Goal: Task Accomplishment & Management: Use online tool/utility

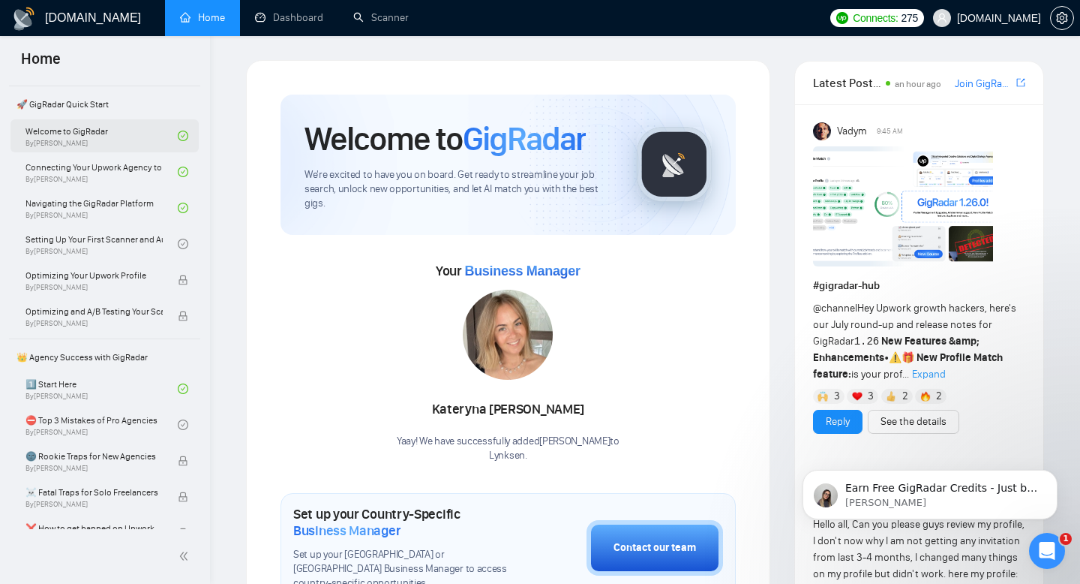
scroll to position [69, 0]
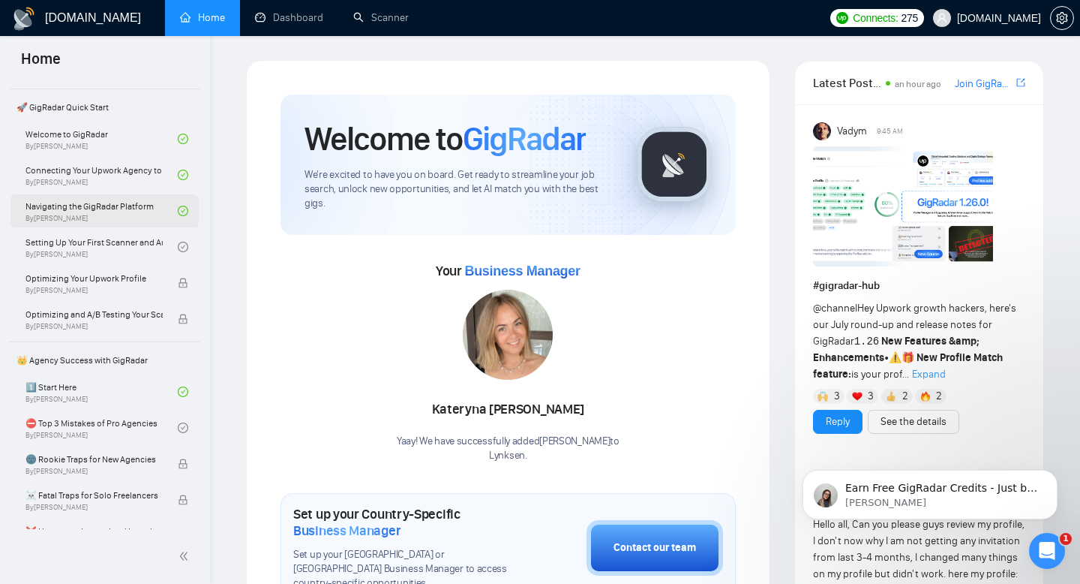
click at [89, 222] on link "Navigating the GigRadar Platform By [PERSON_NAME]" at bounding box center [102, 210] width 152 height 33
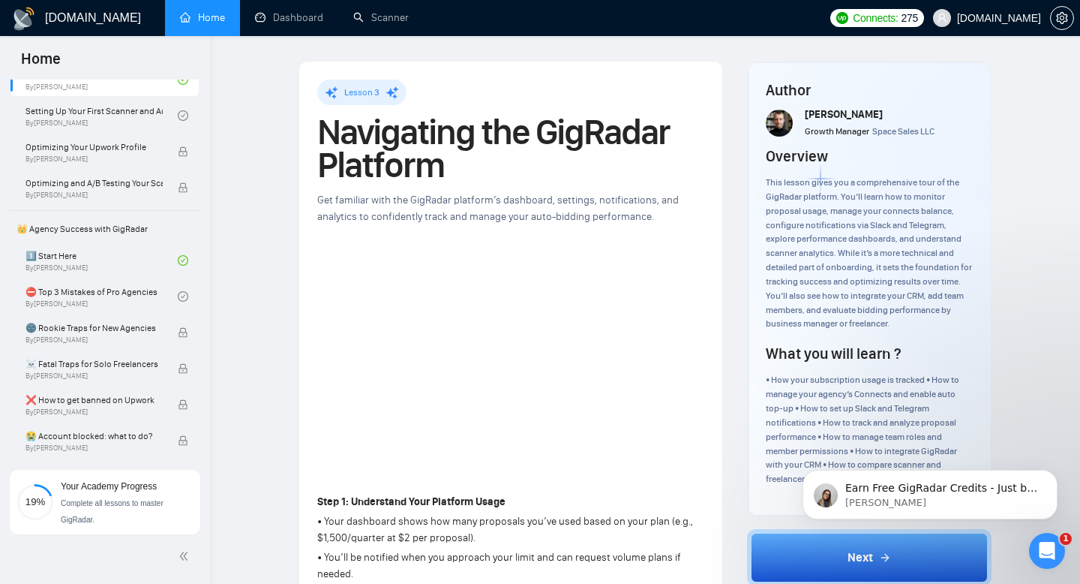
click at [94, 297] on link "⛔ Top 3 Mistakes of Pro Agencies By [PERSON_NAME]" at bounding box center [102, 296] width 152 height 33
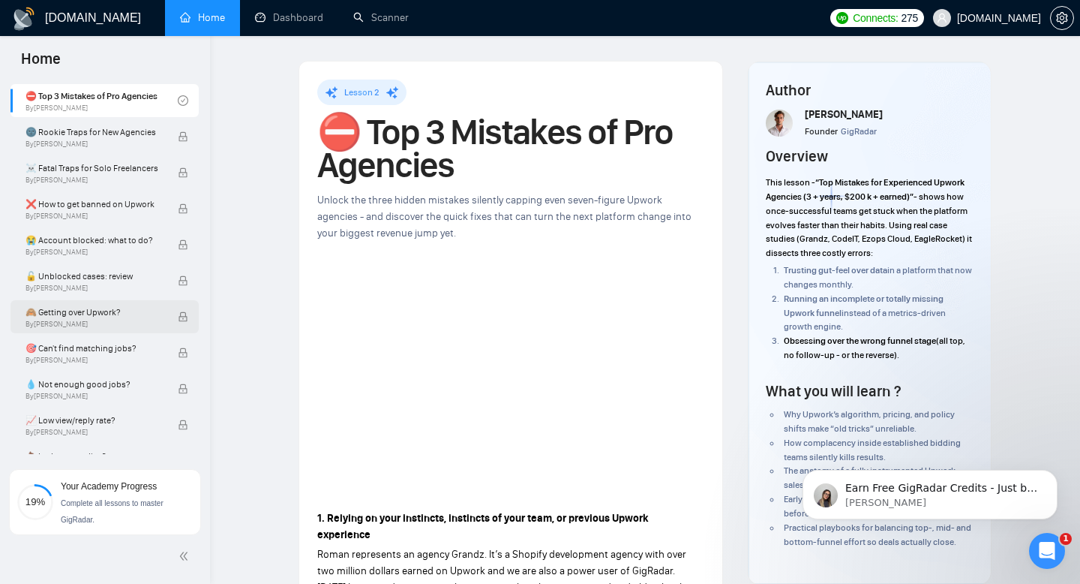
click at [97, 310] on span "🙈 Getting over Upwork?" at bounding box center [94, 312] width 137 height 15
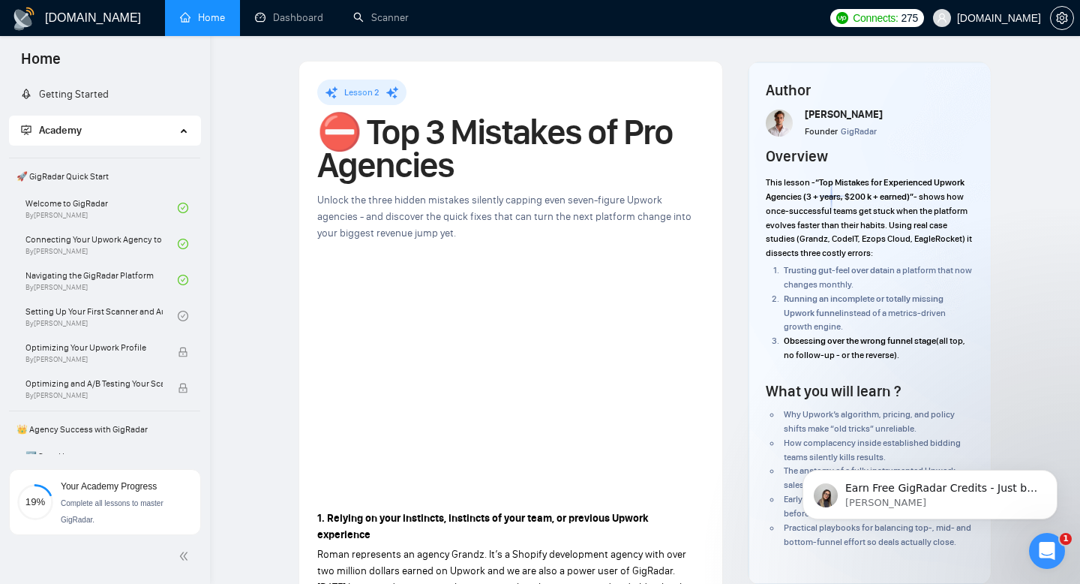
click at [155, 133] on span "Academy" at bounding box center [98, 131] width 155 height 30
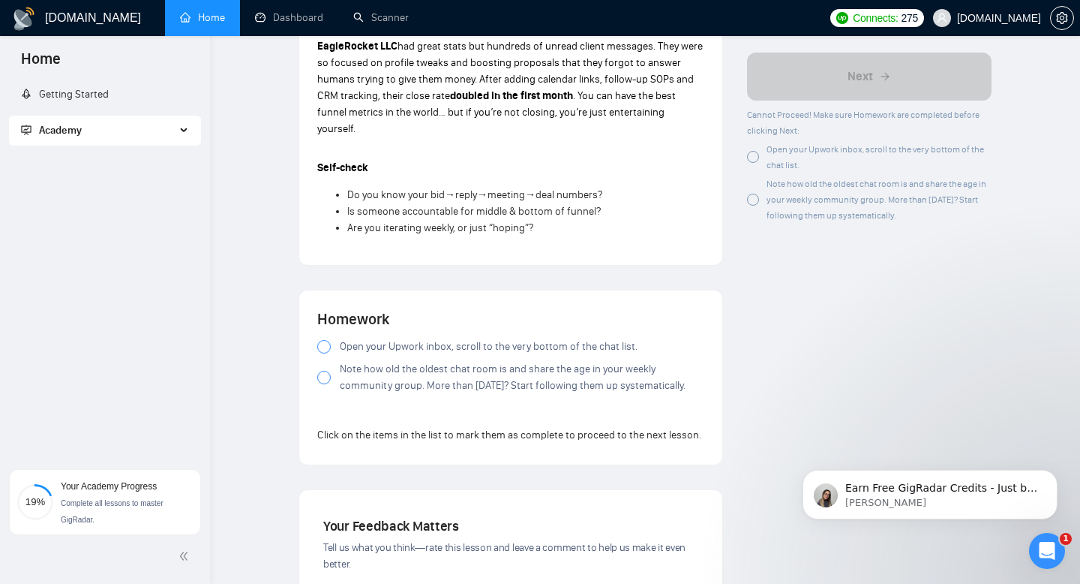
scroll to position [1166, 0]
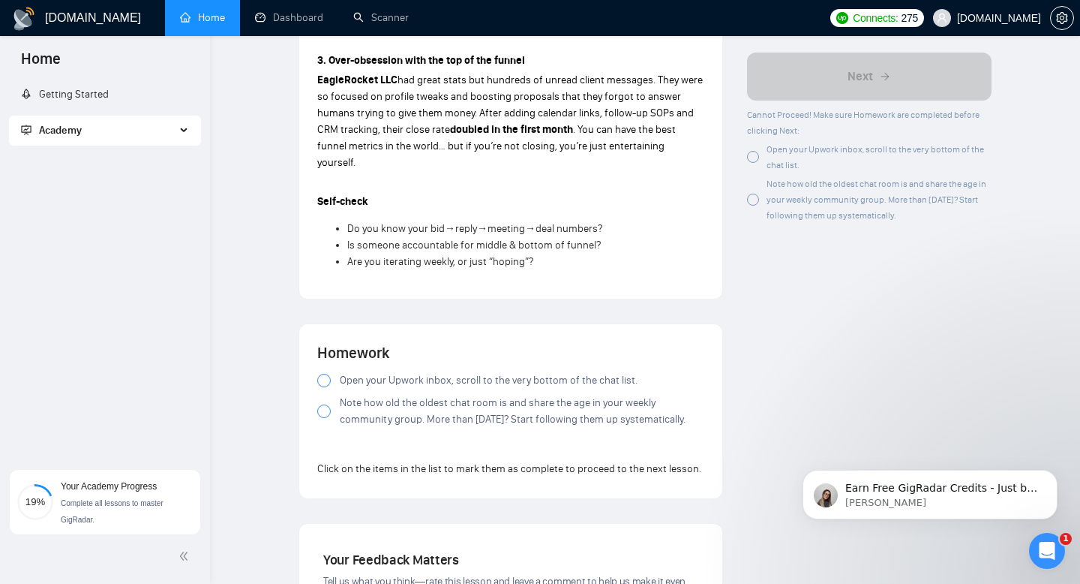
click at [143, 153] on div "Getting Started Academy 🚀 GigRadar Quick Start Welcome to GigRadar By [PERSON_N…" at bounding box center [105, 267] width 210 height 374
click at [111, 130] on span "Academy" at bounding box center [98, 131] width 155 height 30
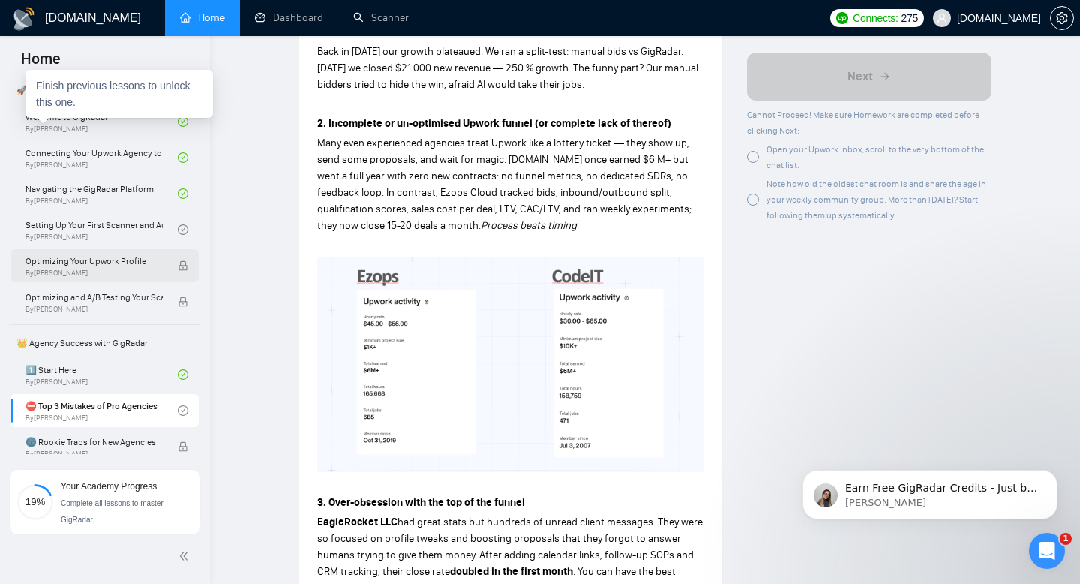
scroll to position [0, 0]
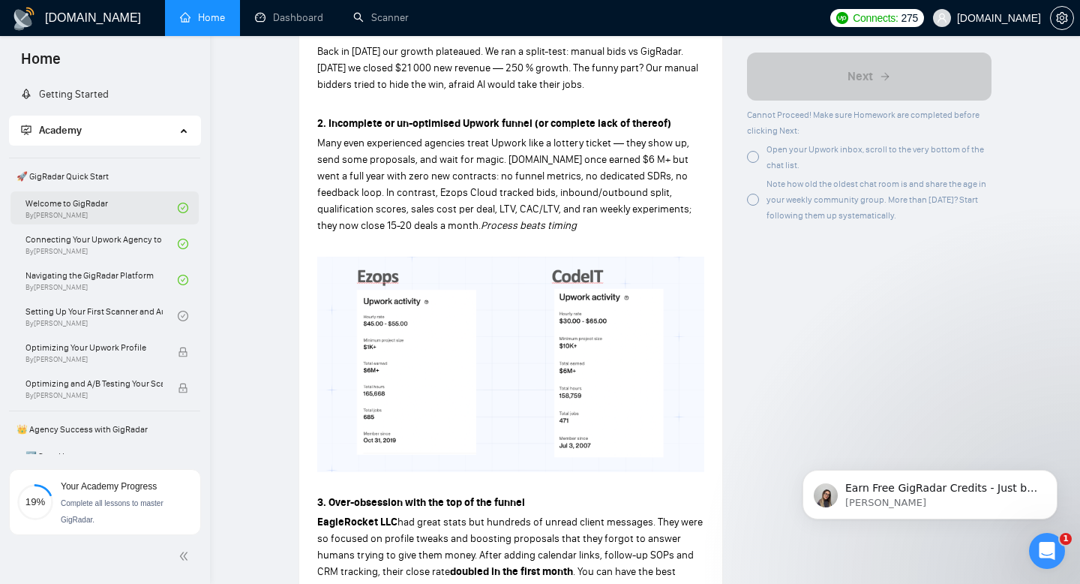
click at [103, 199] on link "Welcome to GigRadar By [PERSON_NAME]" at bounding box center [102, 207] width 152 height 33
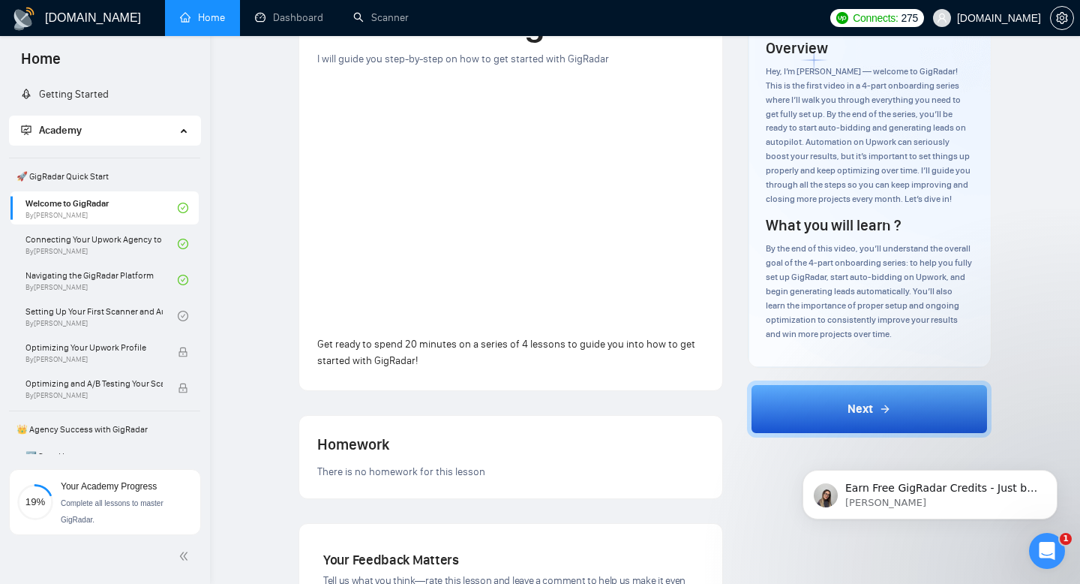
scroll to position [103, 0]
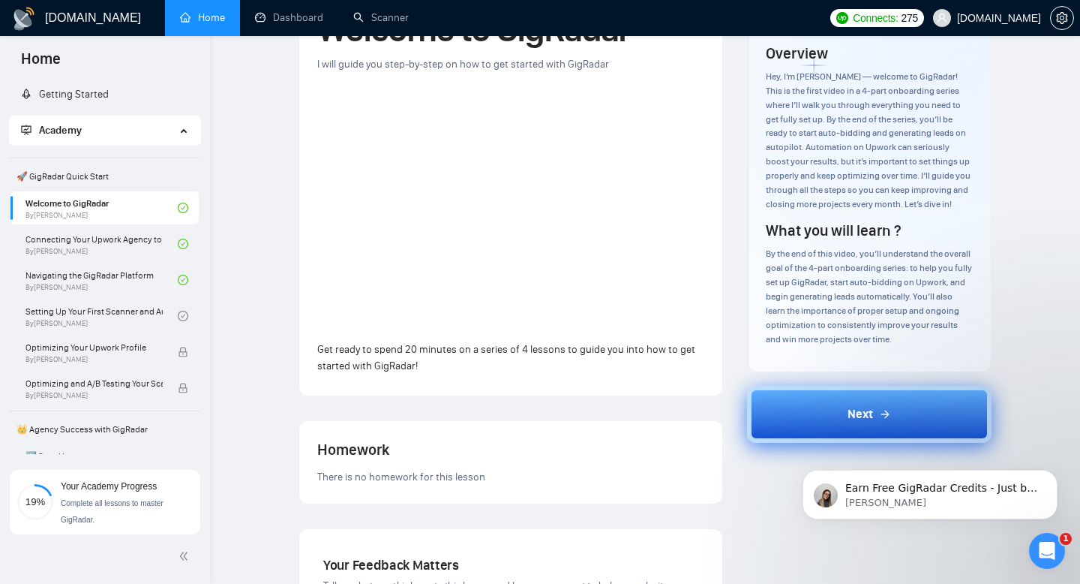
click at [851, 428] on button "Next" at bounding box center [869, 414] width 245 height 57
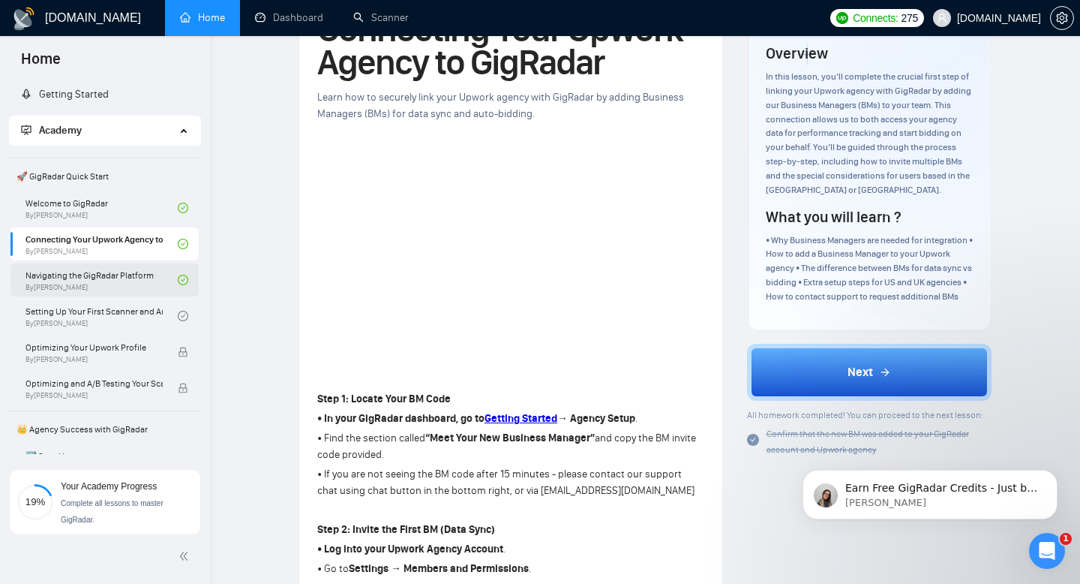
click at [109, 270] on link "Navigating the GigRadar Platform By [PERSON_NAME]" at bounding box center [102, 279] width 152 height 33
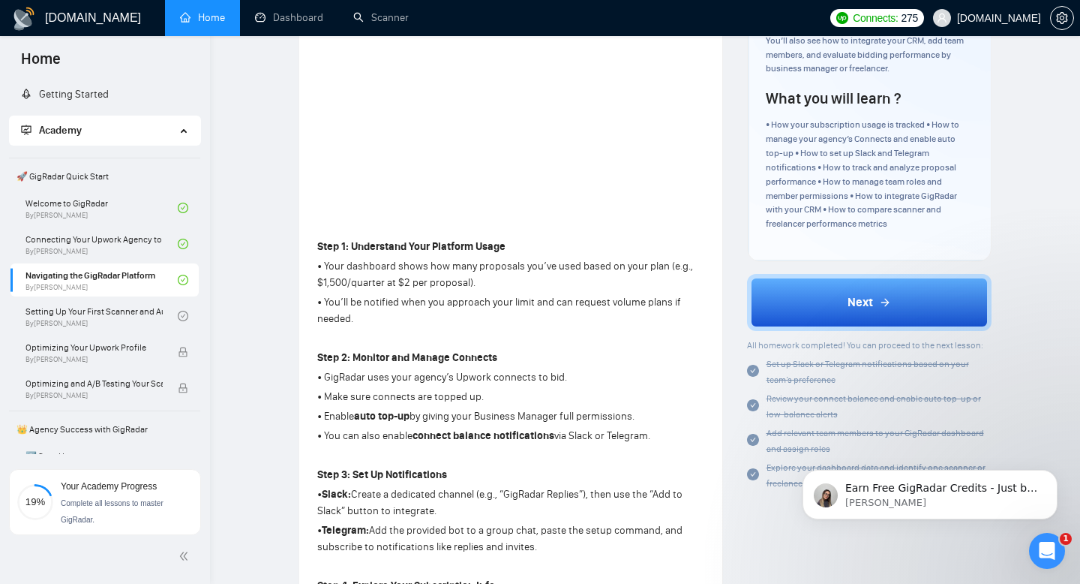
scroll to position [253, 0]
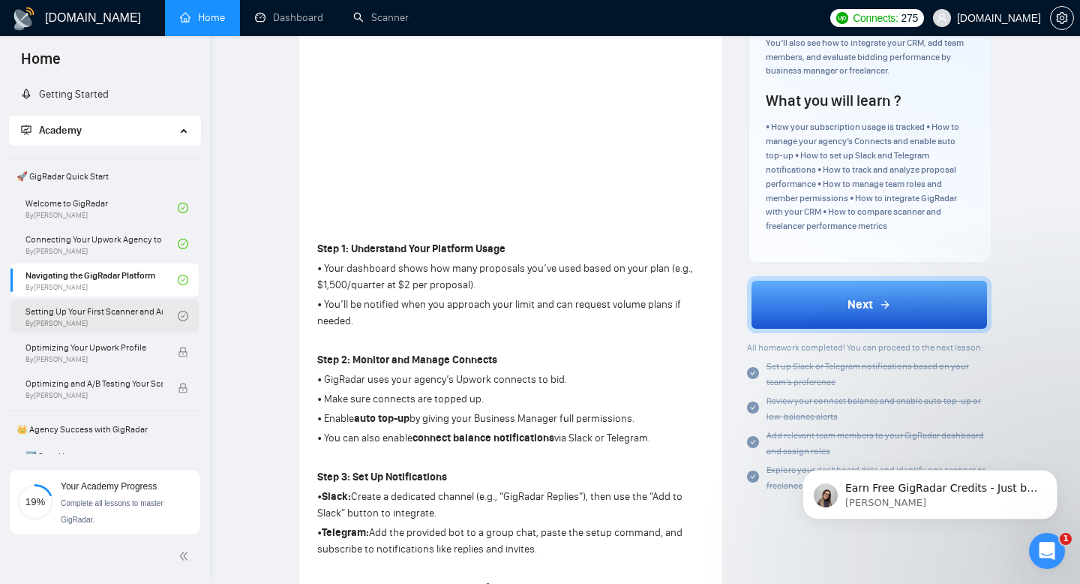
click at [112, 308] on link "Setting Up Your First Scanner and Auto-Bidder By [PERSON_NAME]" at bounding box center [102, 315] width 152 height 33
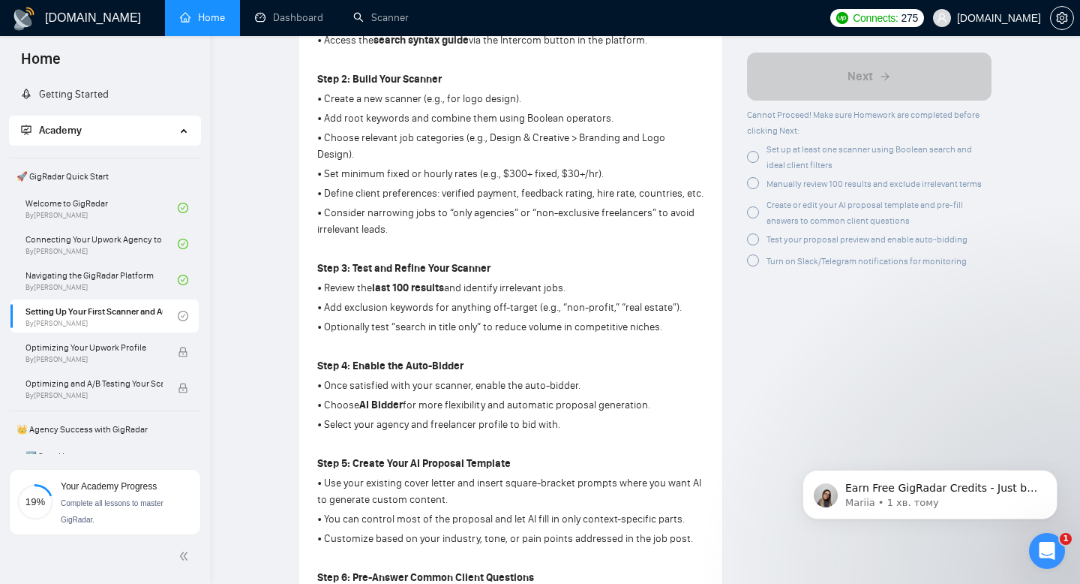
scroll to position [554, 0]
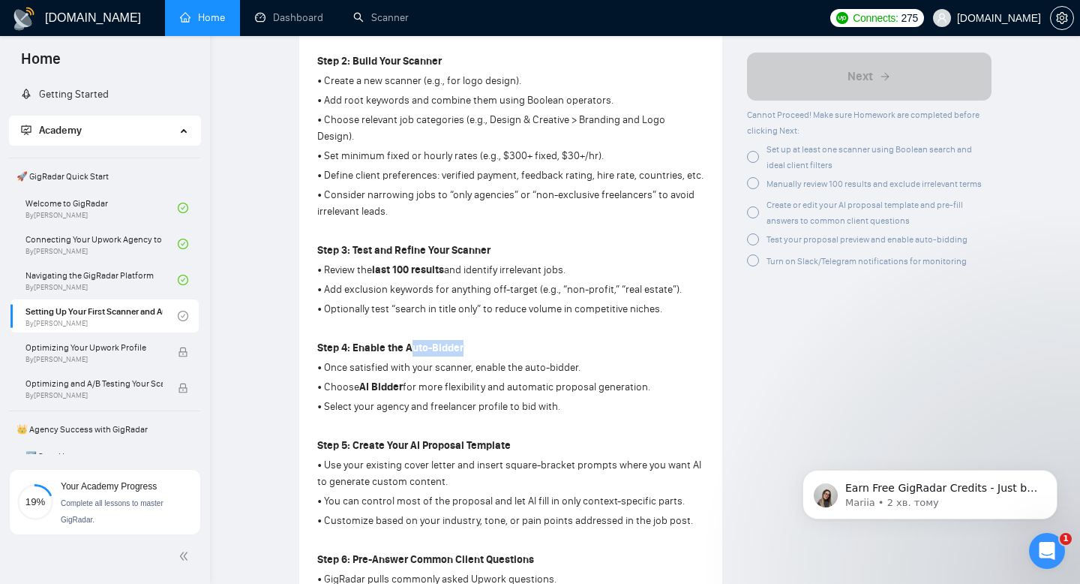
drag, startPoint x: 467, startPoint y: 325, endPoint x: 416, endPoint y: 334, distance: 51.8
click at [416, 340] on p "Step 4: Enable the Auto-Bidder" at bounding box center [510, 348] width 387 height 17
click at [459, 341] on strong "Step 4: Enable the Auto-Bidder" at bounding box center [390, 347] width 146 height 13
drag, startPoint x: 467, startPoint y: 338, endPoint x: 404, endPoint y: 333, distance: 62.4
click at [404, 340] on p "Step 4: Enable the Auto-Bidder" at bounding box center [510, 348] width 387 height 17
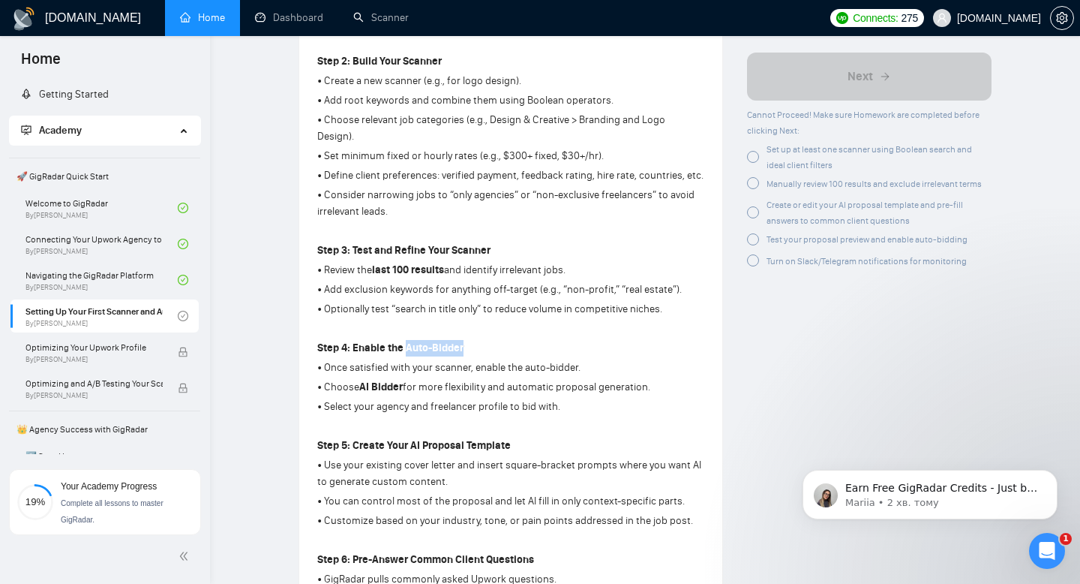
copy strong "Auto-Bidder"
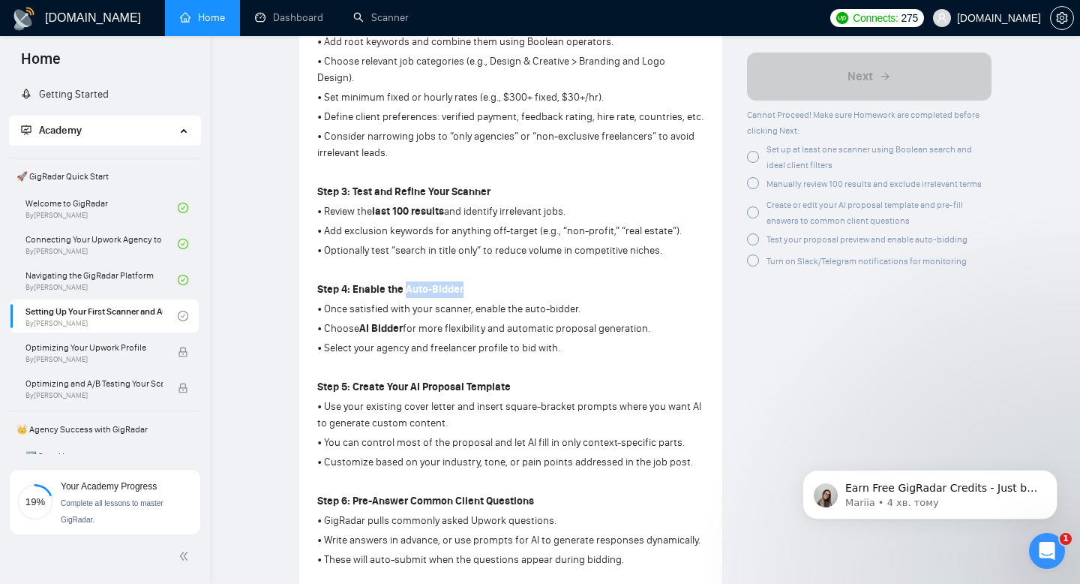
scroll to position [616, 0]
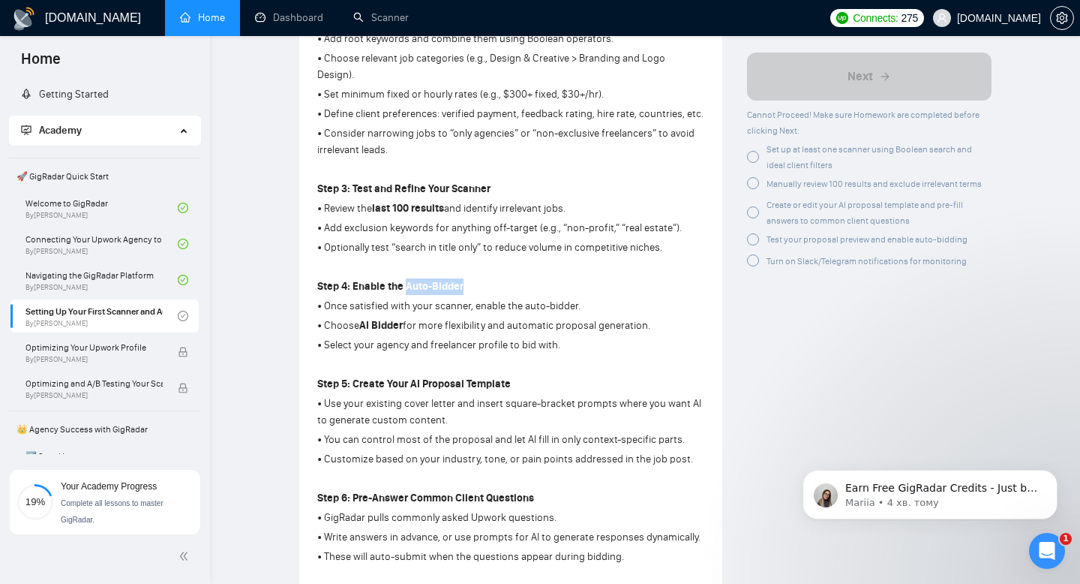
copy strong "Auto-Bidder"
click at [413, 280] on strong "Step 4: Enable the Auto-Bidder" at bounding box center [390, 286] width 146 height 13
drag, startPoint x: 401, startPoint y: 275, endPoint x: 465, endPoint y: 279, distance: 63.9
click at [465, 278] on p "Step 4: Enable the Auto-Bidder" at bounding box center [510, 286] width 387 height 17
copy strong "Auto-Bidder"
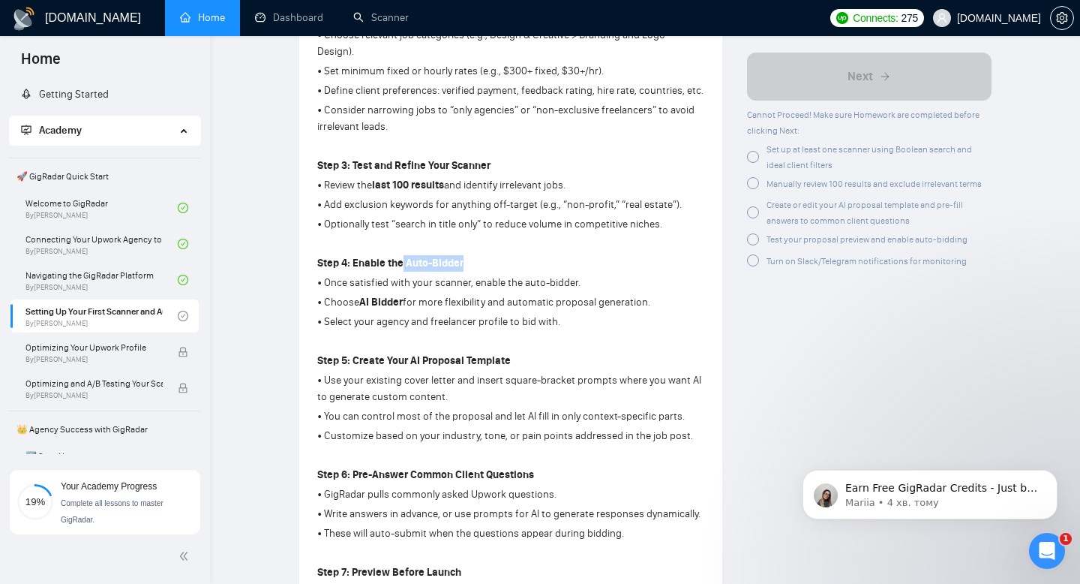
scroll to position [638, 0]
drag, startPoint x: 395, startPoint y: 153, endPoint x: 496, endPoint y: 155, distance: 100.5
click at [496, 159] on p "Step 3: Test and Refine Your Scanner" at bounding box center [510, 167] width 387 height 17
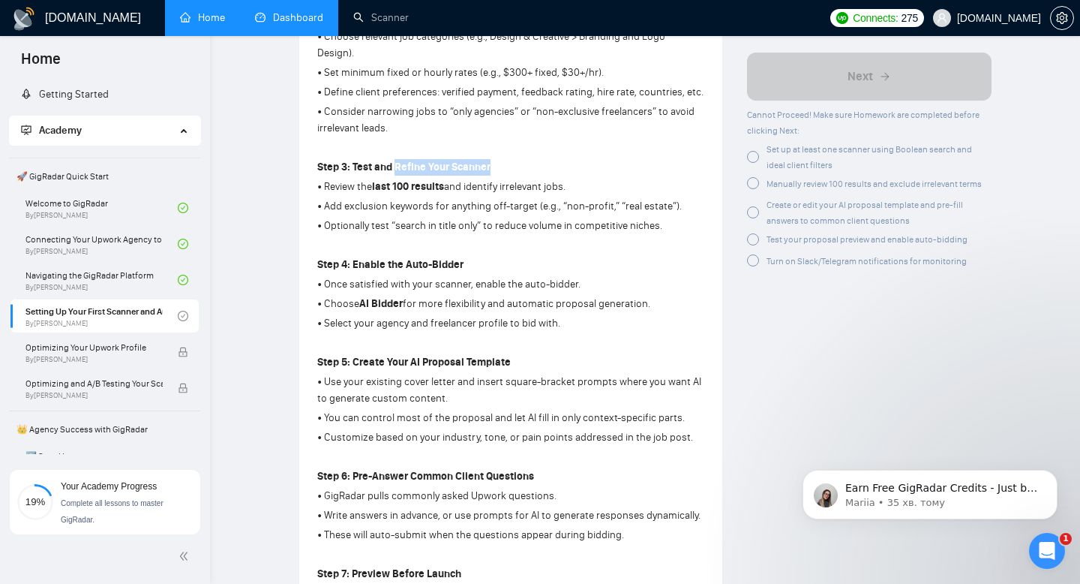
click at [296, 24] on link "Dashboard" at bounding box center [289, 17] width 68 height 13
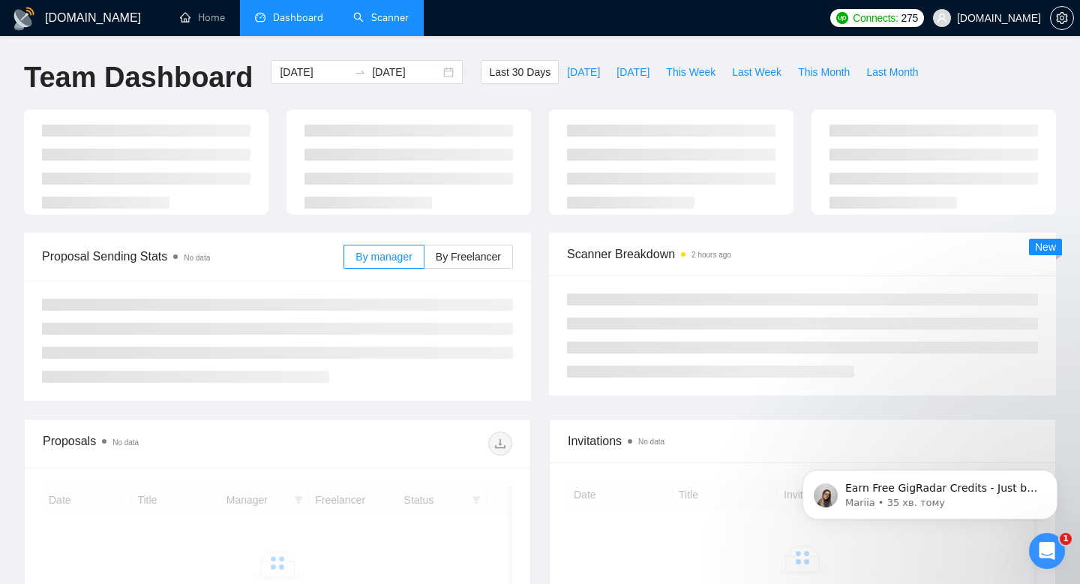
click at [390, 24] on link "Scanner" at bounding box center [381, 17] width 56 height 13
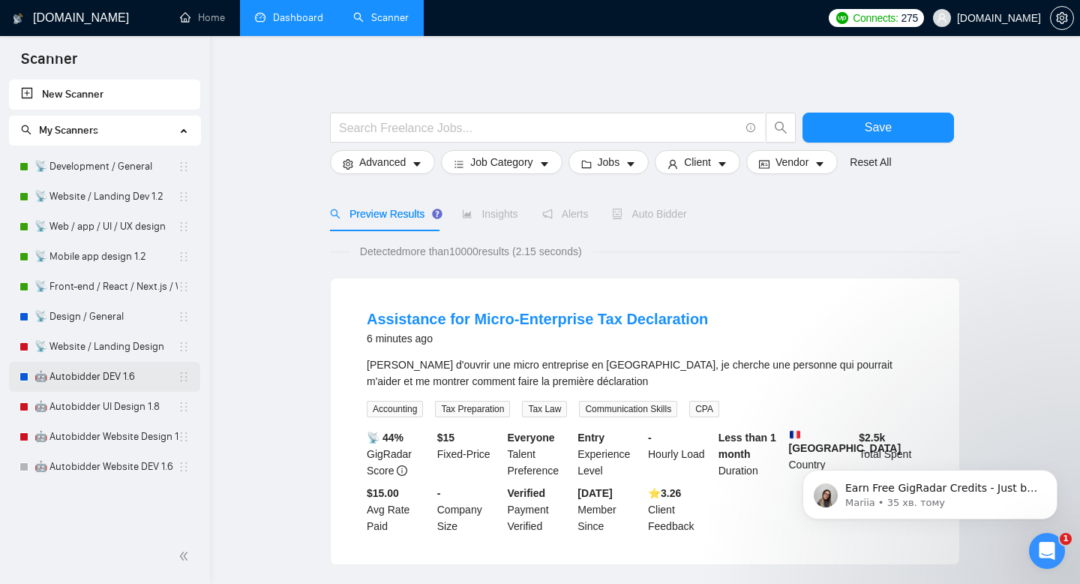
click at [154, 380] on link "🤖 Autobidder DEV 1.6" at bounding box center [106, 377] width 143 height 30
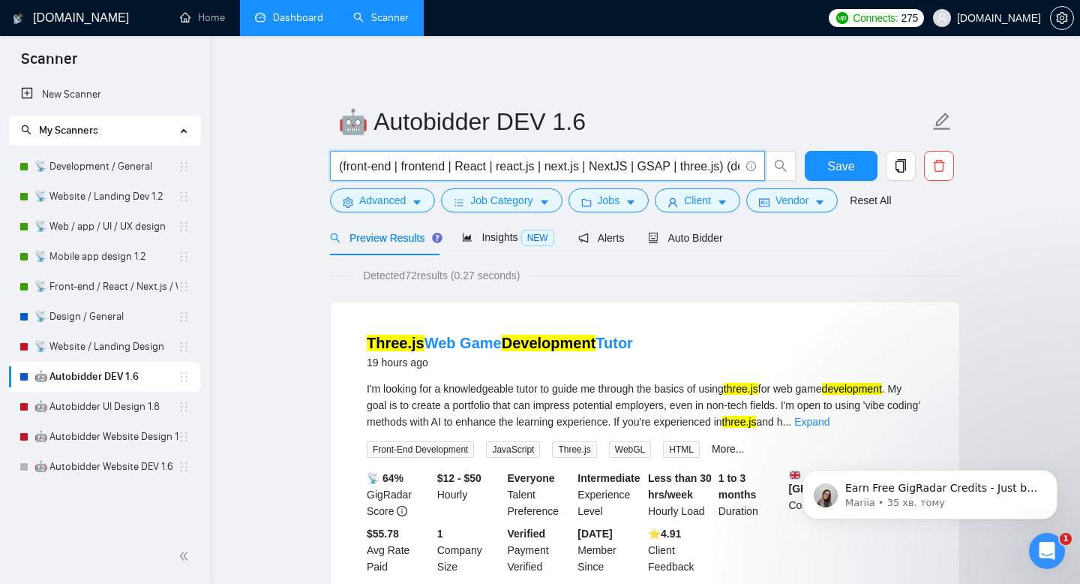
drag, startPoint x: 451, startPoint y: 164, endPoint x: 456, endPoint y: 282, distance: 117.9
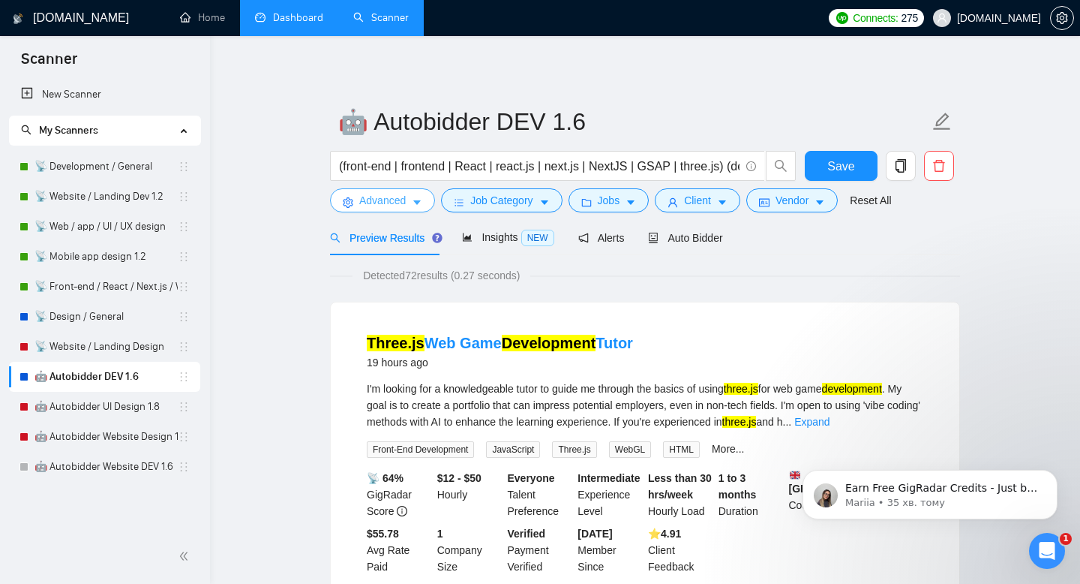
click at [385, 209] on button "Advanced" at bounding box center [382, 200] width 105 height 24
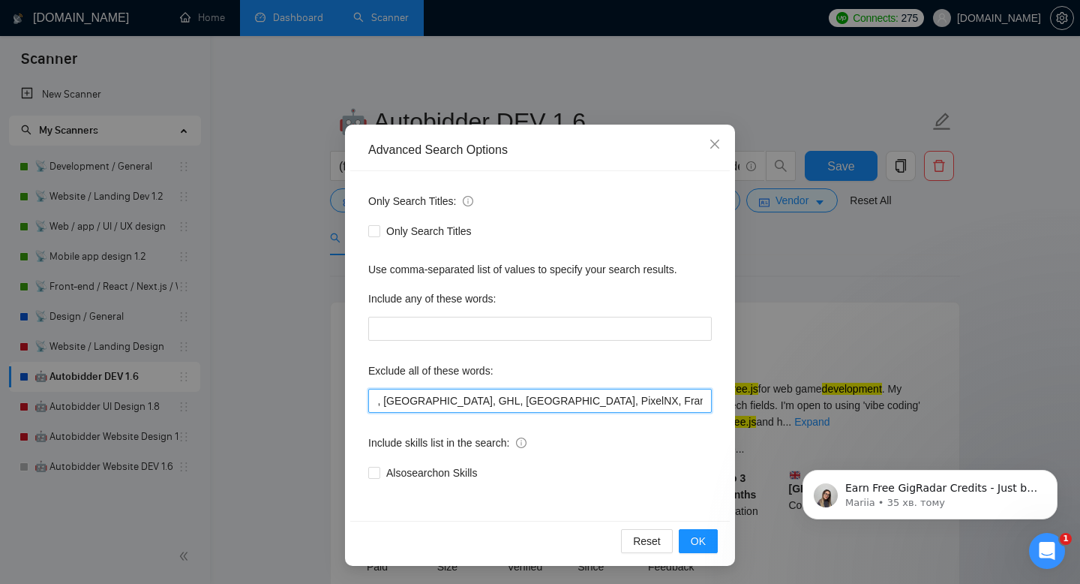
scroll to position [0, 3225]
drag, startPoint x: 443, startPoint y: 406, endPoint x: 754, endPoint y: 406, distance: 310.6
click at [754, 406] on div "Advanced Search Options Only Search Titles: Only Search Titles Use comma-separa…" at bounding box center [540, 292] width 1080 height 584
click at [656, 395] on input "Electron, html, parser, C++, Joomla, PowerShell, vue, vue.js, vuejs, casino, We…" at bounding box center [540, 401] width 344 height 24
click at [864, 255] on div "Advanced Search Options Only Search Titles: Only Search Titles Use comma-separa…" at bounding box center [540, 292] width 1080 height 584
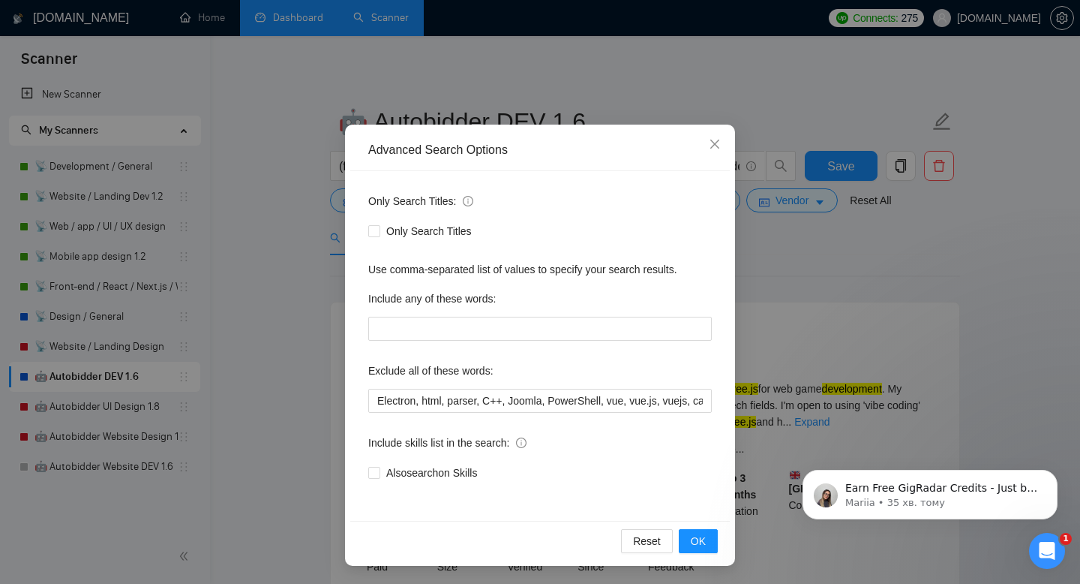
scroll to position [0, 0]
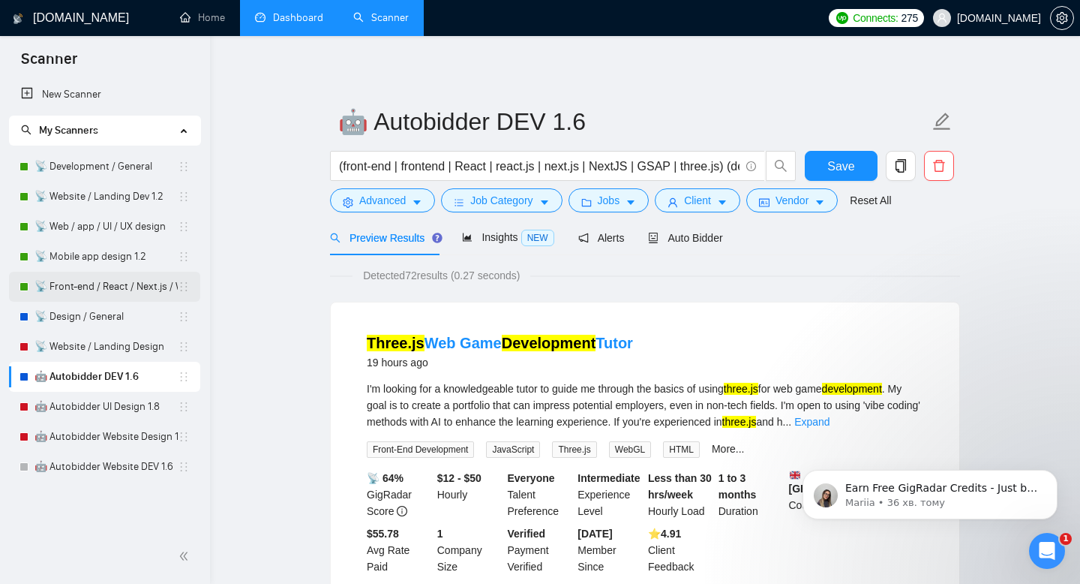
click at [89, 287] on link "📡 Front-end / React / Next.js / WebGL / GSAP" at bounding box center [106, 287] width 143 height 30
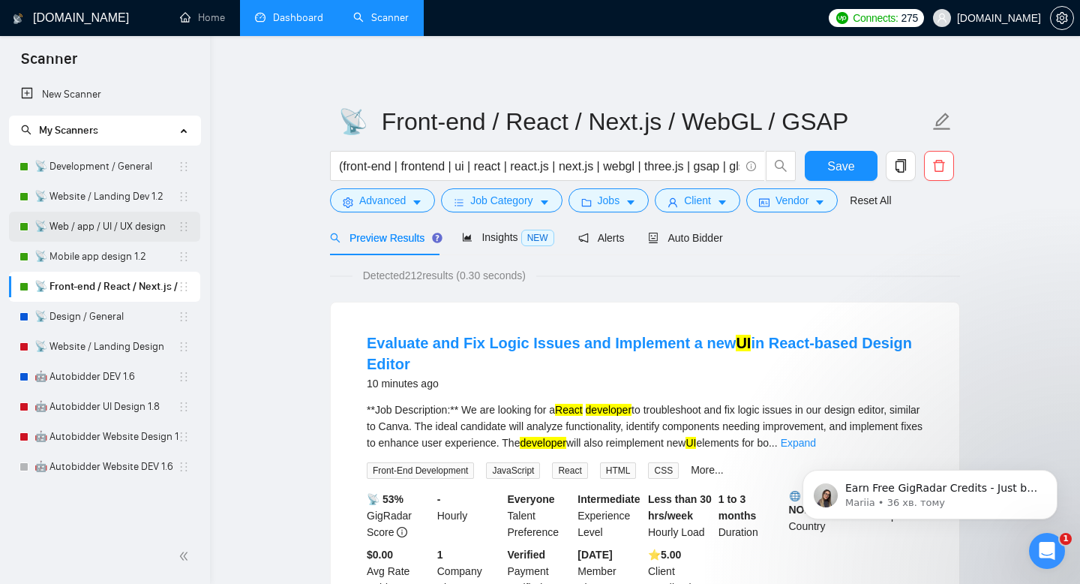
click at [98, 227] on link "📡 Web / app / UI / UX design" at bounding box center [106, 227] width 143 height 30
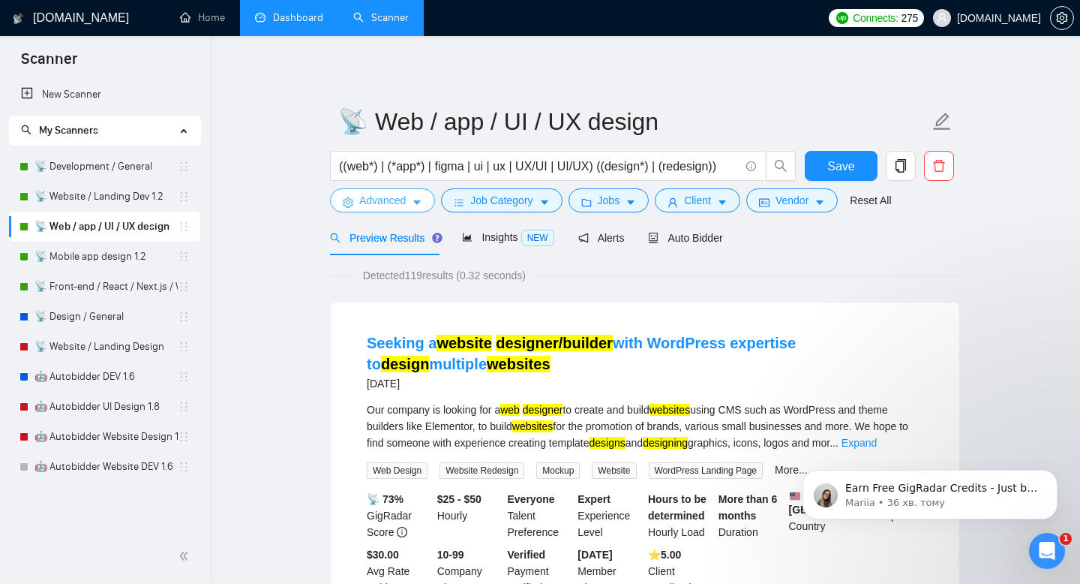
click at [387, 205] on span "Advanced" at bounding box center [382, 200] width 47 height 17
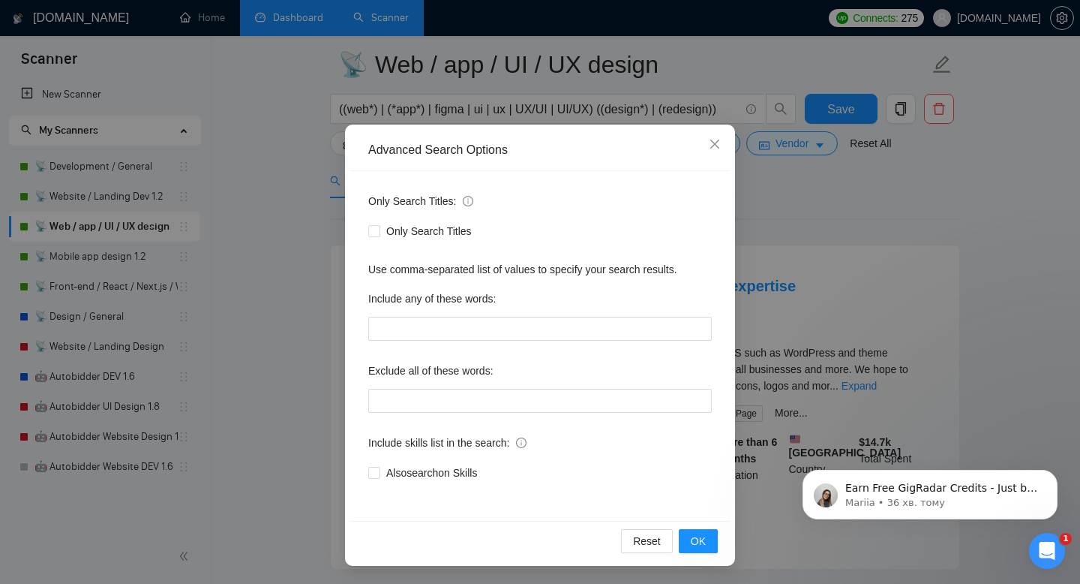
scroll to position [74, 0]
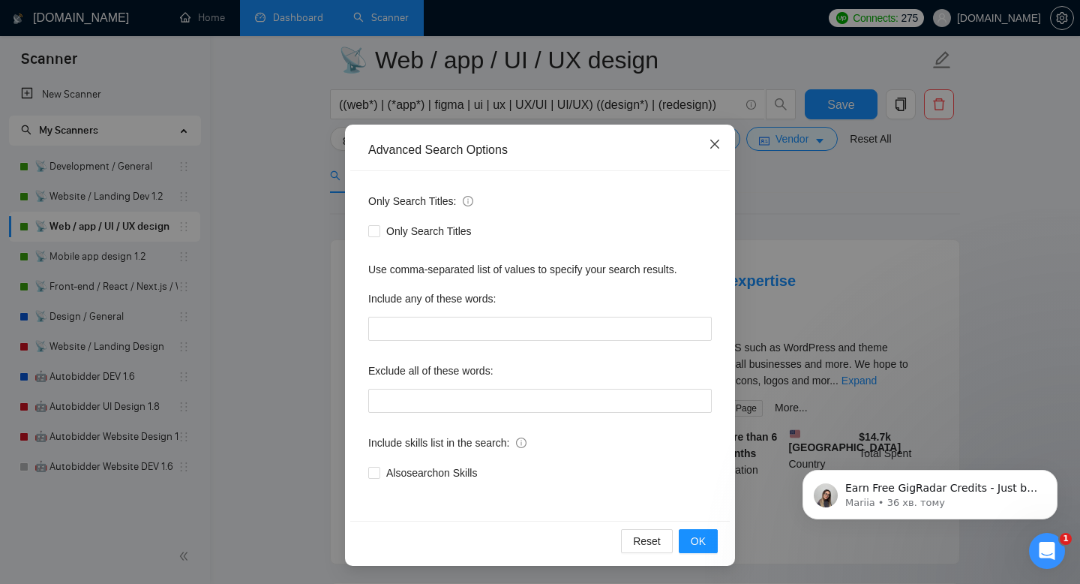
click at [719, 145] on icon "close" at bounding box center [715, 144] width 12 height 12
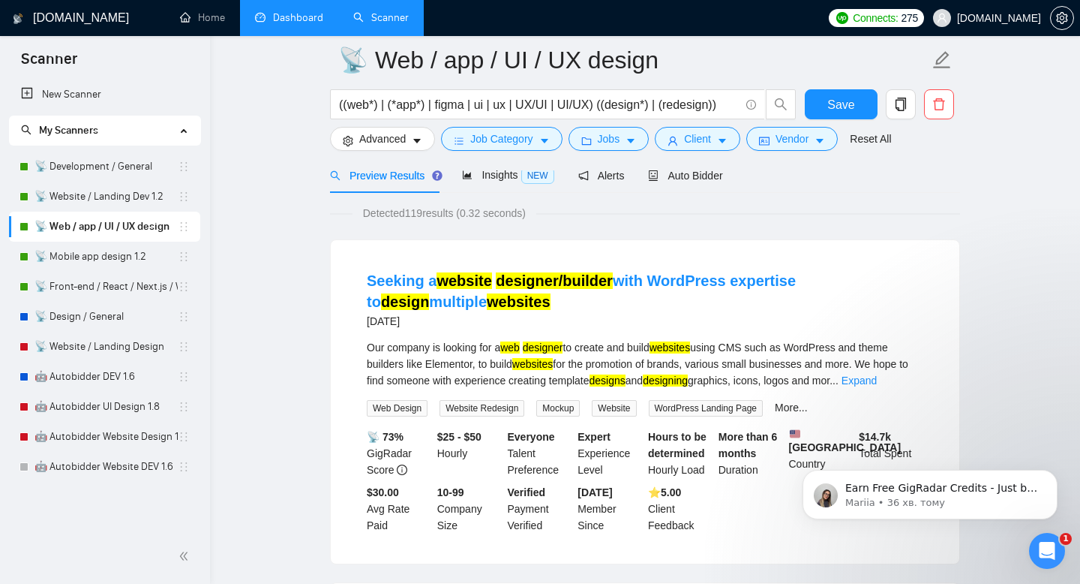
scroll to position [0, 0]
click at [554, 101] on input "((web*) | (*app*) | figma | ui | ux | UX/UI | UI/UX) ((design*) | (redesign))" at bounding box center [539, 104] width 401 height 19
click at [405, 109] on input "((web*) | (*app*) | figma | ui | ux | UX/UI | UI/UX) ((design*) | (redesign))" at bounding box center [539, 104] width 401 height 19
click at [511, 109] on input "((web*) | (*app*) | figma | ui | ux | UX/UI | UI/UX) ((design*) | (redesign))" at bounding box center [539, 104] width 401 height 19
click at [634, 102] on input "((web*) | (*app*) | figma | ui | ux | UX/UI | UI/UX) ((design*) | (redesign))" at bounding box center [539, 104] width 401 height 19
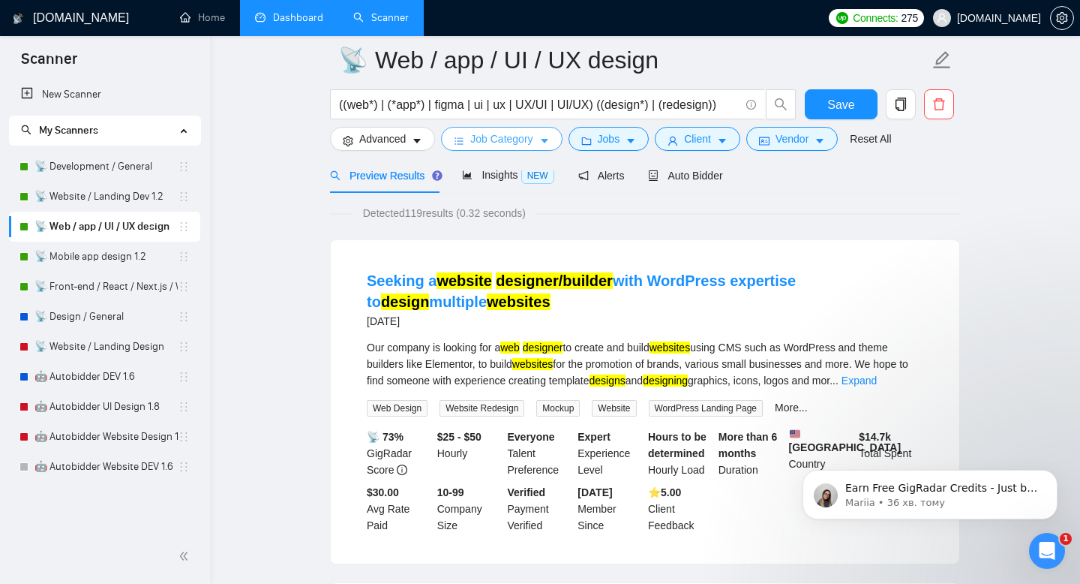
click at [523, 144] on span "Job Category" at bounding box center [501, 139] width 62 height 17
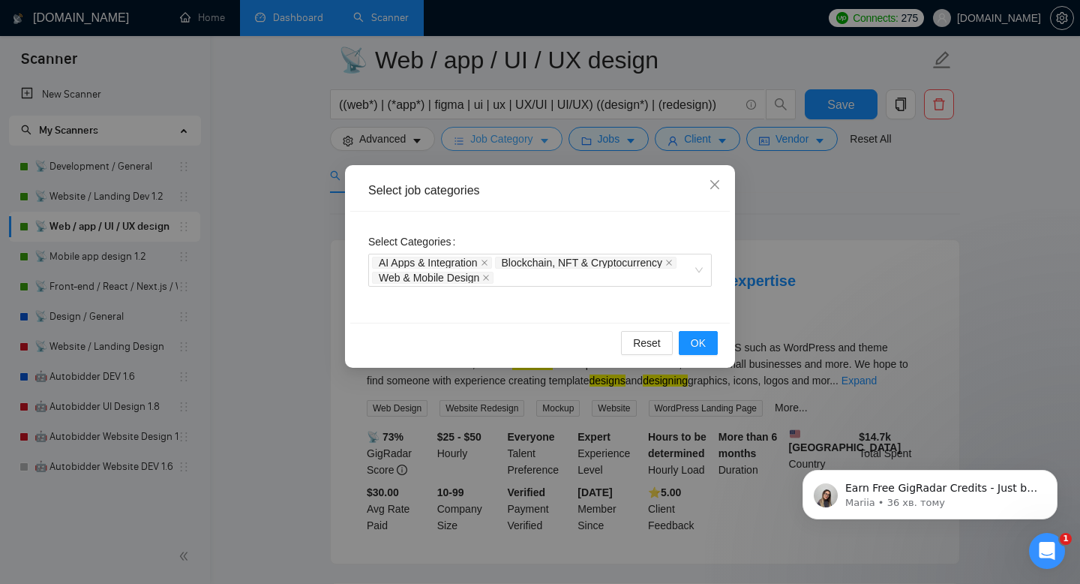
click at [523, 144] on div "Select job categories Select Categories AI Apps & Integration Blockchain, NFT &…" at bounding box center [540, 292] width 1080 height 584
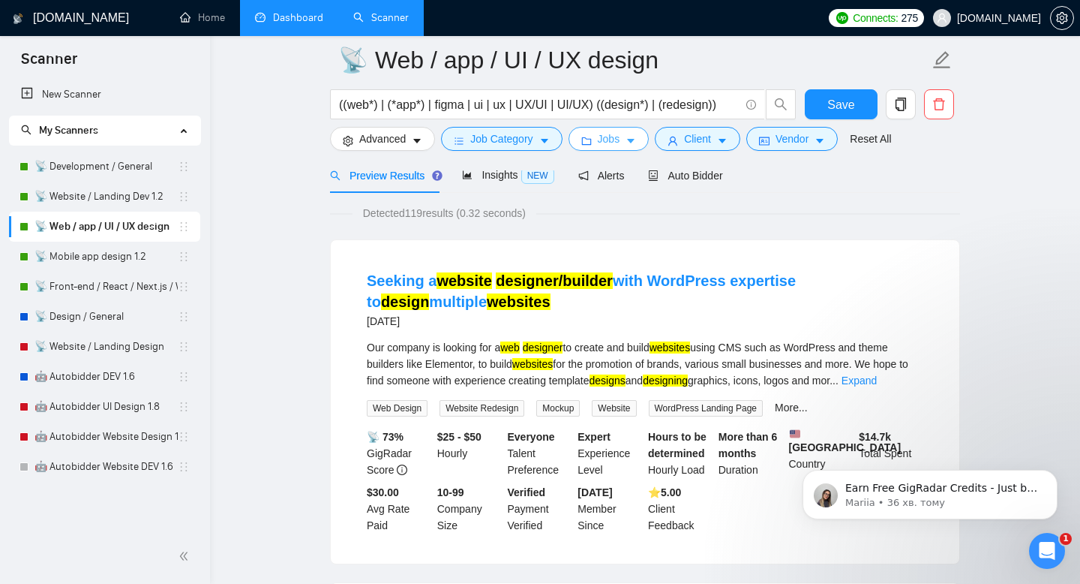
click at [605, 138] on span "Jobs" at bounding box center [609, 139] width 23 height 17
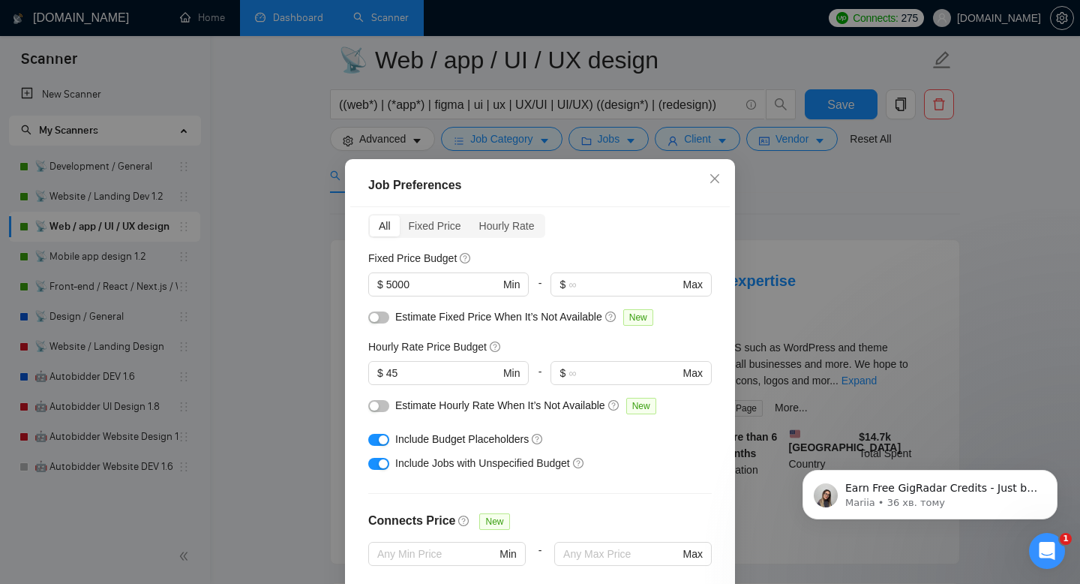
scroll to position [65, 0]
click at [468, 286] on input "5000" at bounding box center [442, 283] width 113 height 17
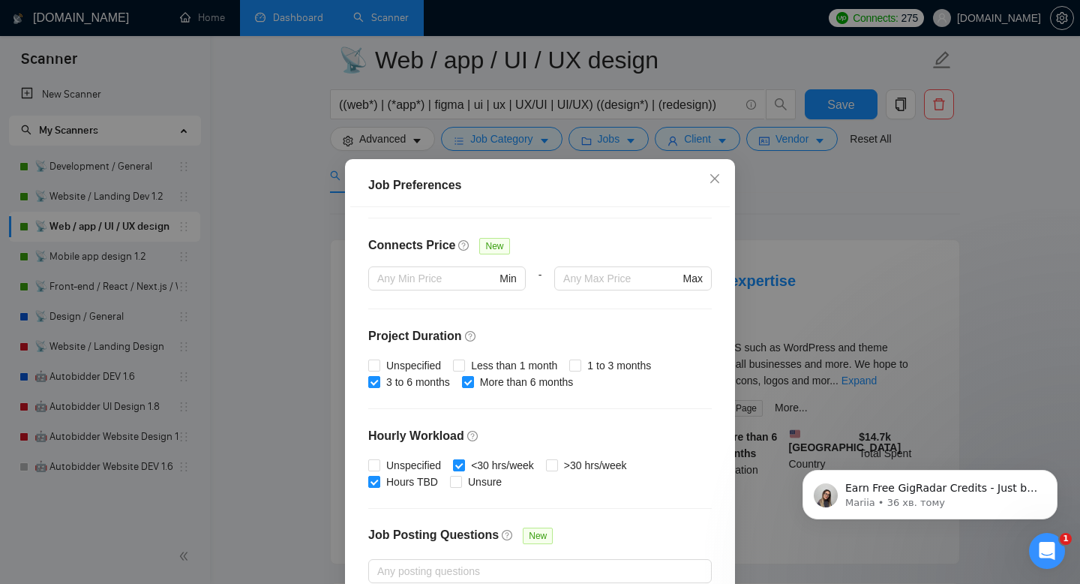
scroll to position [346, 0]
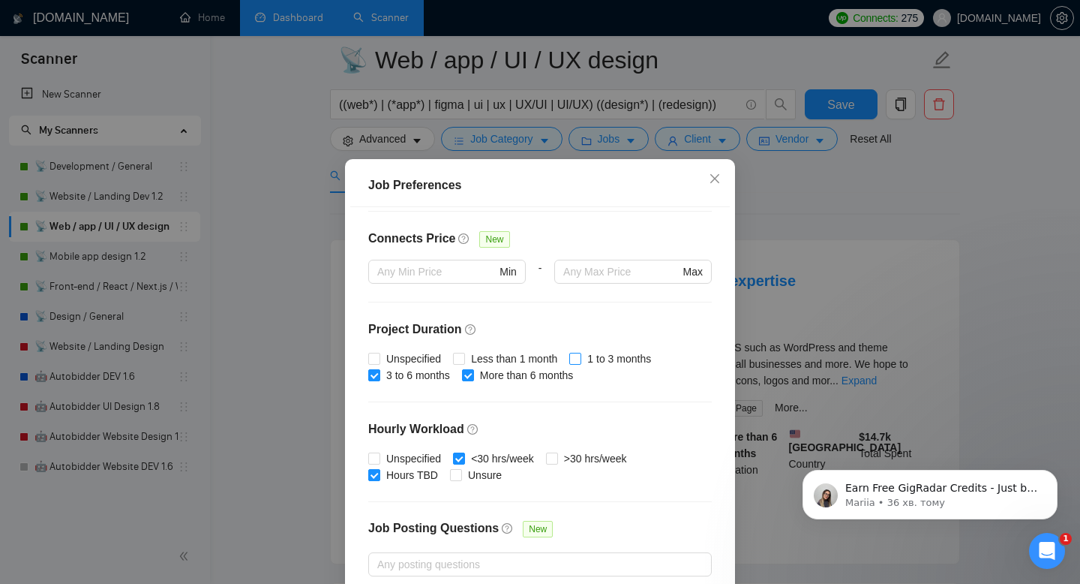
click at [580, 359] on input "1 to 3 months" at bounding box center [574, 358] width 11 height 11
checkbox input "true"
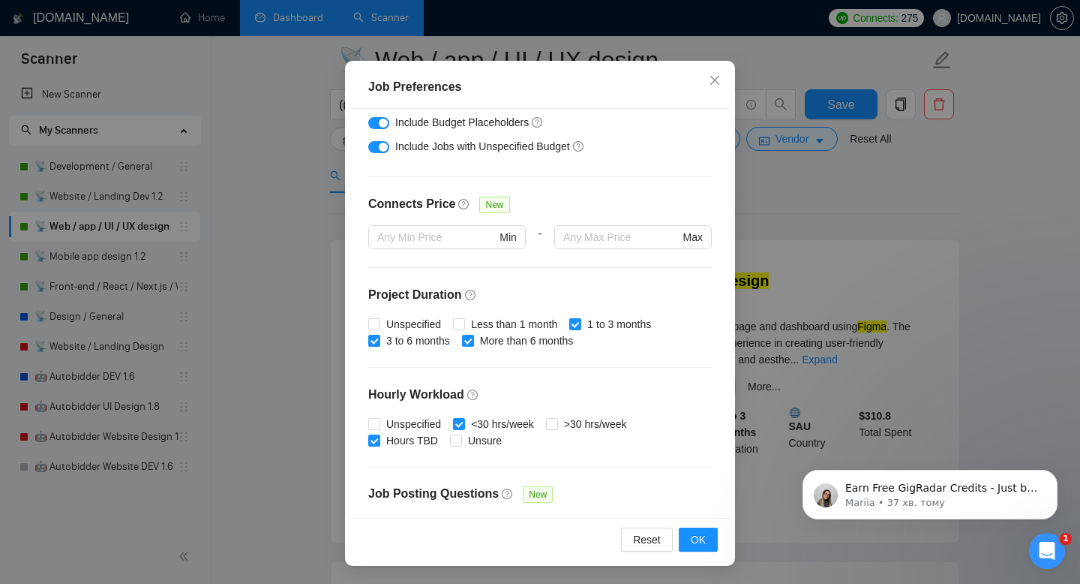
scroll to position [0, 0]
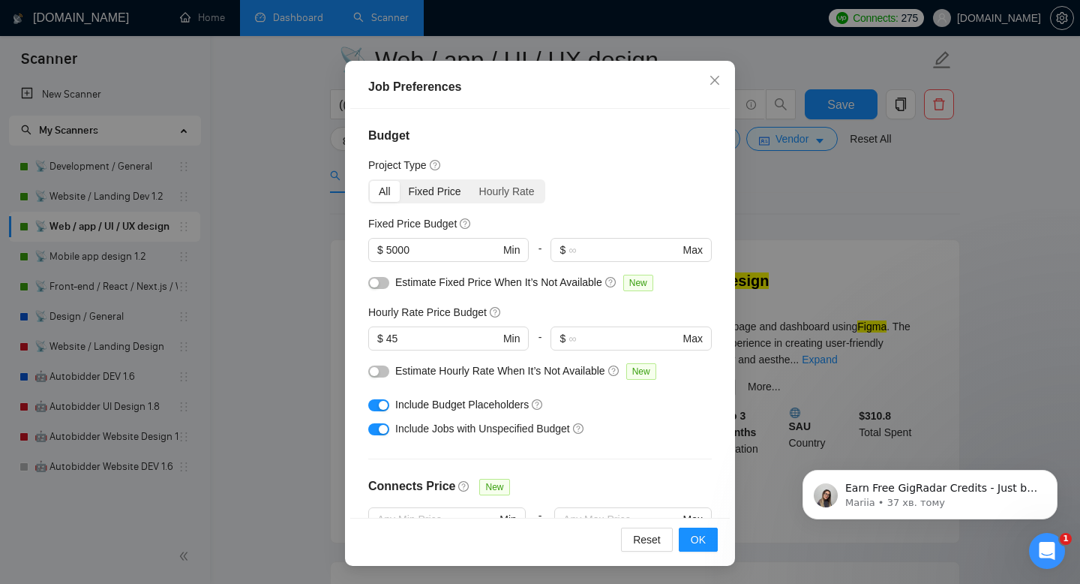
click at [425, 186] on div "Fixed Price" at bounding box center [435, 191] width 71 height 21
click at [400, 181] on input "Fixed Price" at bounding box center [400, 181] width 0 height 0
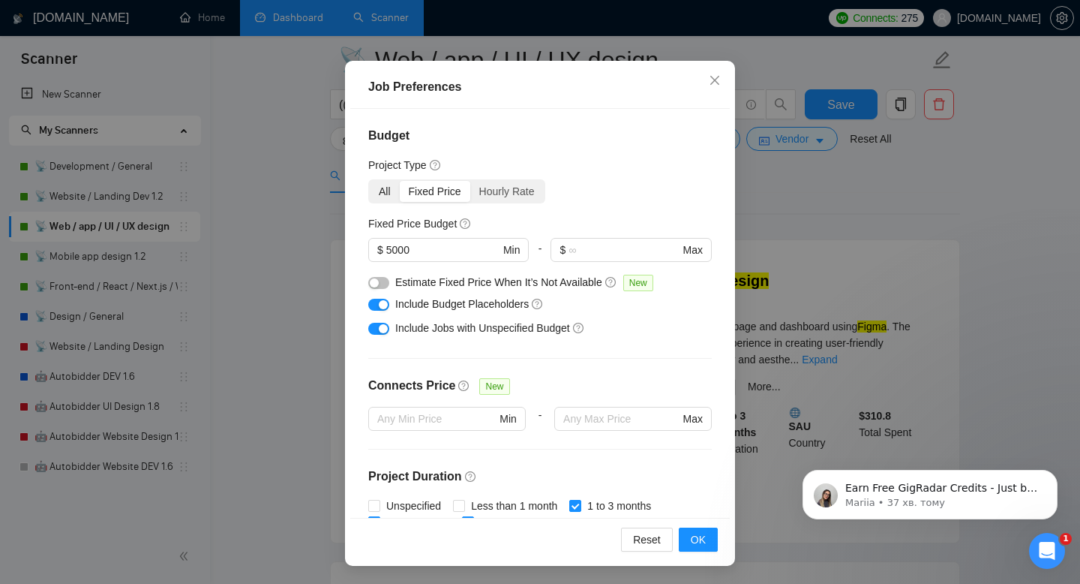
click at [384, 189] on div "All" at bounding box center [385, 191] width 30 height 21
click at [370, 181] on input "All" at bounding box center [370, 181] width 0 height 0
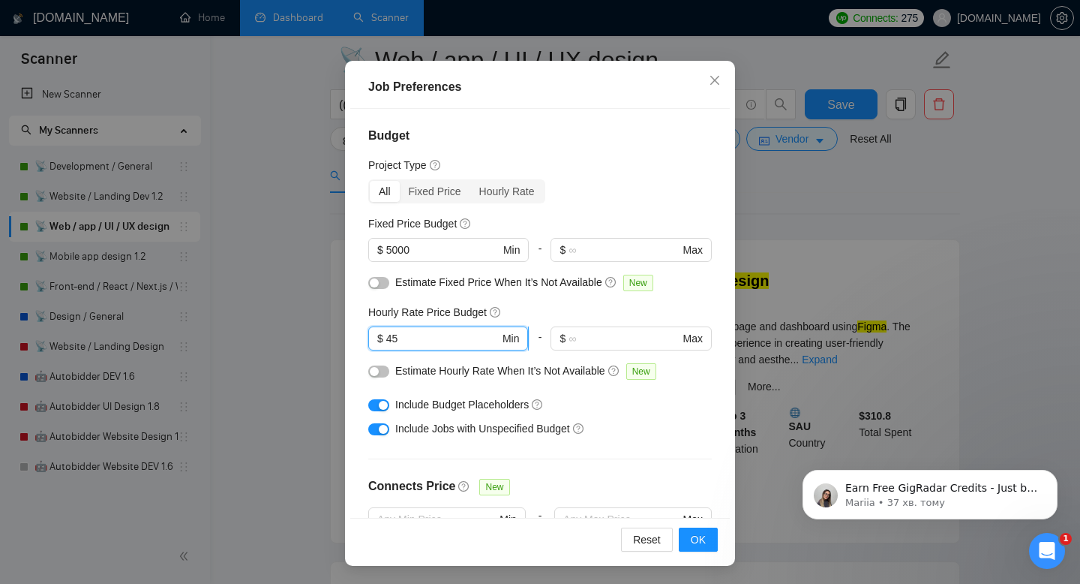
click at [437, 341] on input "45" at bounding box center [442, 338] width 113 height 17
click at [382, 370] on button "button" at bounding box center [378, 371] width 21 height 12
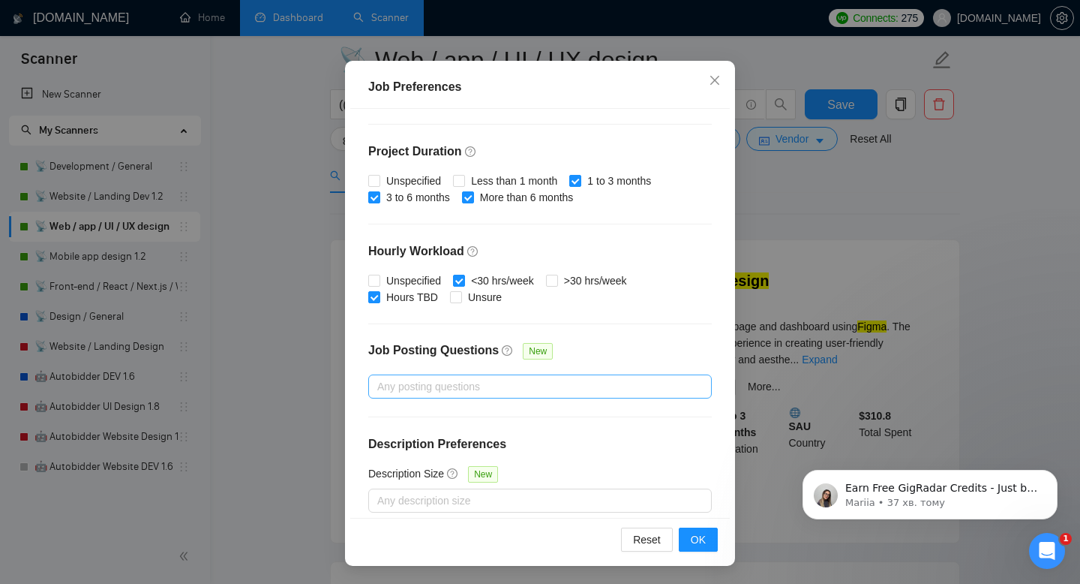
scroll to position [437, 0]
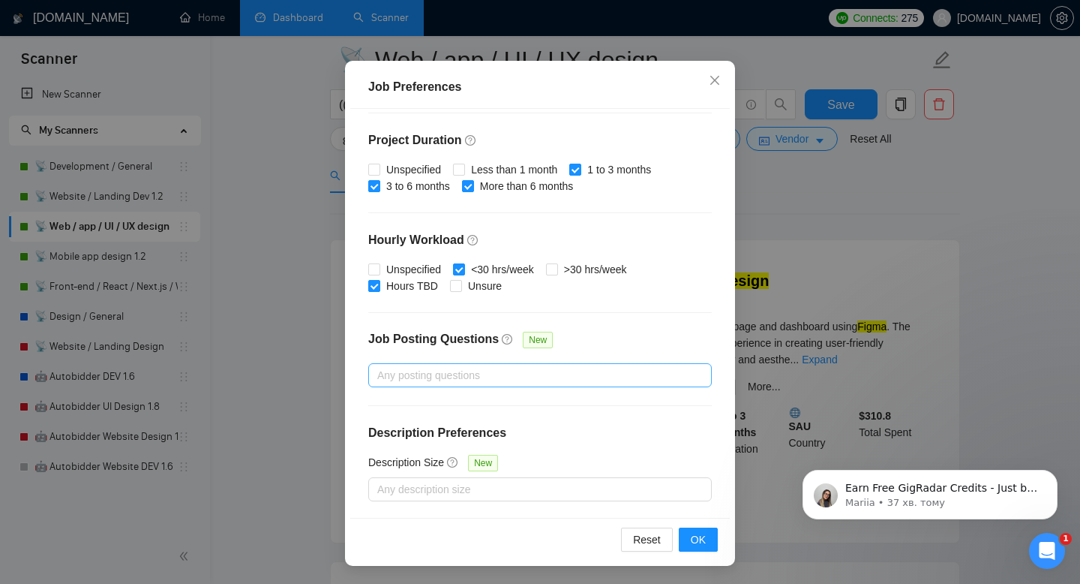
click at [518, 384] on div "Any posting questions" at bounding box center [540, 375] width 344 height 24
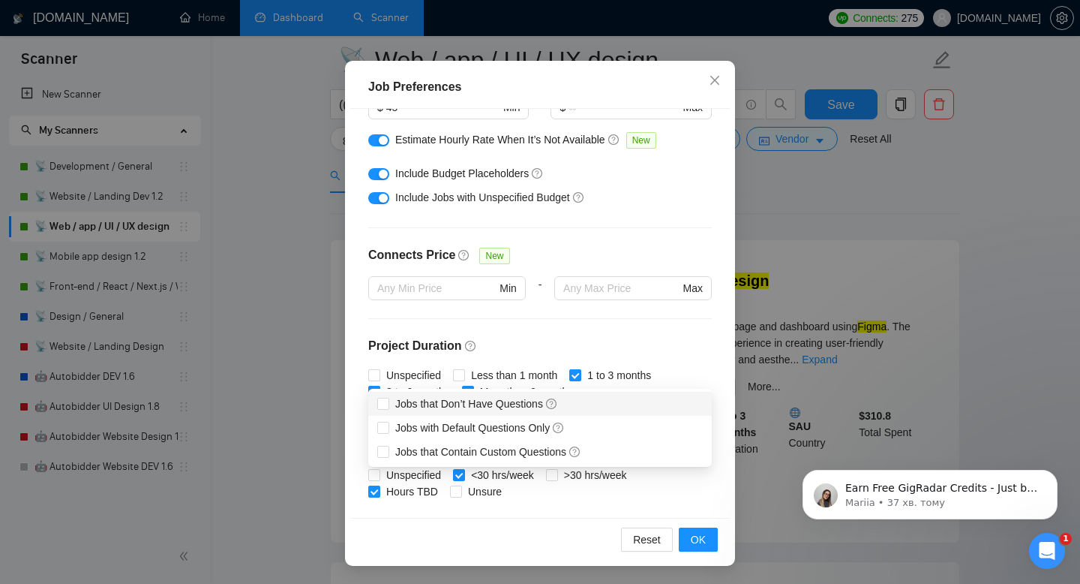
scroll to position [144, 0]
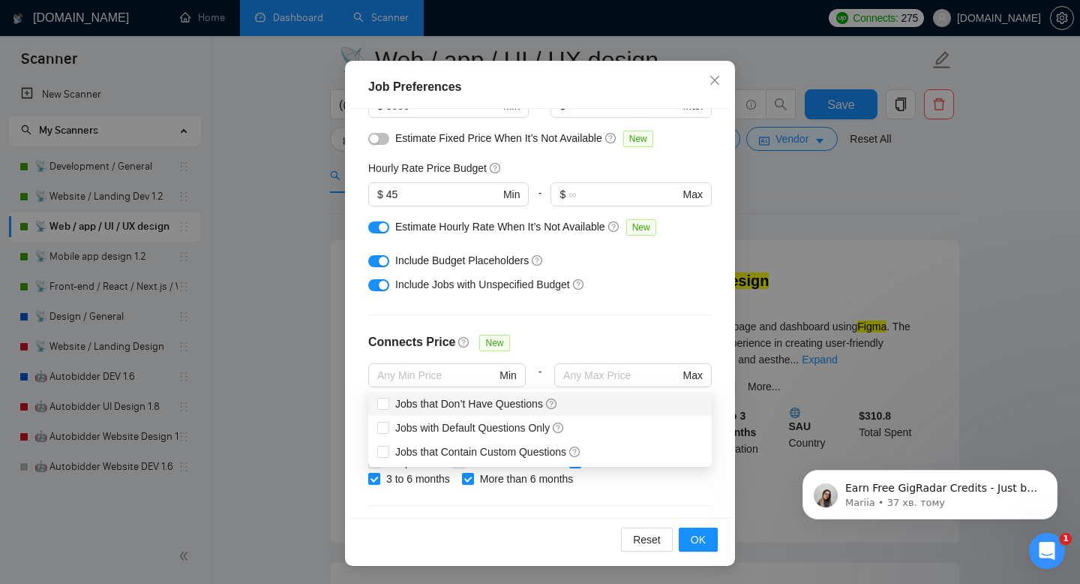
click at [583, 302] on div "Budget Project Type All Fixed Price Hourly Rate Fixed Price Budget $ 5000 Min -…" at bounding box center [540, 313] width 380 height 409
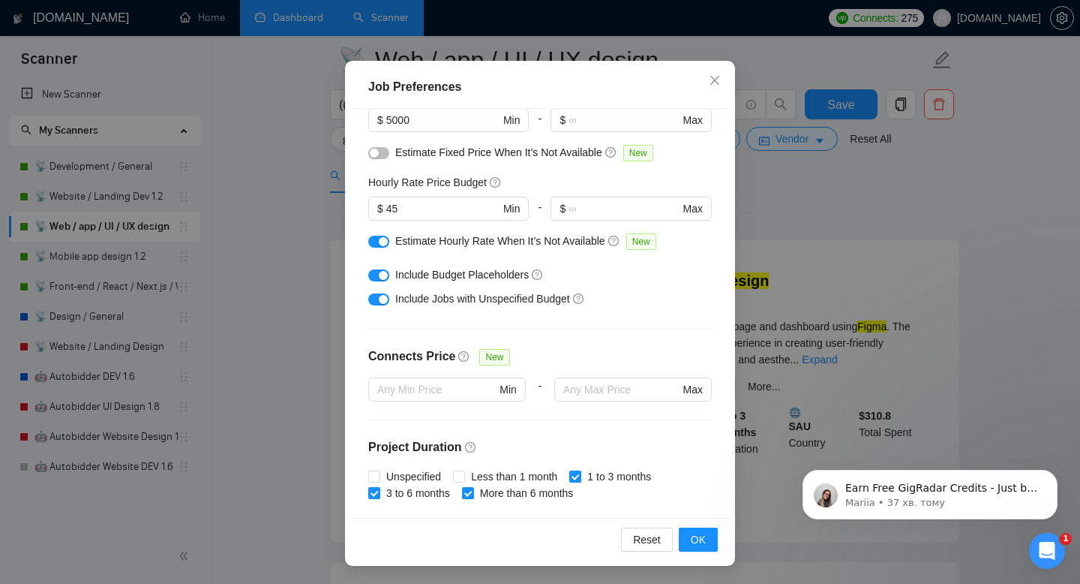
scroll to position [131, 0]
click at [410, 211] on input "45" at bounding box center [442, 208] width 113 height 17
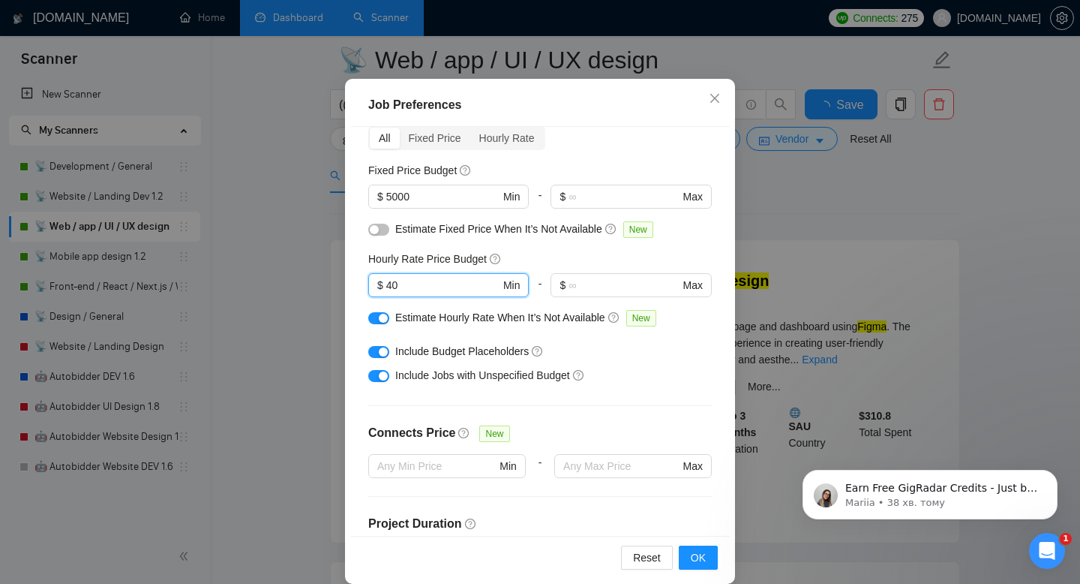
scroll to position [83, 0]
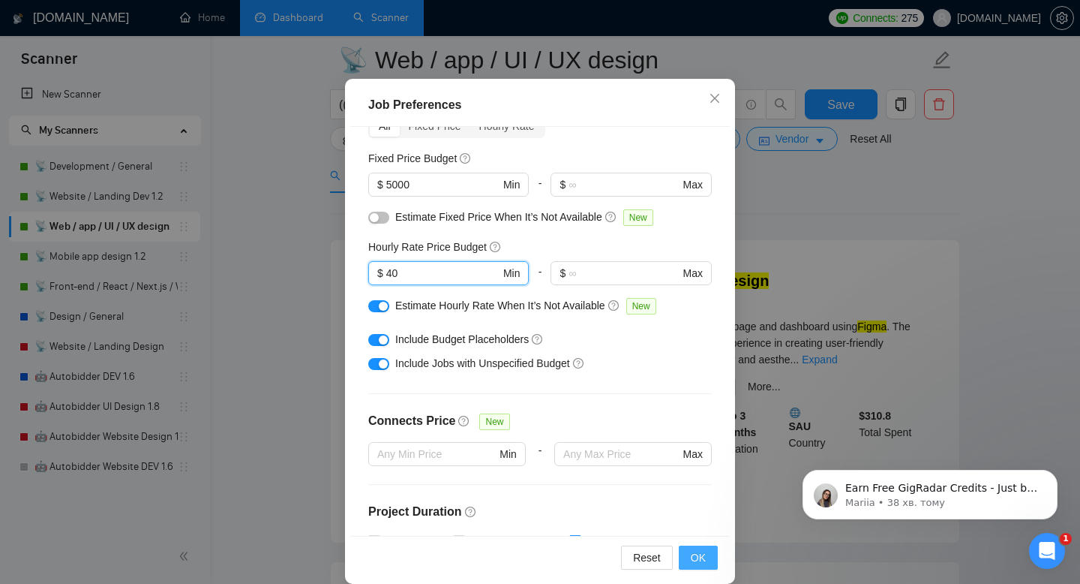
type input "40"
click at [695, 560] on span "OK" at bounding box center [698, 557] width 15 height 17
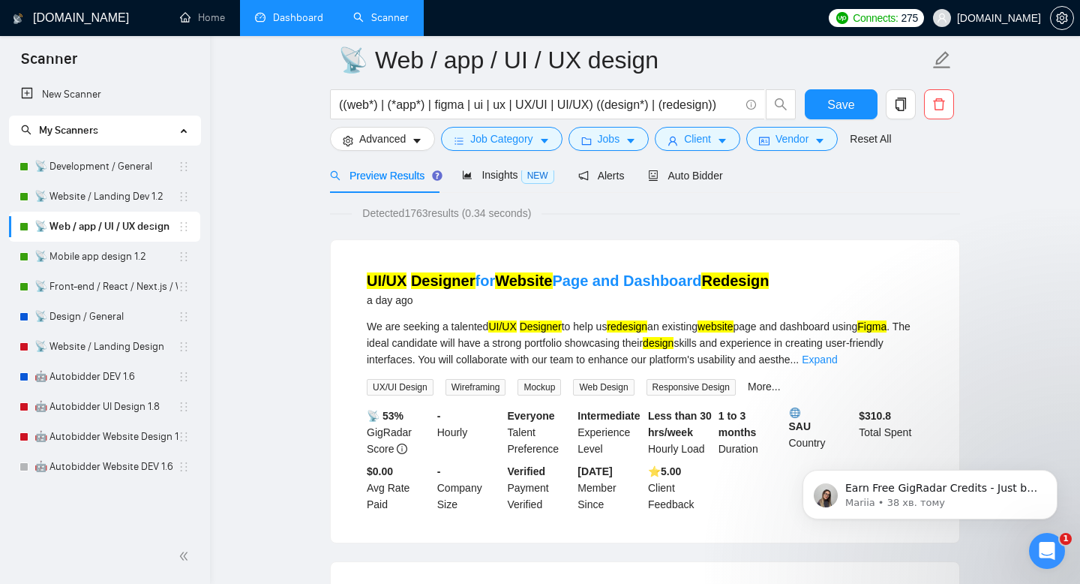
scroll to position [29, 0]
click at [406, 140] on span "Advanced" at bounding box center [382, 139] width 47 height 17
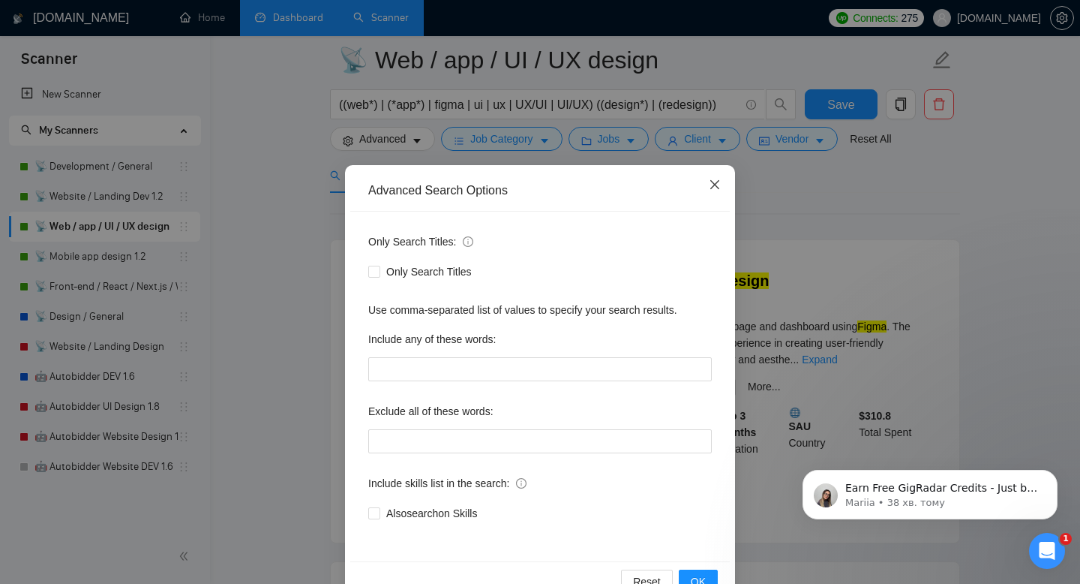
click at [707, 182] on span "Close" at bounding box center [715, 185] width 41 height 41
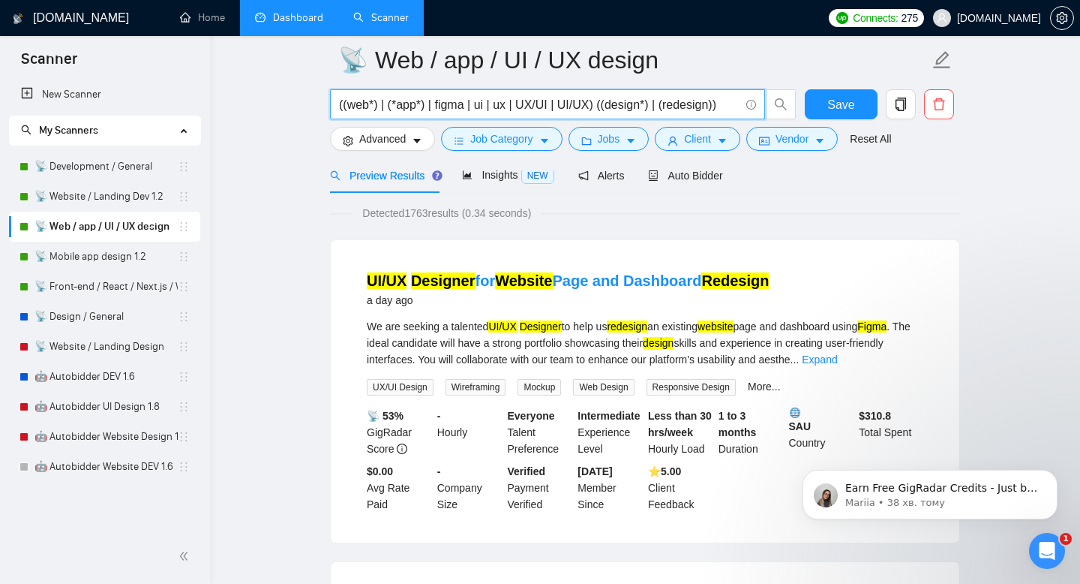
click at [645, 107] on input "((web*) | (*app*) | figma | ui | ux | UX/UI | UI/UX) ((design*) | (redesign))" at bounding box center [539, 104] width 401 height 19
drag, startPoint x: 645, startPoint y: 107, endPoint x: 723, endPoint y: 112, distance: 78.2
click at [722, 112] on input "((web*) | (*app*) | figma | ui | ux | UX/UI | UI/UX) ((design*) | (redesign))" at bounding box center [539, 104] width 401 height 19
click at [773, 104] on span "search" at bounding box center [781, 105] width 29 height 14
click at [723, 106] on input "((web*) | (*app*) | figma | ui | ux | UX/UI | UI/UX) ((design*) | (redesign))" at bounding box center [539, 104] width 401 height 19
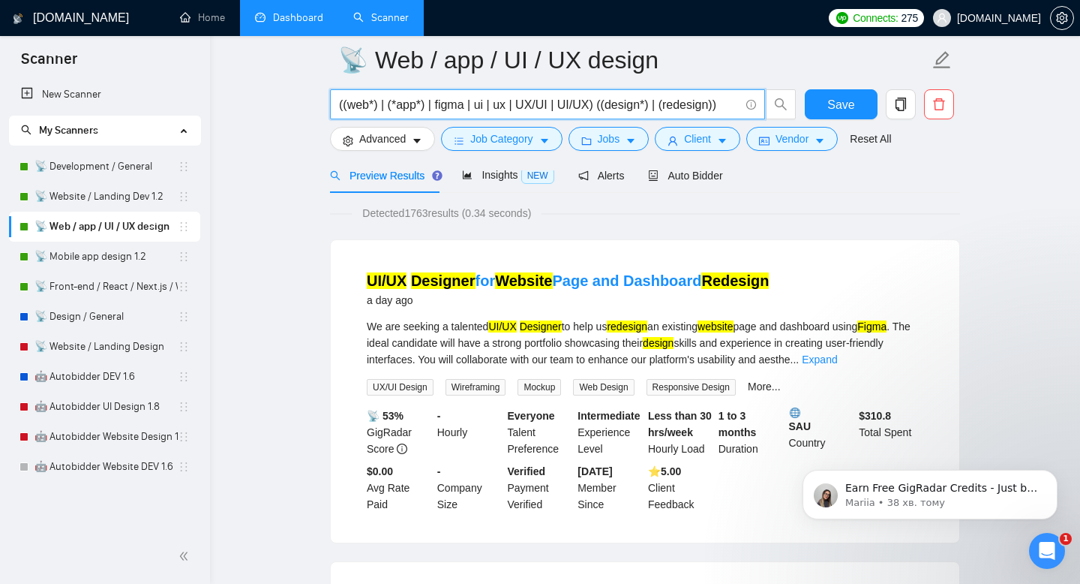
drag, startPoint x: 404, startPoint y: 105, endPoint x: 587, endPoint y: 111, distance: 182.4
click at [587, 113] on input "((web*) | (*app*) | figma | ui | ux | UX/UI | UI/UX) ((design*) | (redesign))" at bounding box center [539, 104] width 401 height 19
click at [620, 108] on input "((web*) | (*app*) | figma | ui | ux | UX/UI | UI/UX) ((design*) | (redesign))" at bounding box center [539, 104] width 401 height 19
click at [105, 407] on link "🤖 Autobidder UI Design 1.8" at bounding box center [106, 407] width 143 height 30
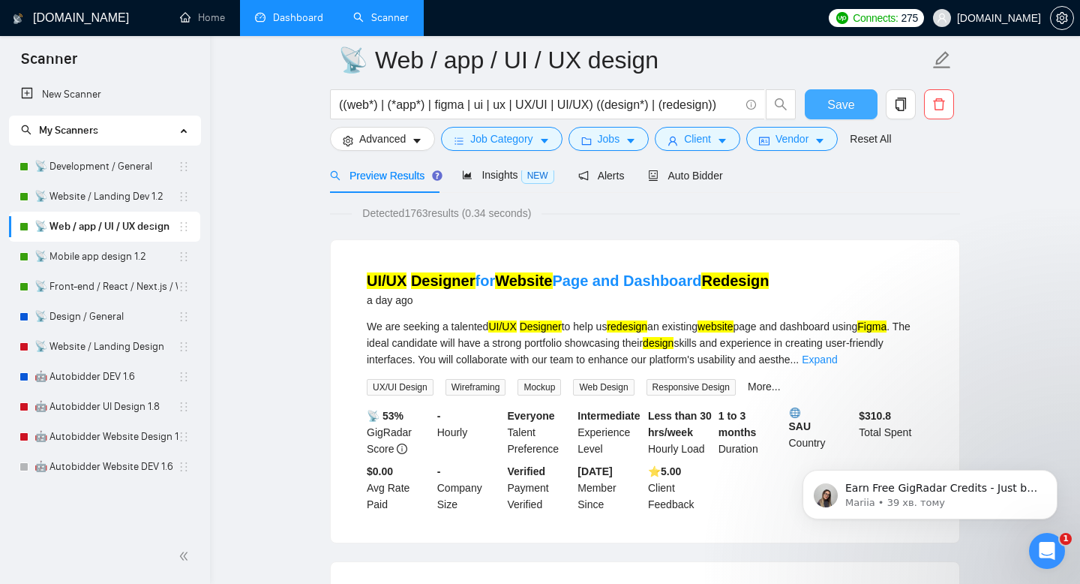
click at [832, 99] on span "Save" at bounding box center [840, 104] width 27 height 19
click at [98, 436] on body "Scanner New Scanner My Scanners 📡 Development / General 📡 Website / Landing Dev…" at bounding box center [540, 218] width 1080 height 584
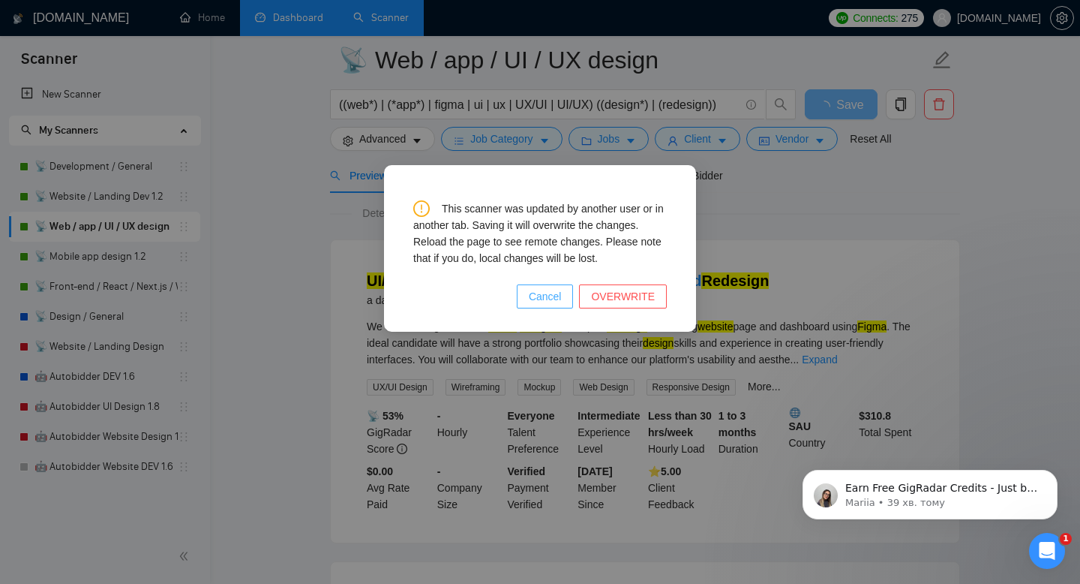
click at [539, 299] on span "Cancel" at bounding box center [545, 296] width 33 height 17
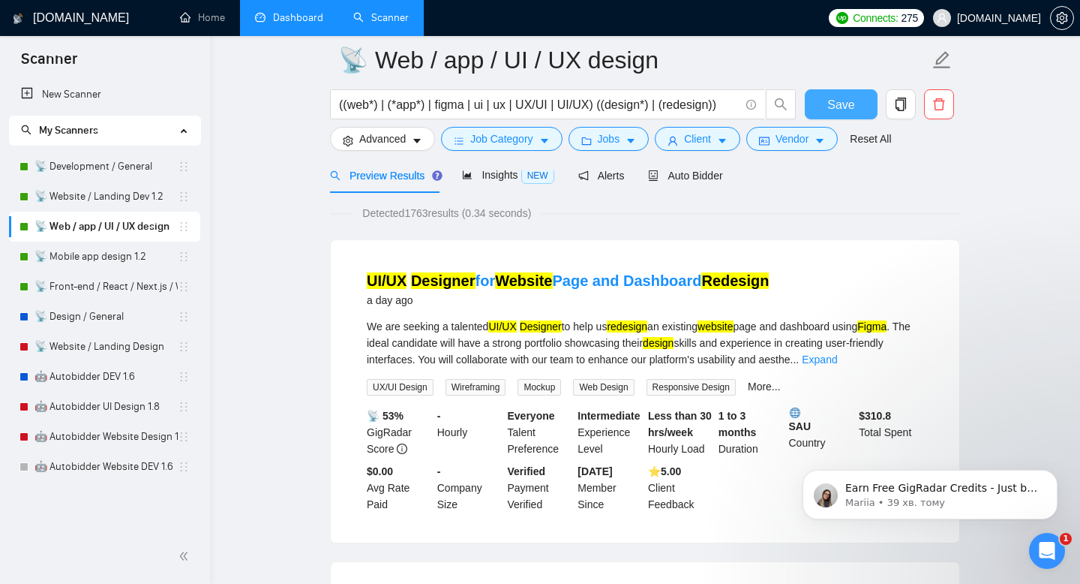
click at [840, 102] on span "Save" at bounding box center [840, 104] width 27 height 19
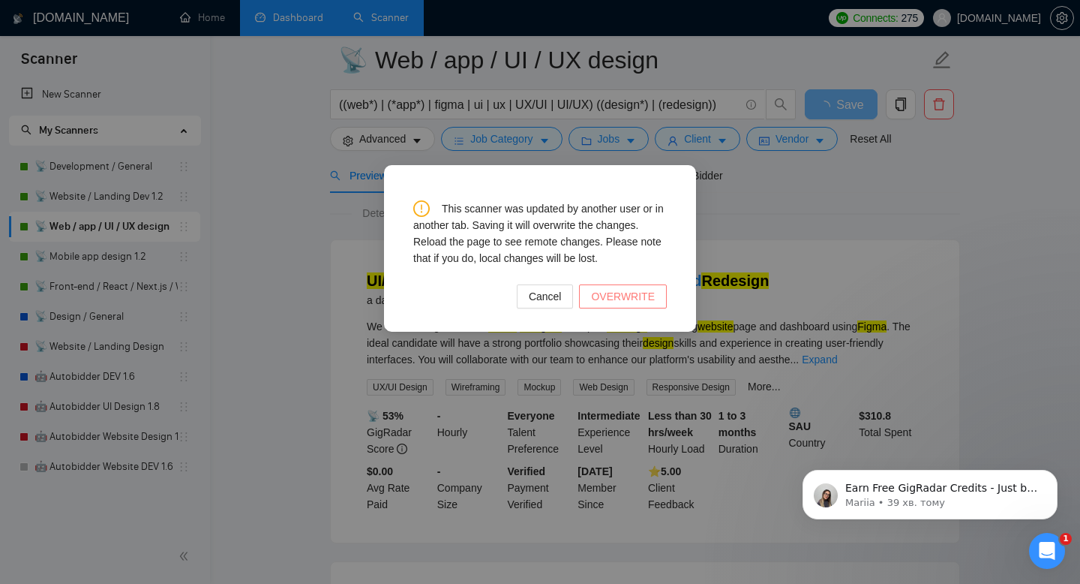
click at [632, 298] on span "OVERWRITE" at bounding box center [623, 296] width 64 height 17
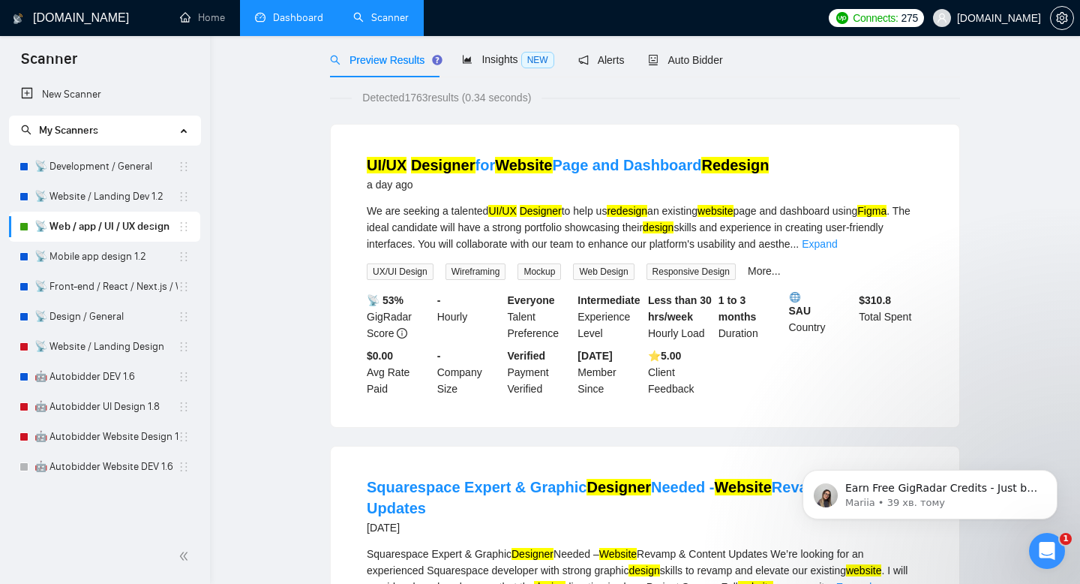
scroll to position [0, 0]
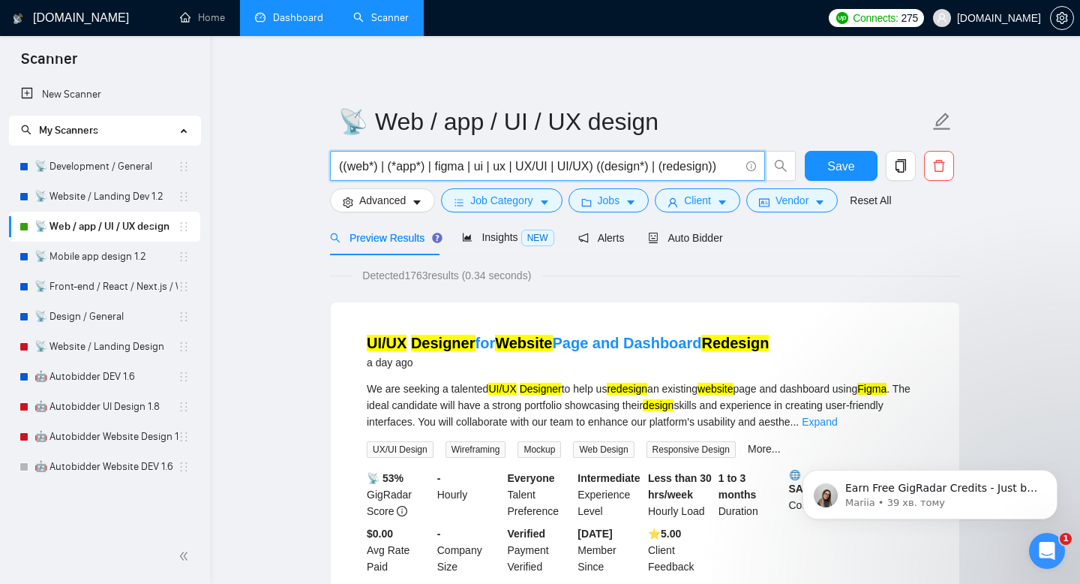
drag, startPoint x: 662, startPoint y: 172, endPoint x: 458, endPoint y: 173, distance: 204.0
click at [458, 173] on input "((web*) | (*app*) | figma | ui | ux | UX/UI | UI/UX) ((design*) | (redesign))" at bounding box center [539, 166] width 401 height 19
click at [414, 173] on input "((web*) | (*app*) | figma | ui | ux | UX/UI | UI/UX) ((design*) | (redesign))" at bounding box center [539, 166] width 401 height 19
drag, startPoint x: 414, startPoint y: 173, endPoint x: 736, endPoint y: 171, distance: 321.8
click at [737, 171] on input "((web*) | (*app*) | figma | ui | ux | UX/UI | UI/UX) ((design*) | (redesign))" at bounding box center [539, 166] width 401 height 19
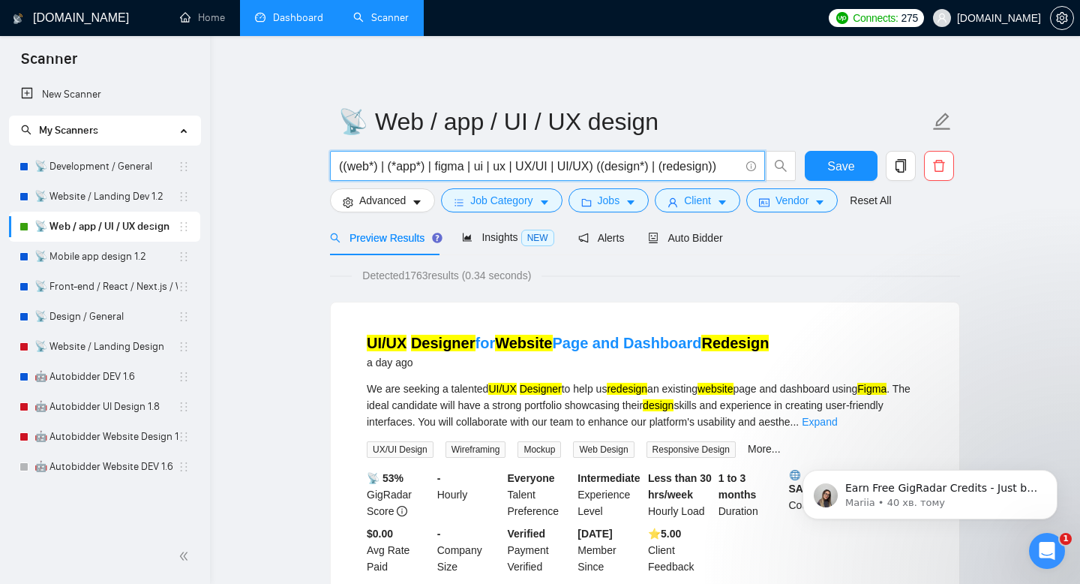
click at [728, 168] on input "((web*) | (*app*) | figma | ui | ux | UX/UI | UI/UX) ((design*) | (redesign))" at bounding box center [539, 166] width 401 height 19
click at [96, 257] on link "📡 Mobile app design 1.2" at bounding box center [106, 257] width 143 height 30
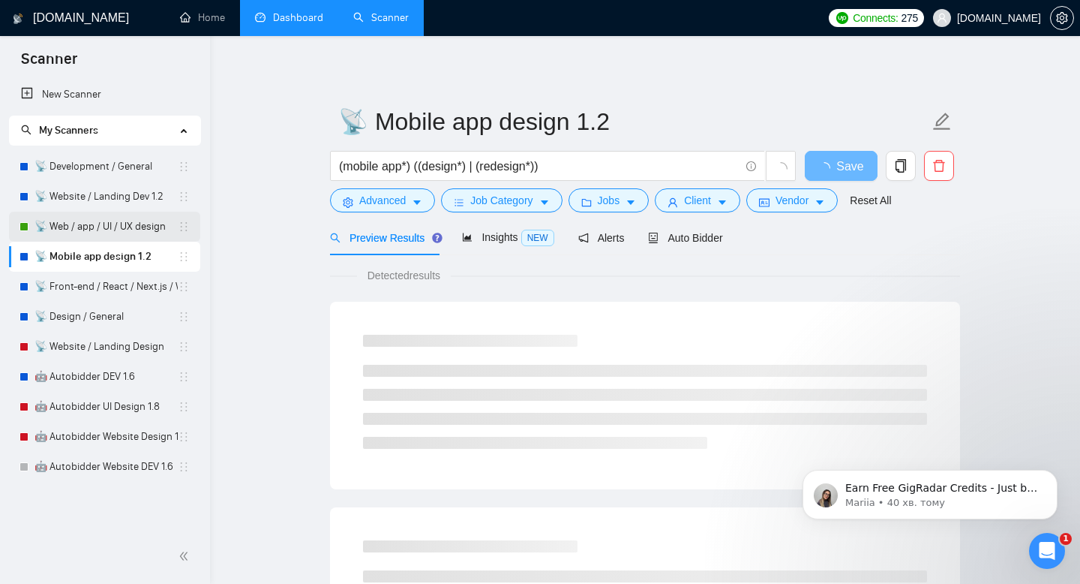
click at [111, 222] on link "📡 Web / app / UI / UX design" at bounding box center [106, 227] width 143 height 30
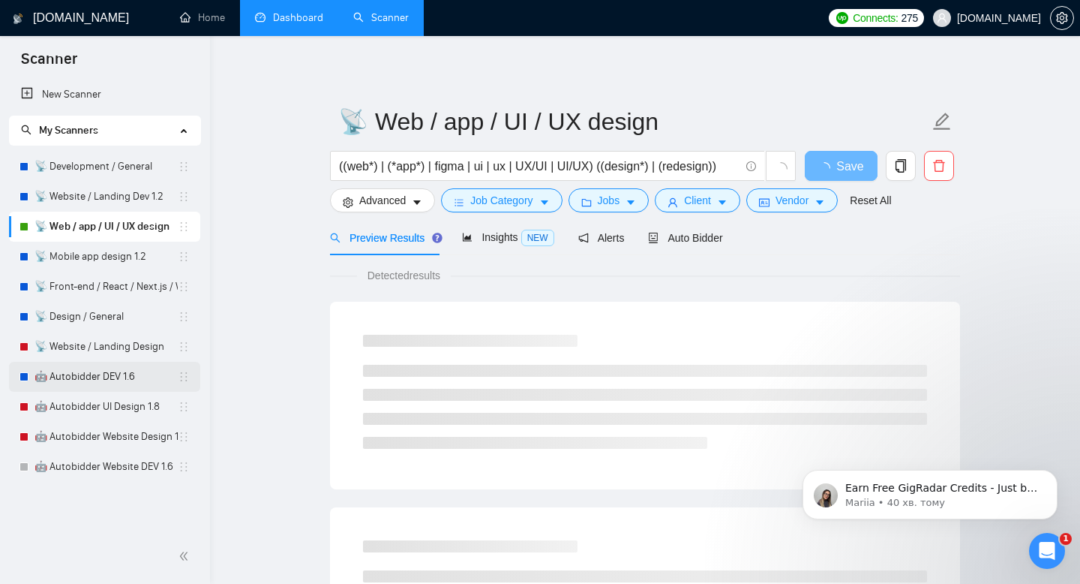
click at [113, 363] on link "🤖 Autobidder DEV 1.6" at bounding box center [106, 377] width 143 height 30
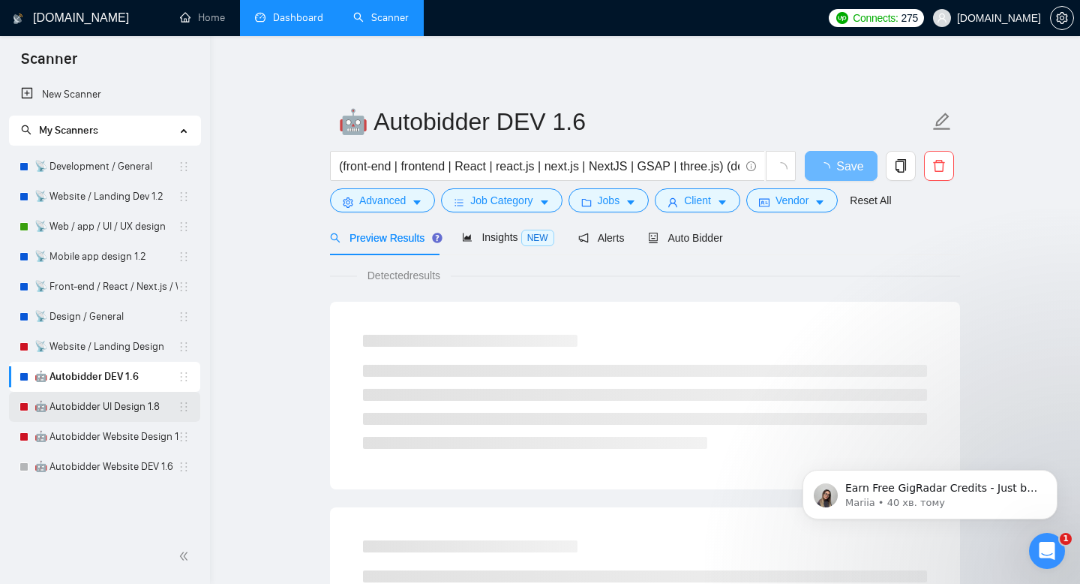
click at [152, 407] on link "🤖 Autobidder UI Design 1.8" at bounding box center [106, 407] width 143 height 30
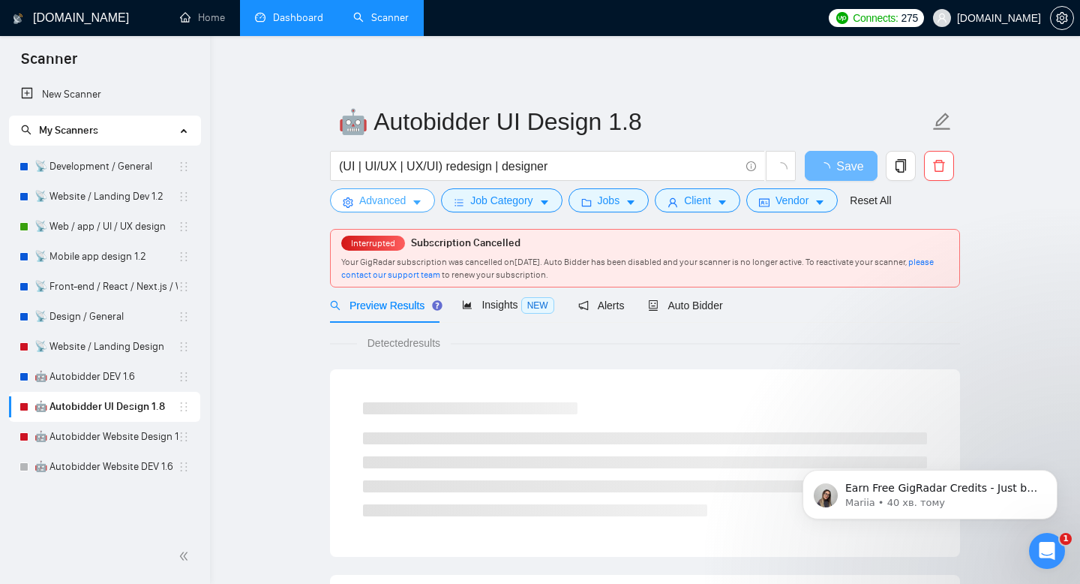
click at [404, 203] on span "Advanced" at bounding box center [382, 200] width 47 height 17
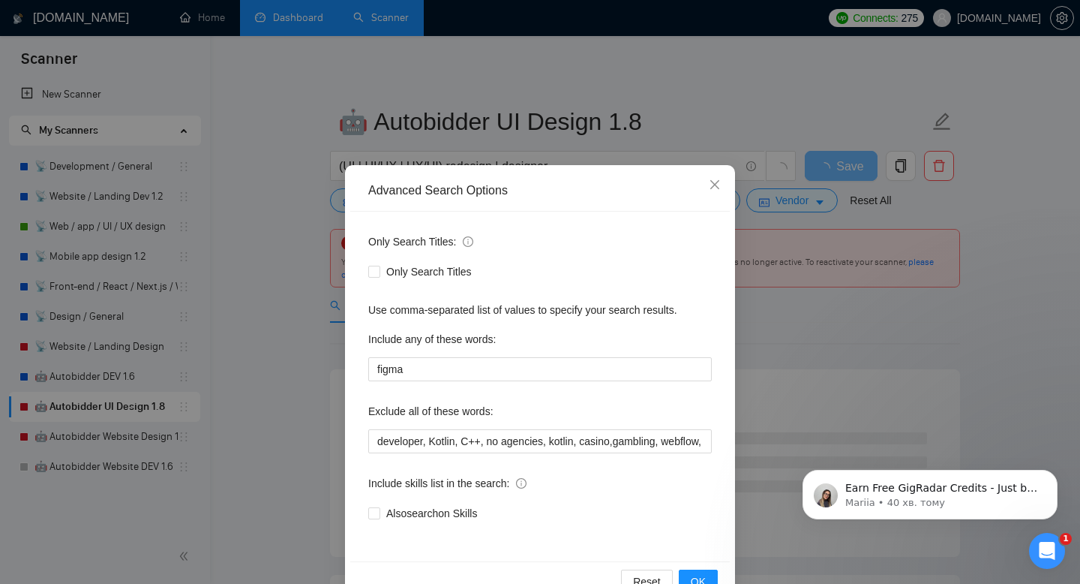
scroll to position [28, 0]
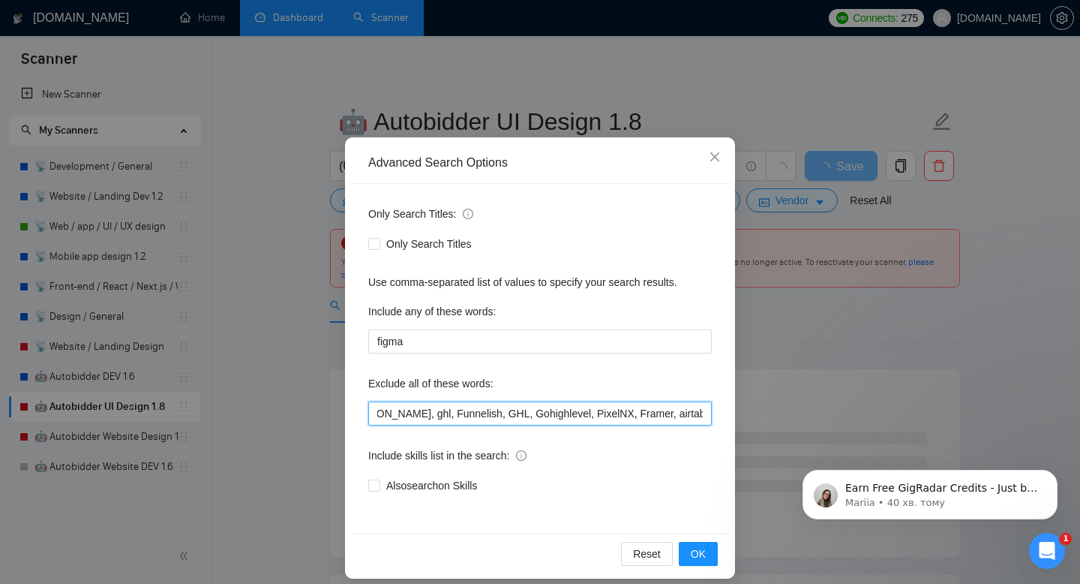
drag, startPoint x: 384, startPoint y: 413, endPoint x: 728, endPoint y: 430, distance: 344.0
click at [728, 431] on div "Only Search Titles: Only Search Titles Use comma-separated list of values to sp…" at bounding box center [540, 359] width 380 height 350
click at [692, 415] on input "developer, Kotlin, C++, no agencies, kotlin, casino,gambling, webflow, java, [D…" at bounding box center [540, 413] width 344 height 24
drag, startPoint x: 665, startPoint y: 416, endPoint x: 806, endPoint y: 416, distance: 141.0
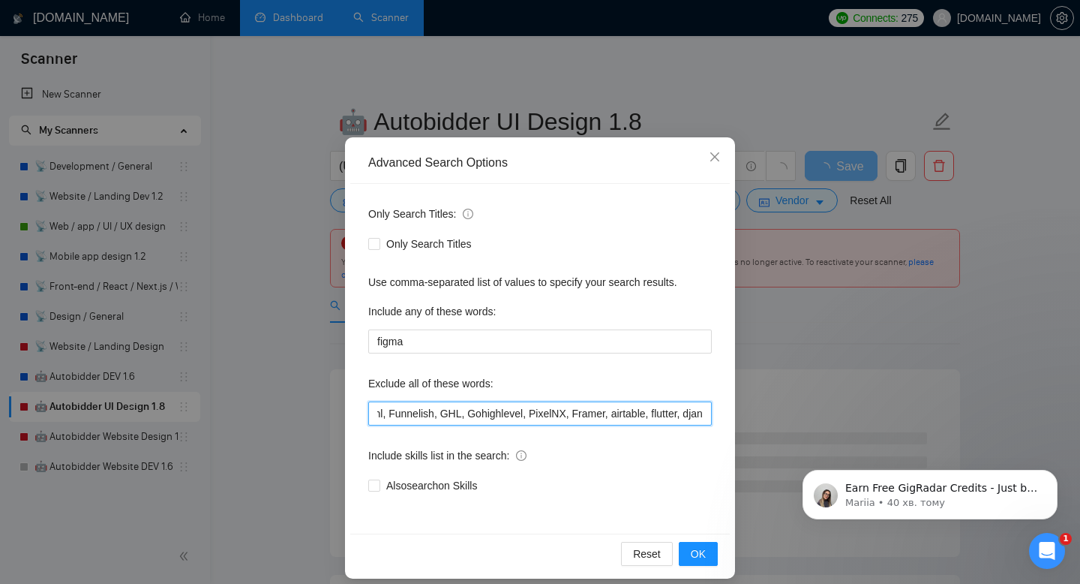
click at [808, 418] on div "Advanced Search Options Only Search Titles: Only Search Titles Use comma-separa…" at bounding box center [540, 292] width 1080 height 584
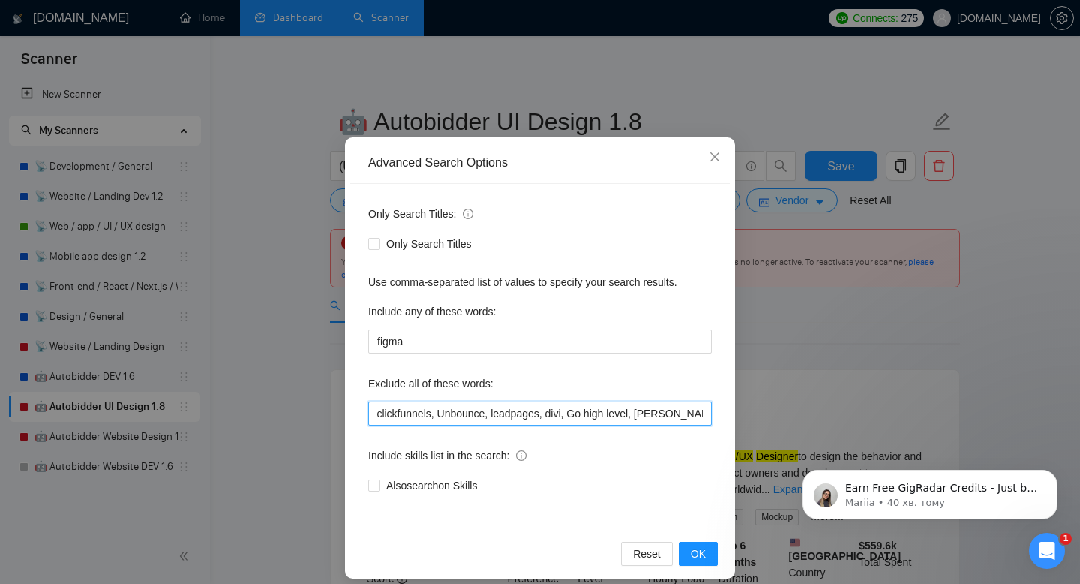
scroll to position [0, 840]
drag, startPoint x: 629, startPoint y: 417, endPoint x: 366, endPoint y: 392, distance: 263.8
click at [365, 392] on div "Only Search Titles: Only Search Titles Use comma-separated list of values to sp…" at bounding box center [540, 359] width 380 height 350
click at [707, 158] on span "Close" at bounding box center [715, 157] width 41 height 41
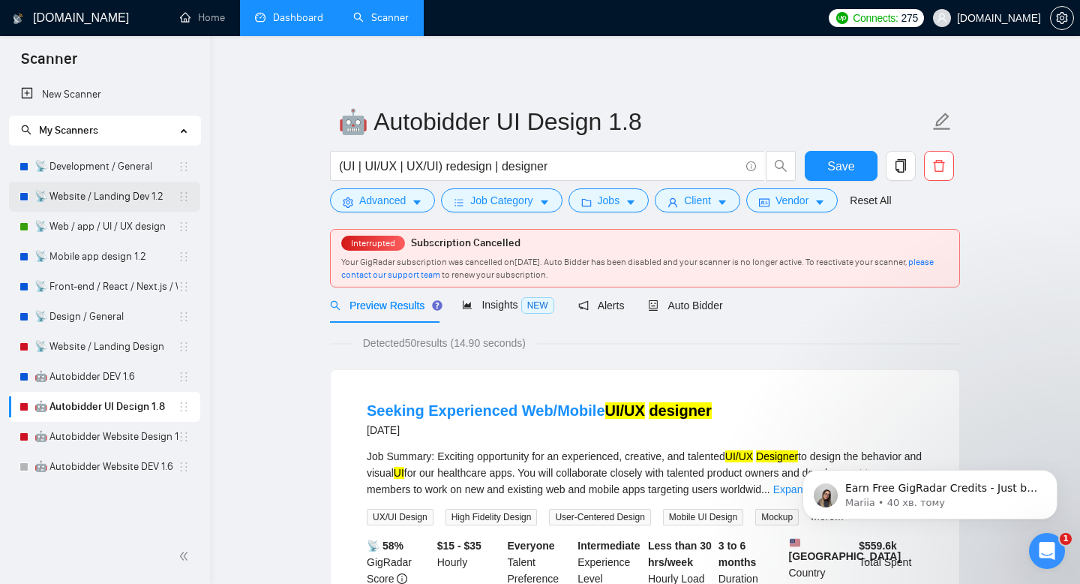
click at [131, 196] on link "📡 Website / Landing Dev 1.2" at bounding box center [106, 197] width 143 height 30
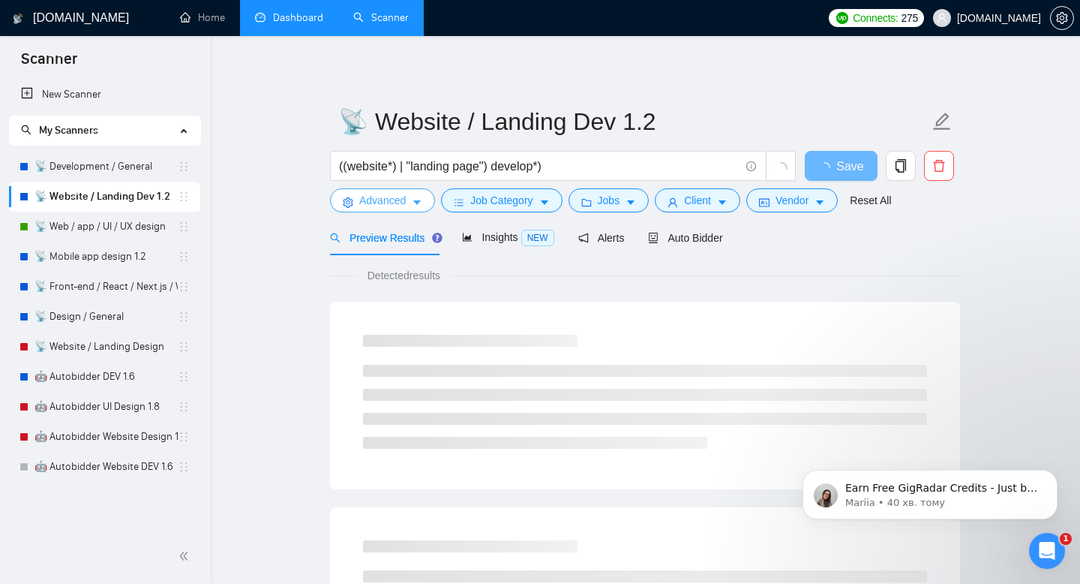
click at [382, 197] on span "Advanced" at bounding box center [382, 200] width 47 height 17
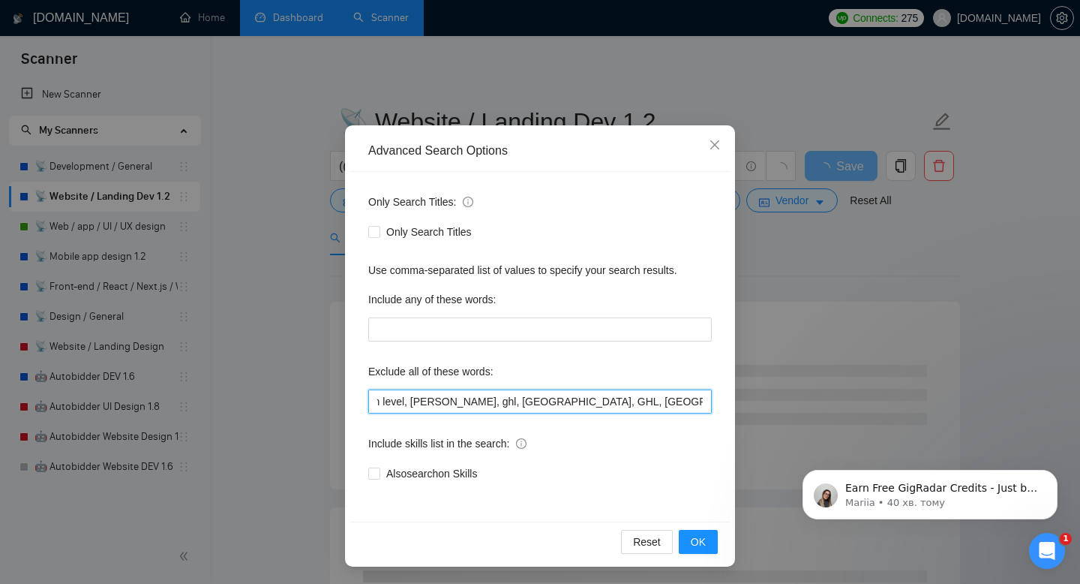
scroll to position [0, 1685]
drag, startPoint x: 583, startPoint y: 399, endPoint x: 871, endPoint y: 415, distance: 288.5
click at [871, 415] on div "Advanced Search Options Only Search Titles: Only Search Titles Use comma-separa…" at bounding box center [540, 292] width 1080 height 584
click at [698, 406] on input "casino, UX/UI design, UX/UI designer, ux designer, ui designer, web designer, g…" at bounding box center [540, 401] width 344 height 24
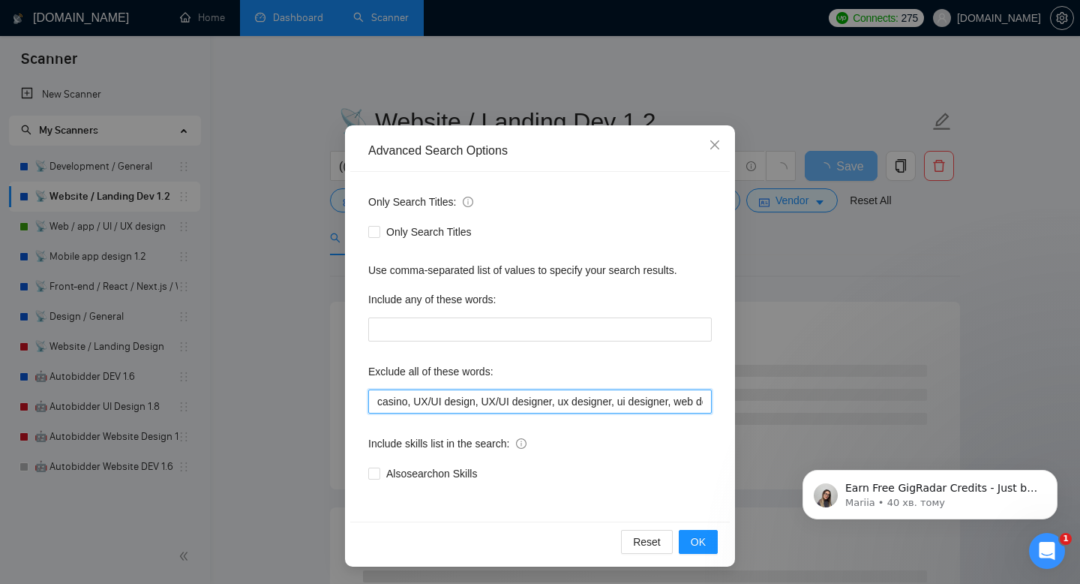
drag, startPoint x: 700, startPoint y: 404, endPoint x: 322, endPoint y: 391, distance: 378.3
click at [321, 391] on div "Advanced Search Options Only Search Titles: Only Search Titles Use comma-separa…" at bounding box center [540, 292] width 1080 height 584
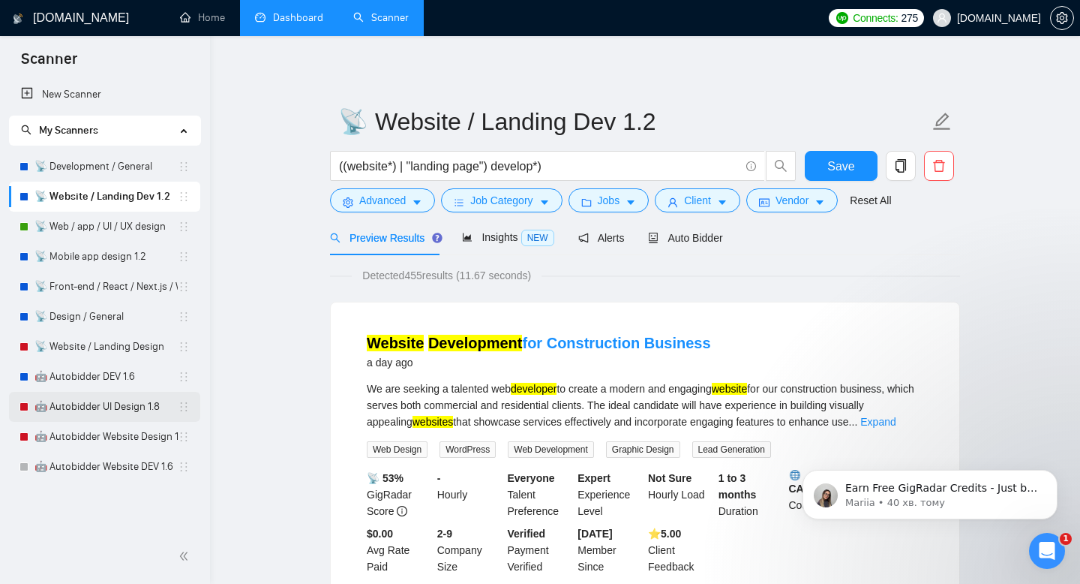
click at [110, 401] on link "🤖 Autobidder UI Design 1.8" at bounding box center [106, 407] width 143 height 30
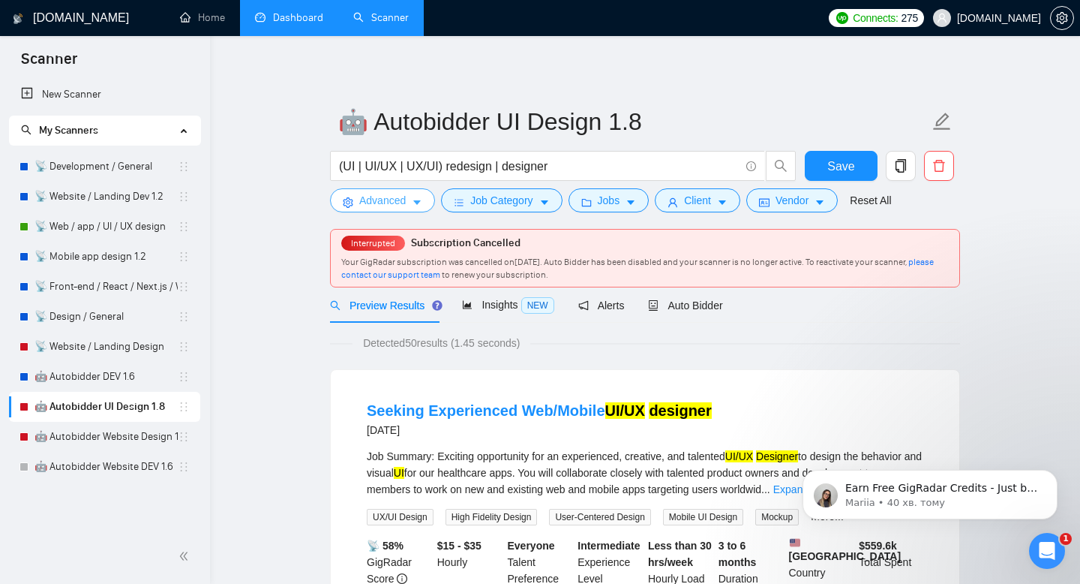
click at [399, 197] on span "Advanced" at bounding box center [382, 200] width 47 height 17
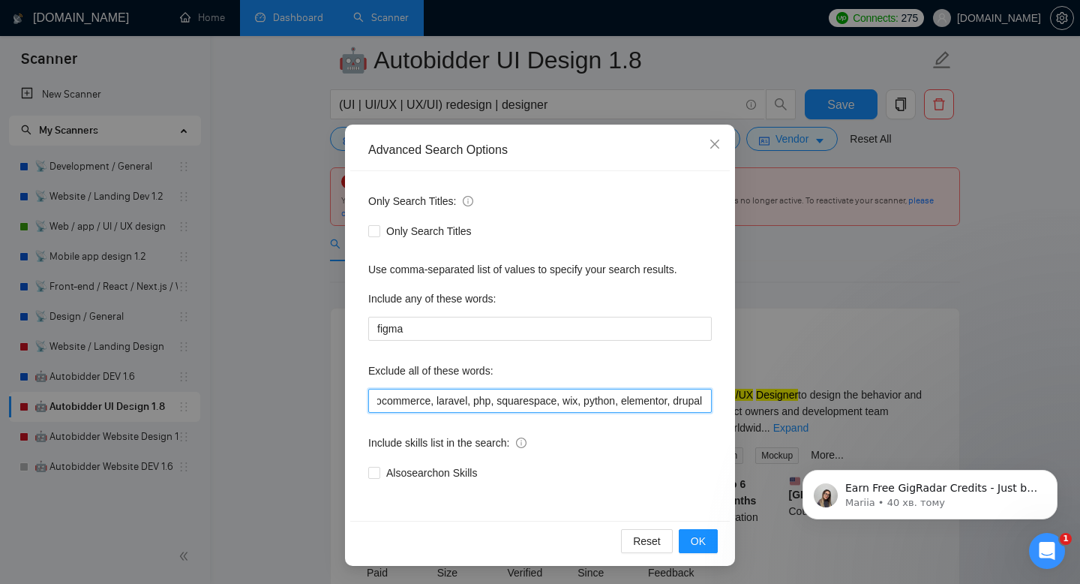
scroll to position [0, 1458]
drag, startPoint x: 425, startPoint y: 398, endPoint x: 858, endPoint y: 406, distance: 433.7
click at [858, 406] on div "Advanced Search Options Only Search Titles: Only Search Titles Use comma-separa…" at bounding box center [540, 292] width 1080 height 584
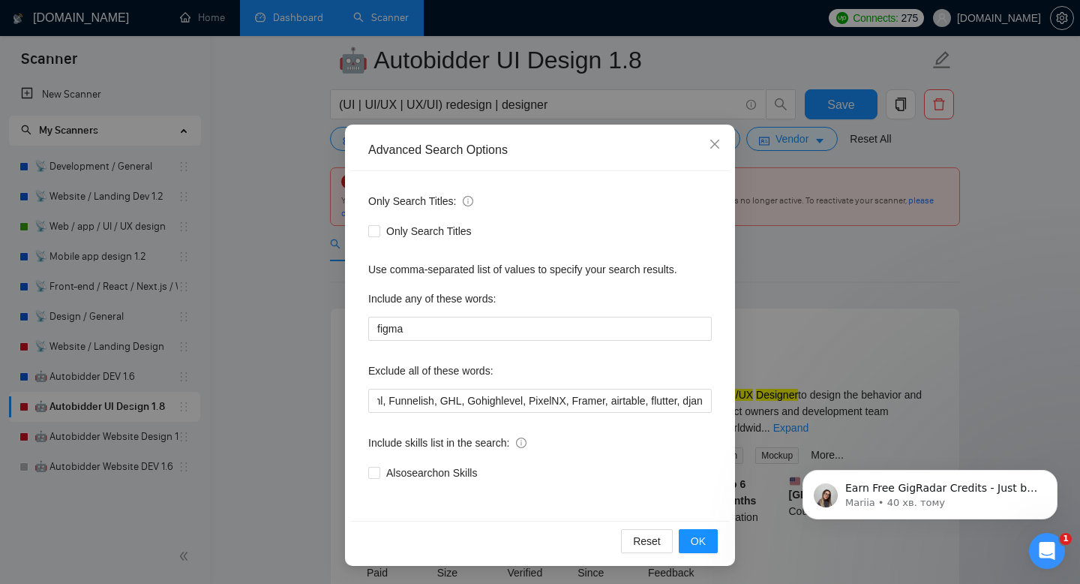
click at [848, 267] on div "Advanced Search Options Only Search Titles: Only Search Titles Use comma-separa…" at bounding box center [540, 292] width 1080 height 584
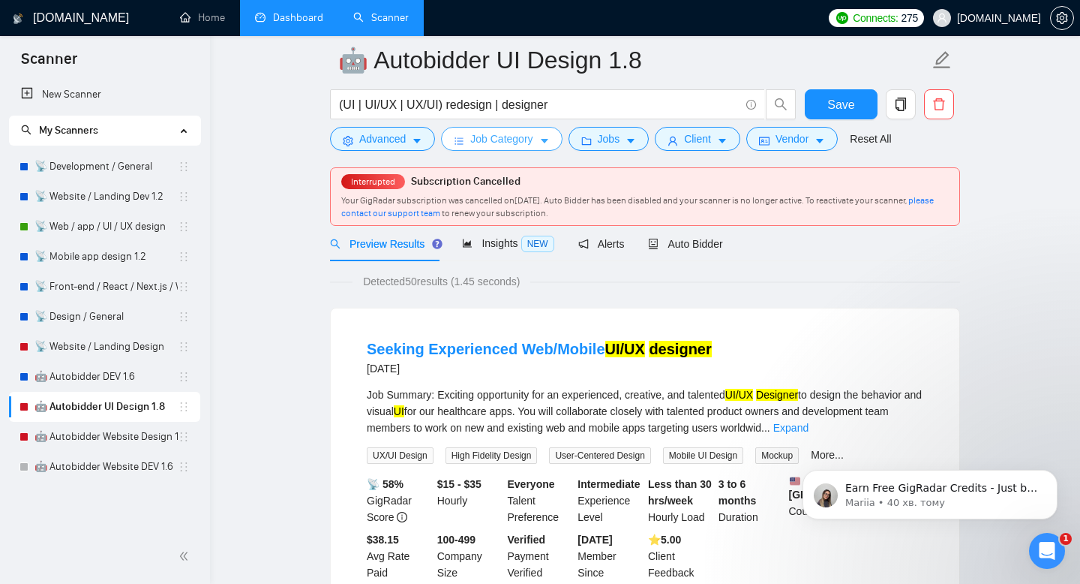
click at [493, 143] on span "Job Category" at bounding box center [501, 139] width 62 height 17
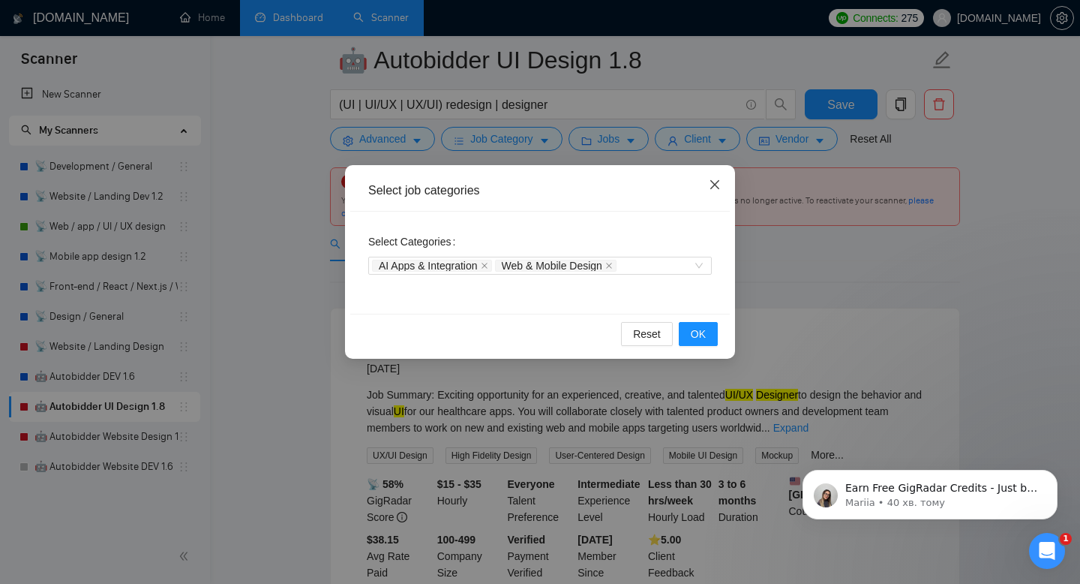
click at [718, 183] on icon "close" at bounding box center [715, 185] width 12 height 12
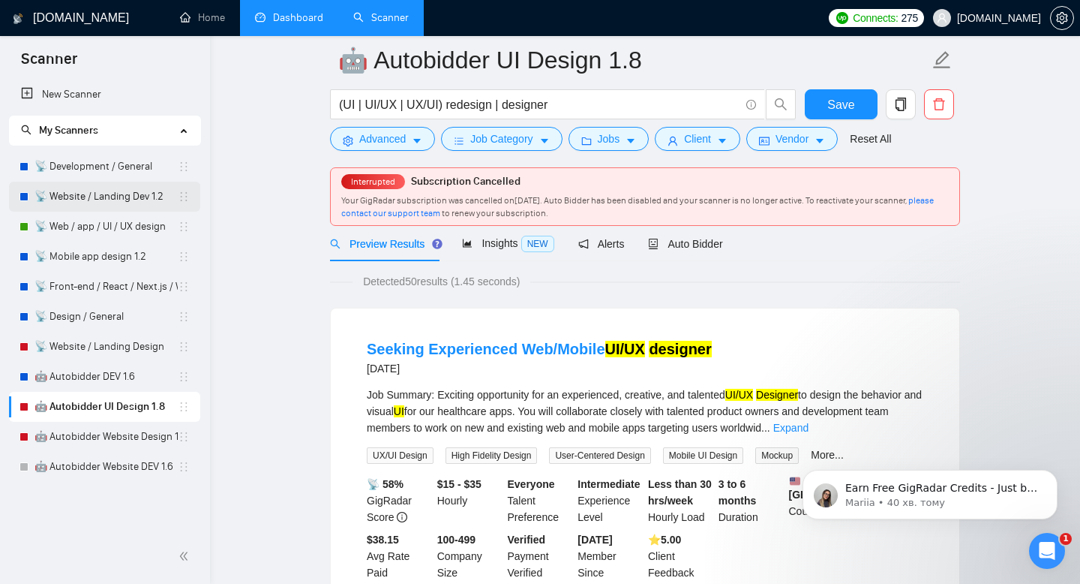
click at [106, 202] on link "📡 Website / Landing Dev 1.2" at bounding box center [106, 197] width 143 height 30
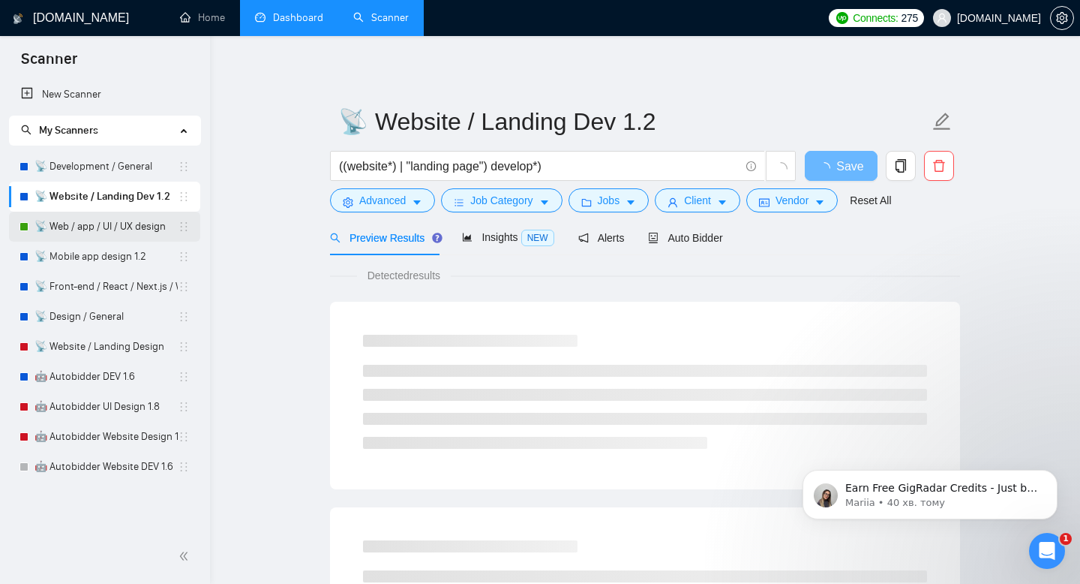
click at [94, 231] on link "📡 Web / app / UI / UX design" at bounding box center [106, 227] width 143 height 30
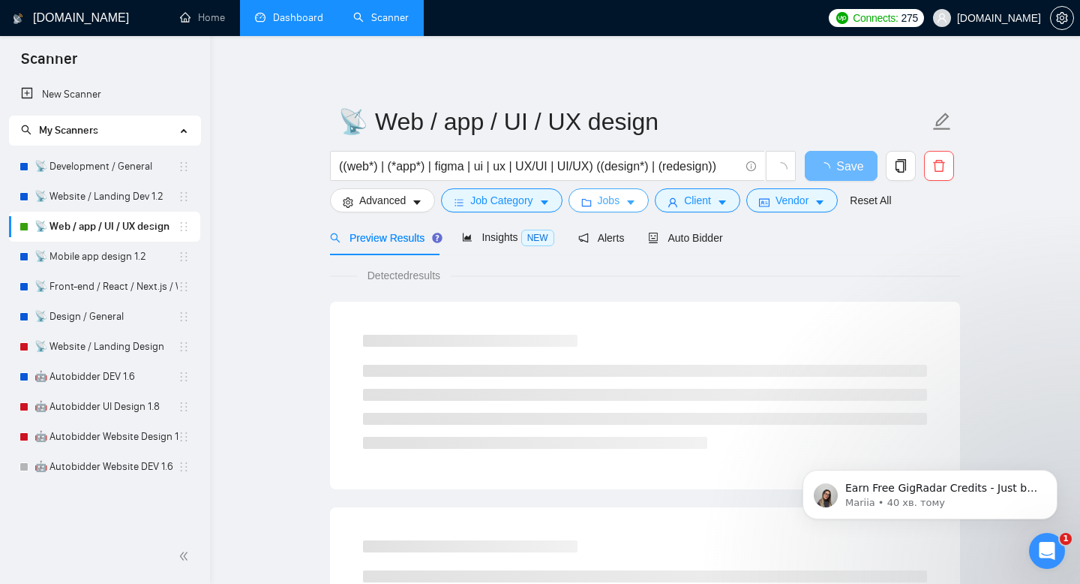
click at [611, 197] on span "Jobs" at bounding box center [609, 200] width 23 height 17
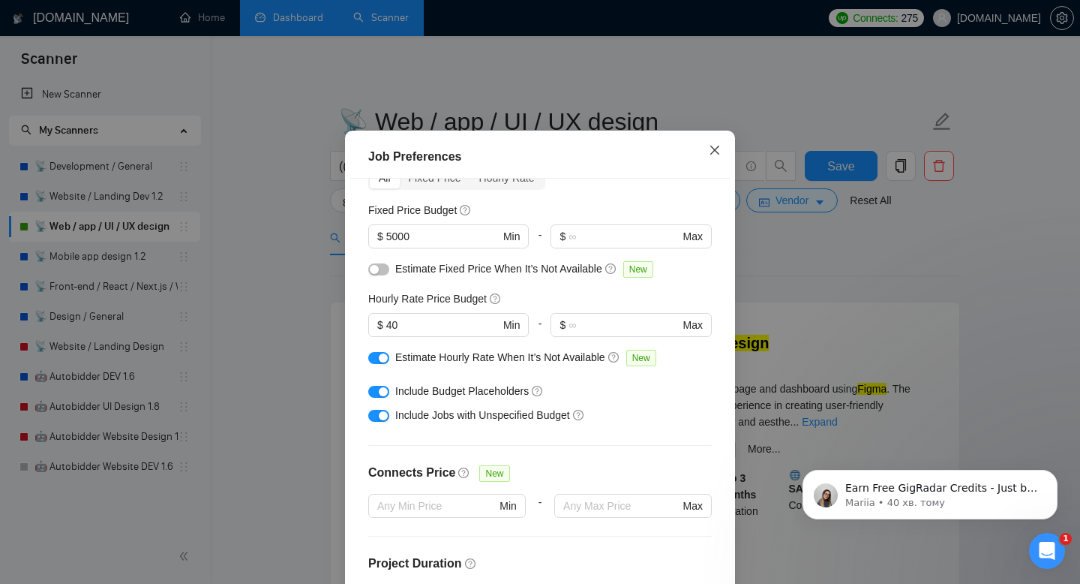
click at [711, 156] on icon "close" at bounding box center [715, 150] width 12 height 12
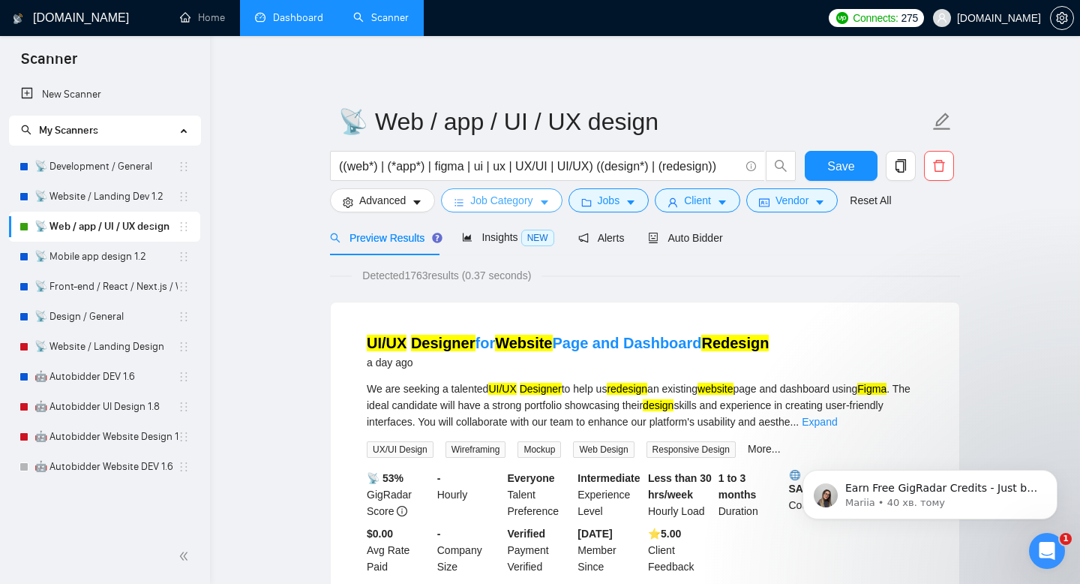
click at [520, 194] on span "Job Category" at bounding box center [501, 200] width 62 height 17
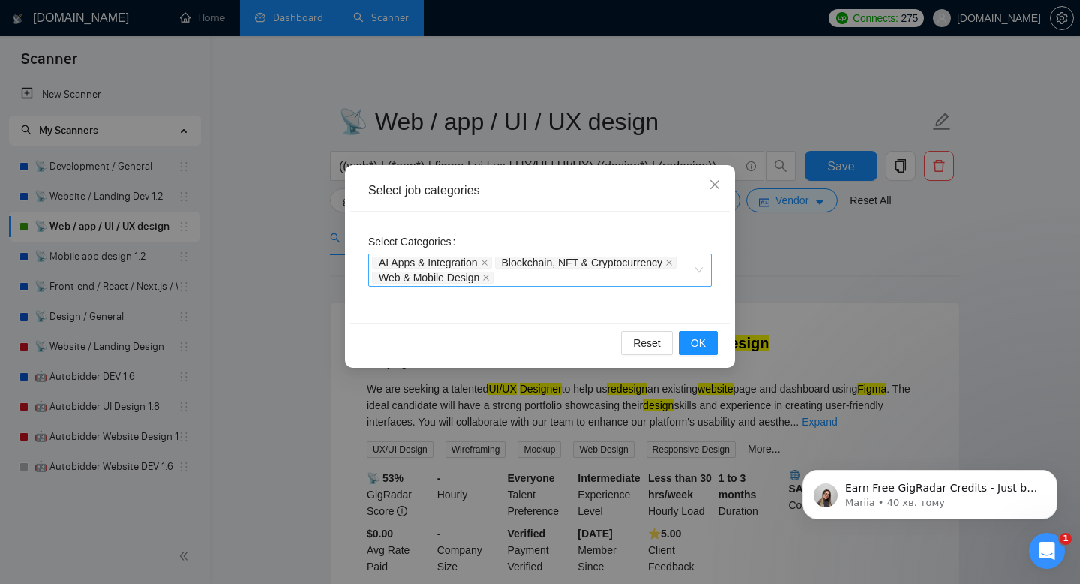
click at [527, 278] on div "AI Apps & Integration Blockchain, NFT & Cryptocurrency Web & Mobile Design" at bounding box center [532, 270] width 321 height 30
click at [715, 182] on icon "close" at bounding box center [715, 185] width 12 height 12
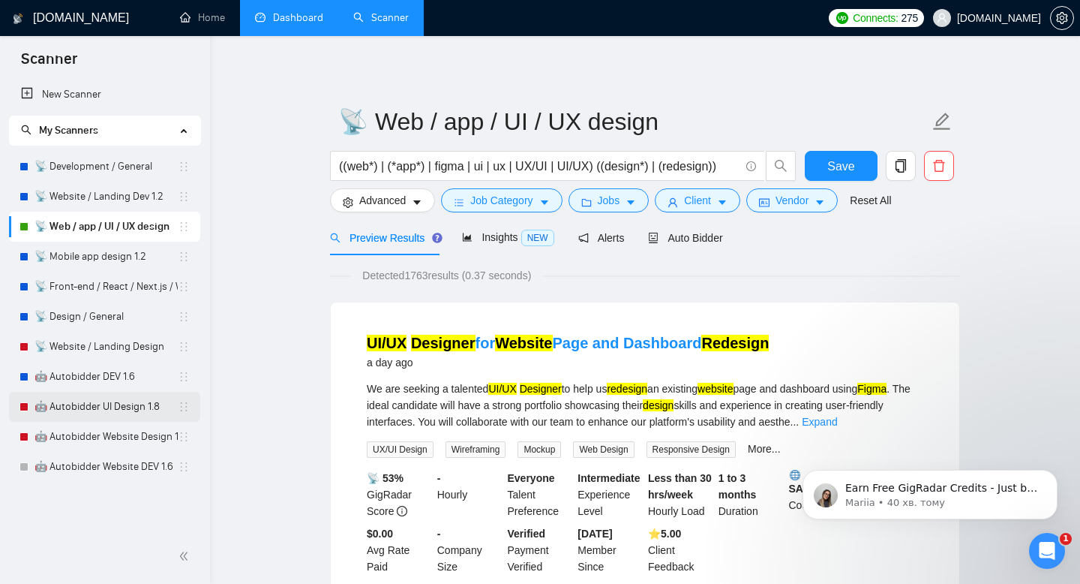
click at [107, 409] on link "🤖 Autobidder UI Design 1.8" at bounding box center [106, 407] width 143 height 30
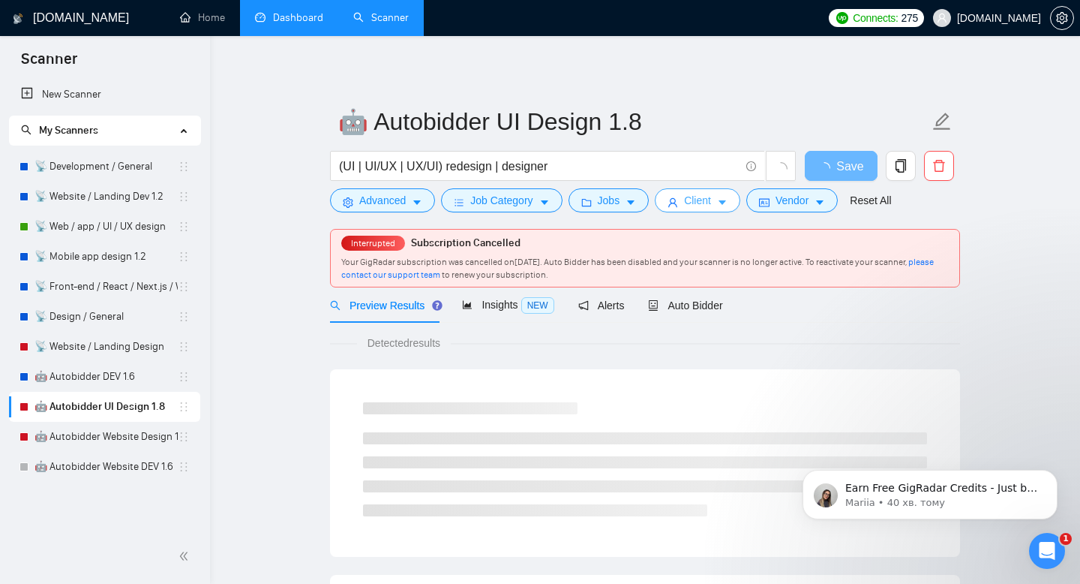
click at [690, 209] on button "Client" at bounding box center [698, 200] width 86 height 24
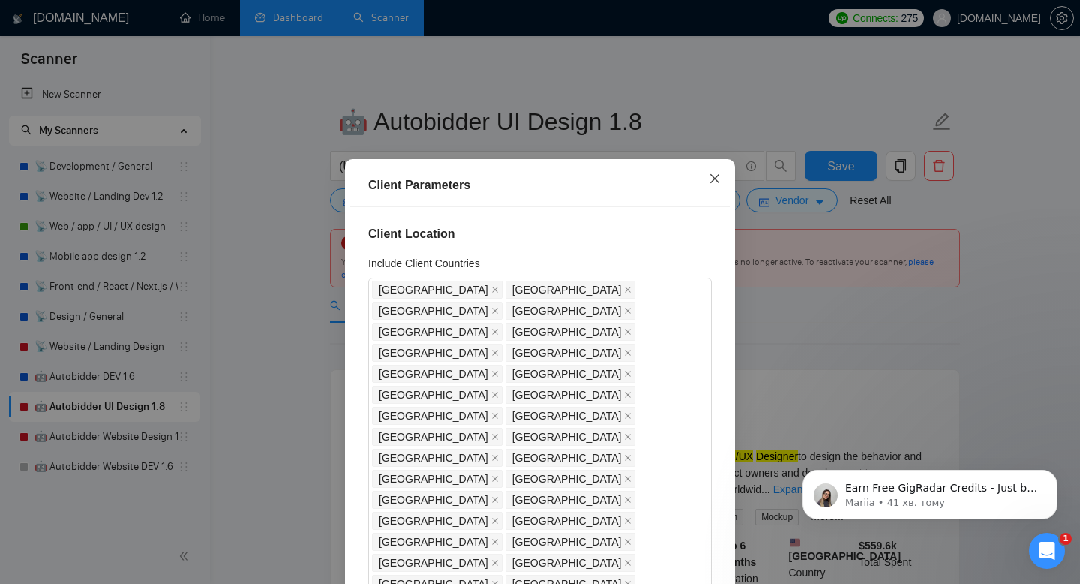
click at [718, 176] on icon "close" at bounding box center [714, 178] width 9 height 9
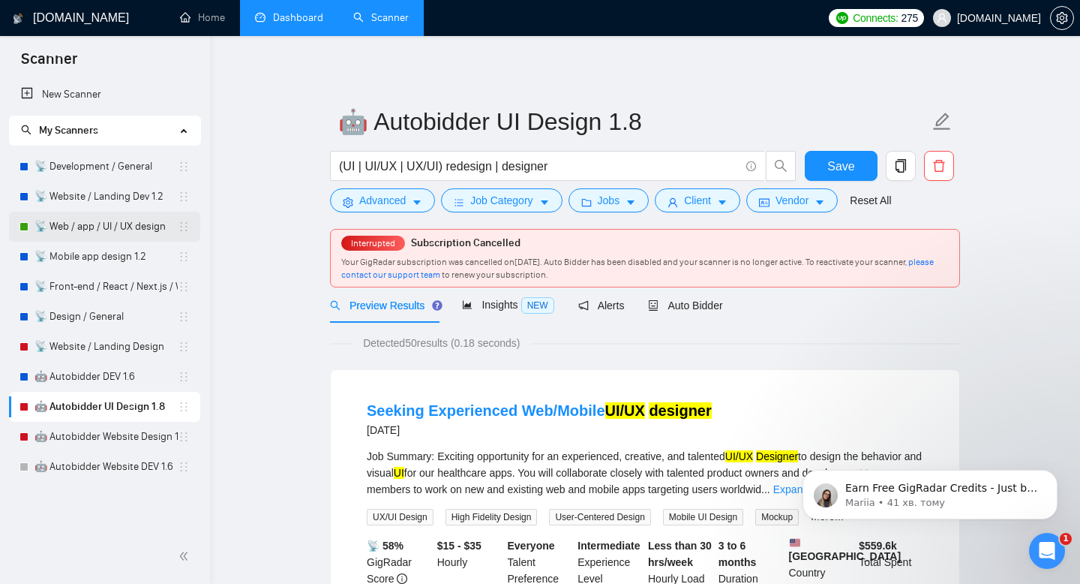
click at [98, 228] on link "📡 Web / app / UI / UX design" at bounding box center [106, 227] width 143 height 30
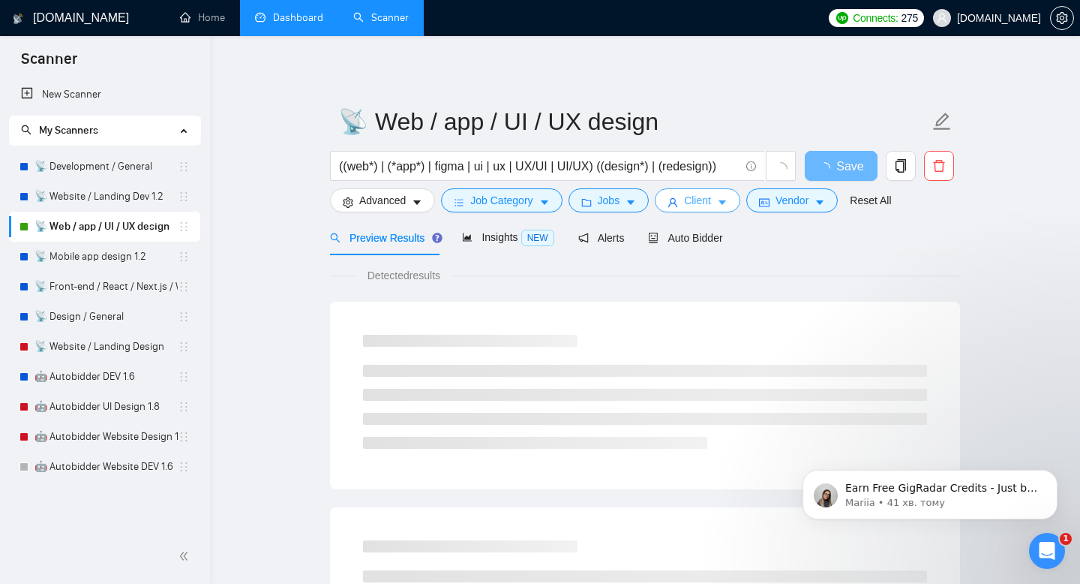
click at [711, 194] on span "Client" at bounding box center [697, 200] width 27 height 17
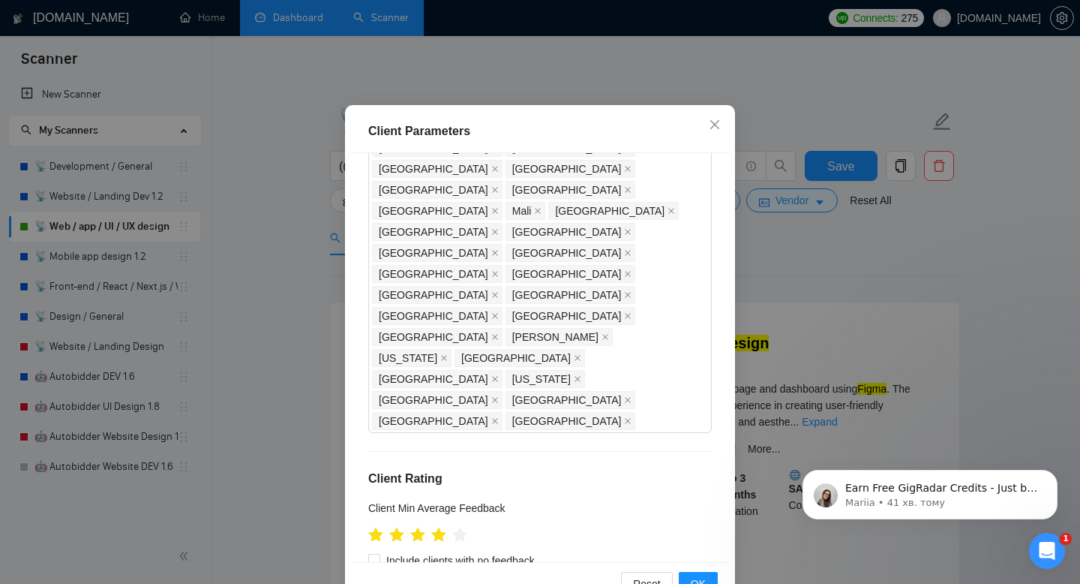
scroll to position [98, 0]
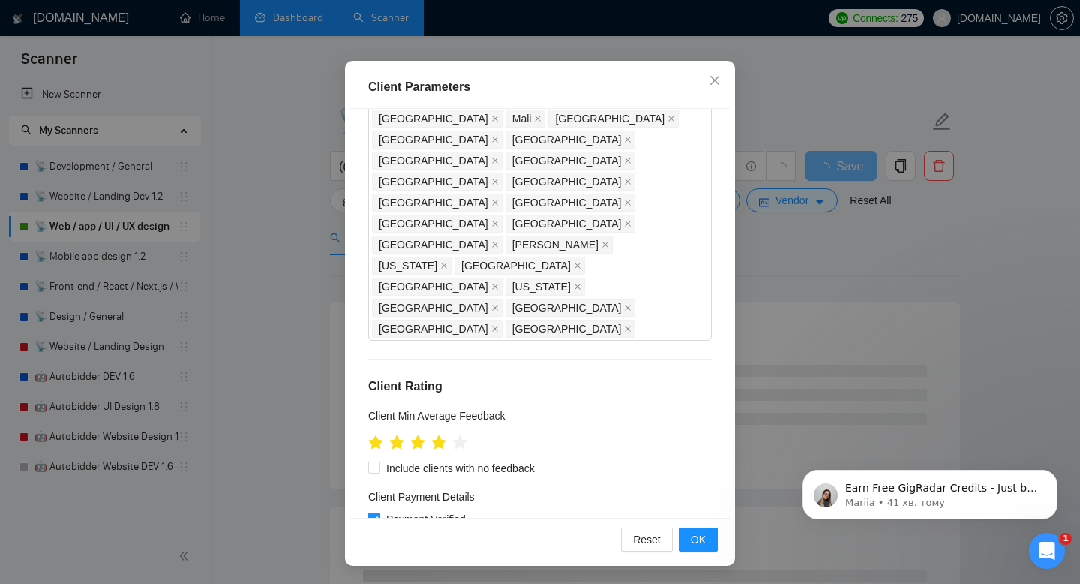
scroll to position [951, 0]
type input "40"
click at [705, 539] on span "OK" at bounding box center [698, 539] width 15 height 17
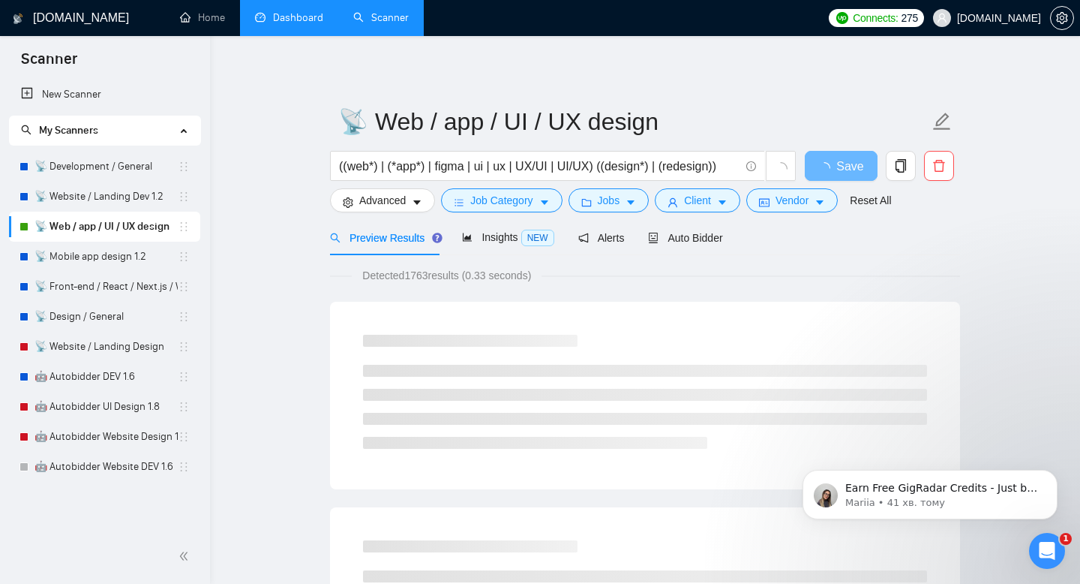
scroll to position [29, 0]
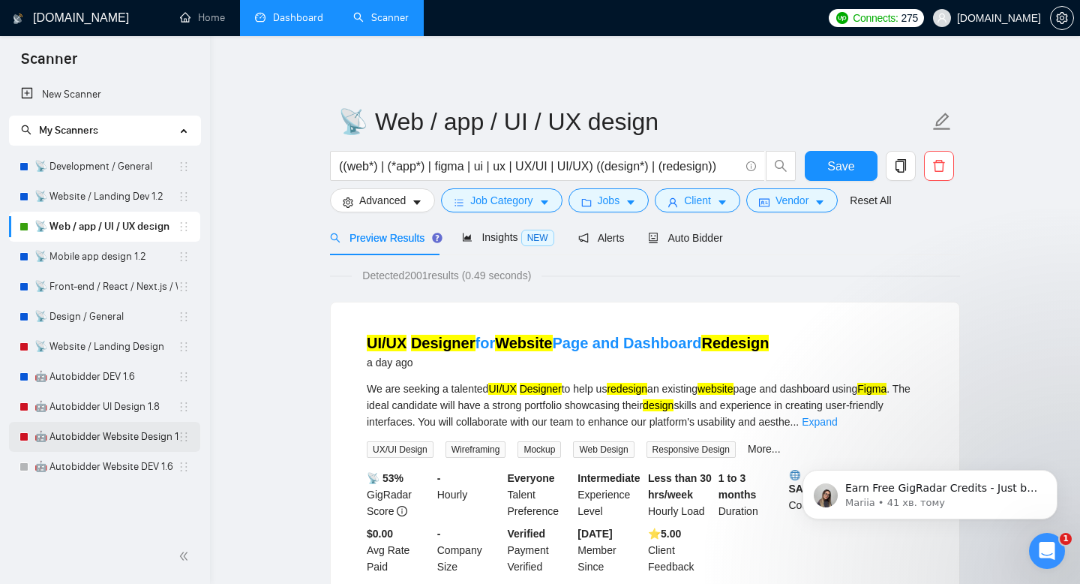
click at [114, 440] on link "🤖 Autobidder Website Design 1.8" at bounding box center [106, 437] width 143 height 30
click at [831, 178] on button "Save" at bounding box center [841, 166] width 73 height 30
click at [122, 443] on link "🤖 Autobidder Website Design 1.8" at bounding box center [106, 437] width 143 height 30
click at [832, 174] on span "Save" at bounding box center [840, 166] width 27 height 19
click at [80, 404] on link "🤖 Autobidder UI Design 1.8" at bounding box center [106, 407] width 143 height 30
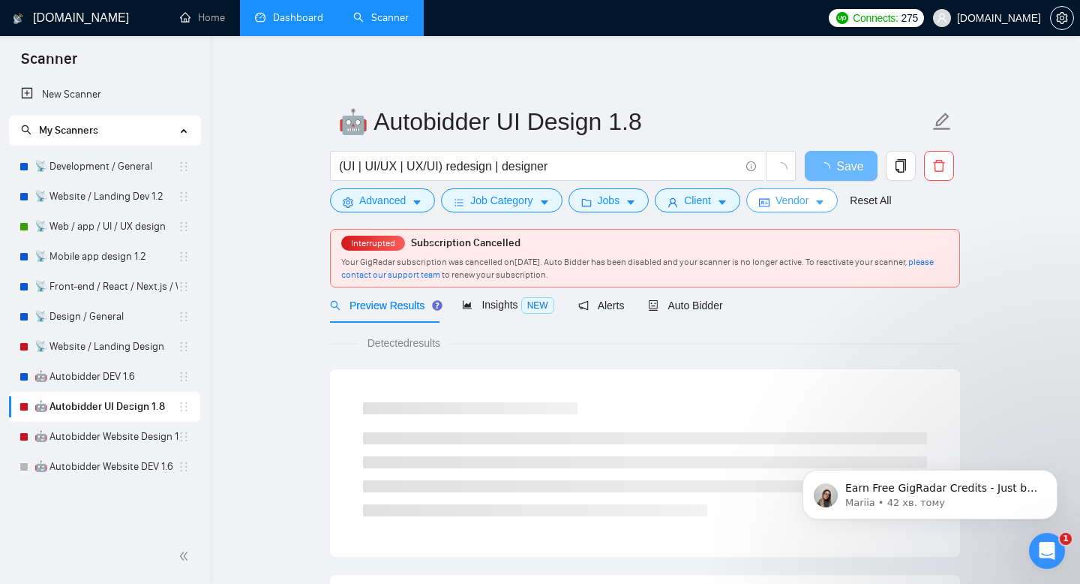
click at [809, 206] on span "Vendor" at bounding box center [792, 200] width 33 height 17
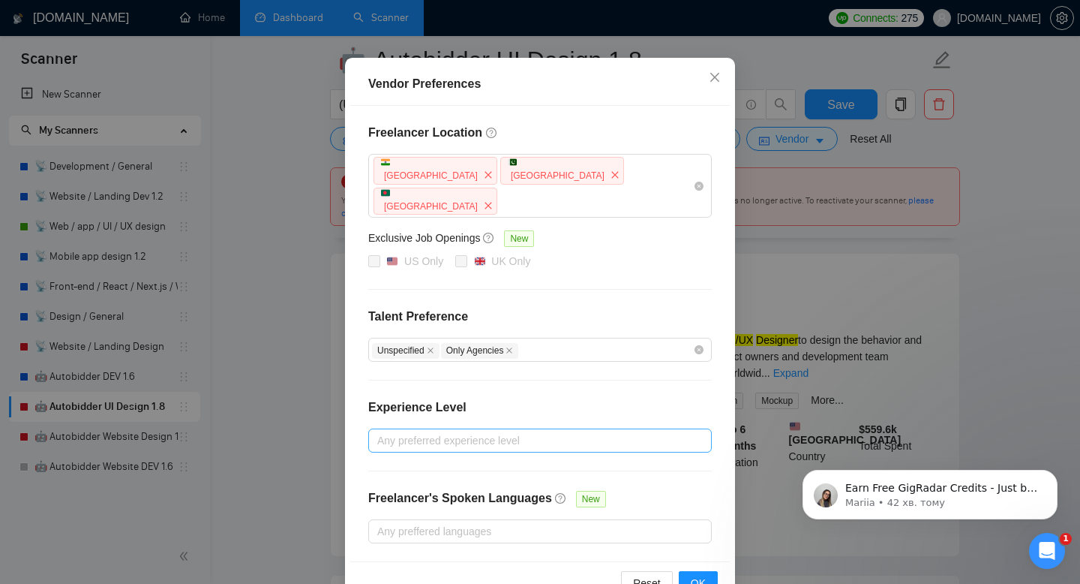
scroll to position [108, 0]
click at [710, 57] on span "Close" at bounding box center [715, 77] width 41 height 41
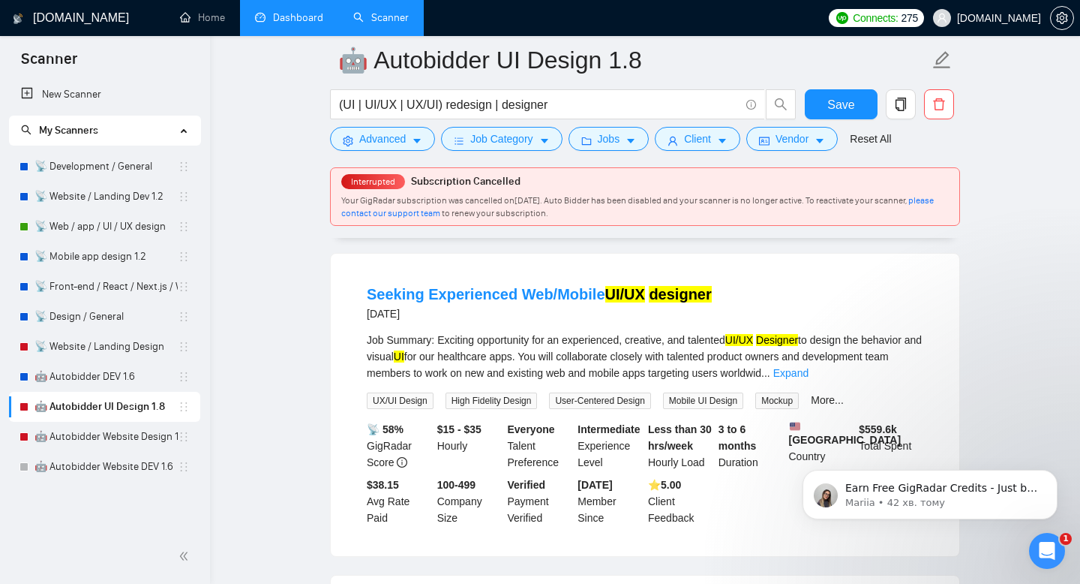
scroll to position [44, 0]
click at [97, 230] on link "📡 Web / app / UI / UX design" at bounding box center [106, 227] width 143 height 30
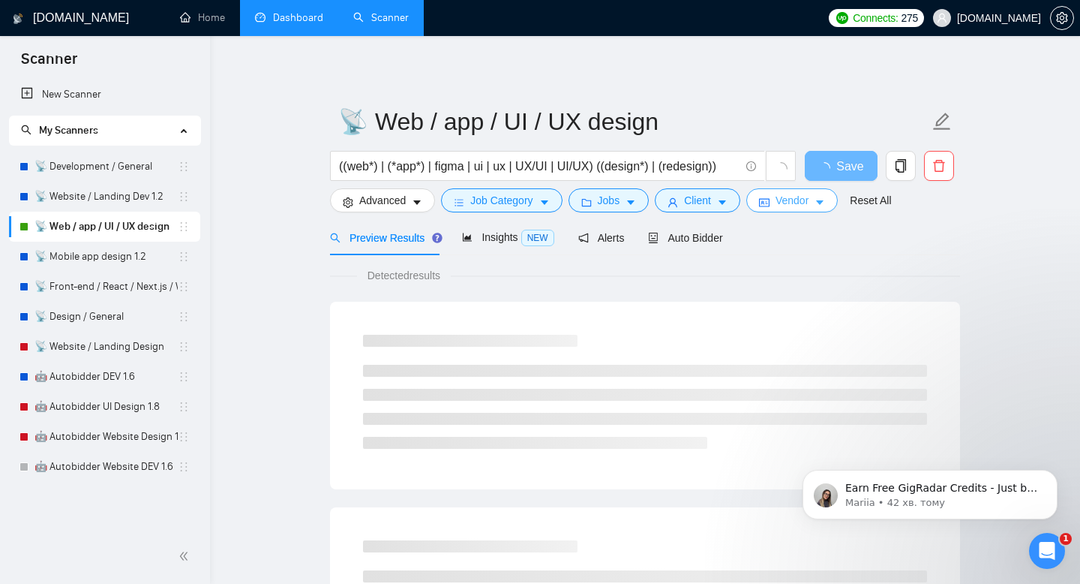
click at [823, 200] on icon "caret-down" at bounding box center [820, 202] width 11 height 11
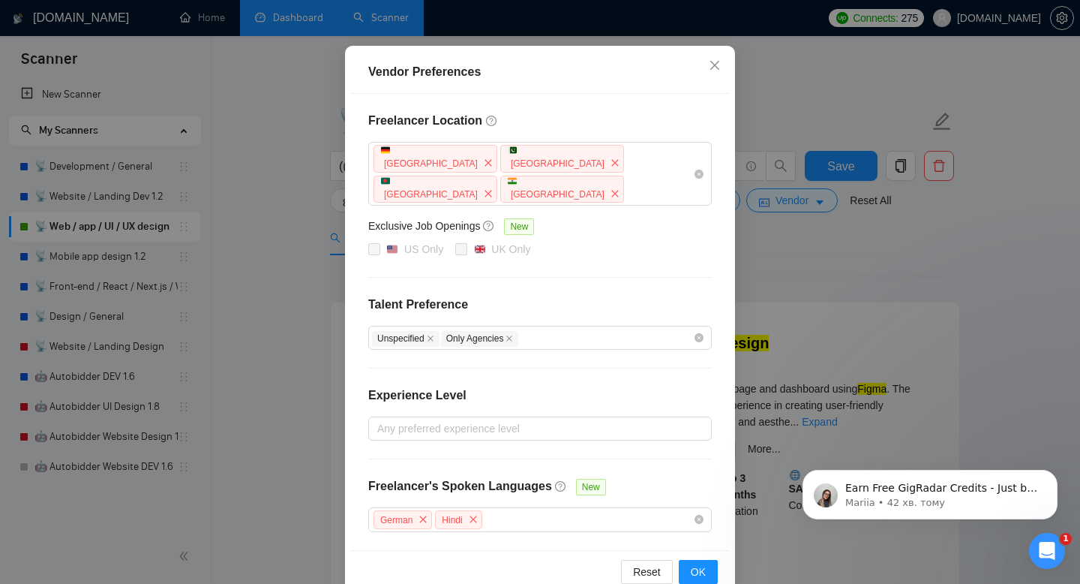
scroll to position [16, 0]
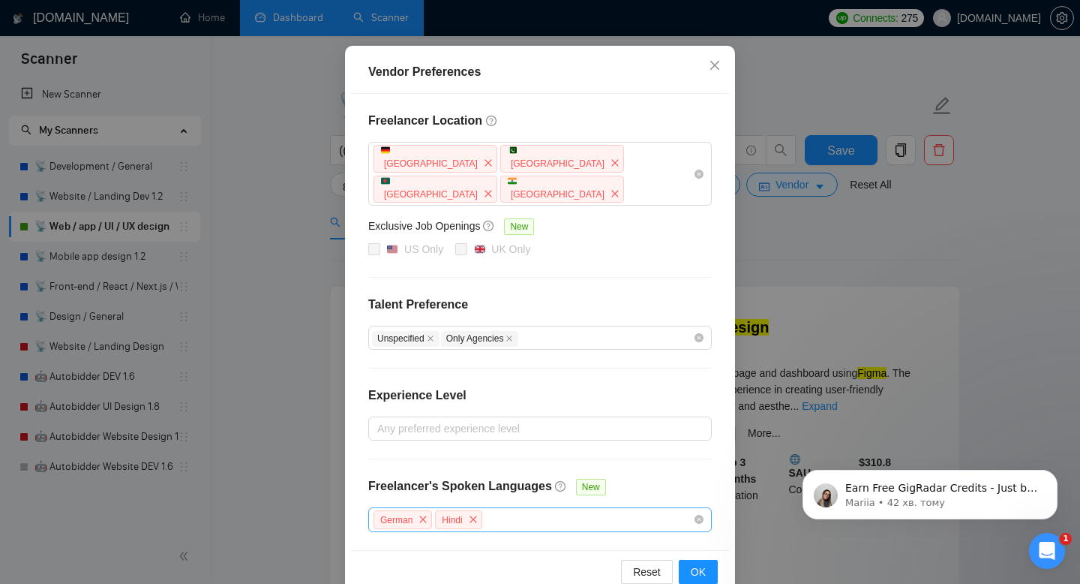
click at [545, 509] on div "German Hindi" at bounding box center [532, 520] width 321 height 22
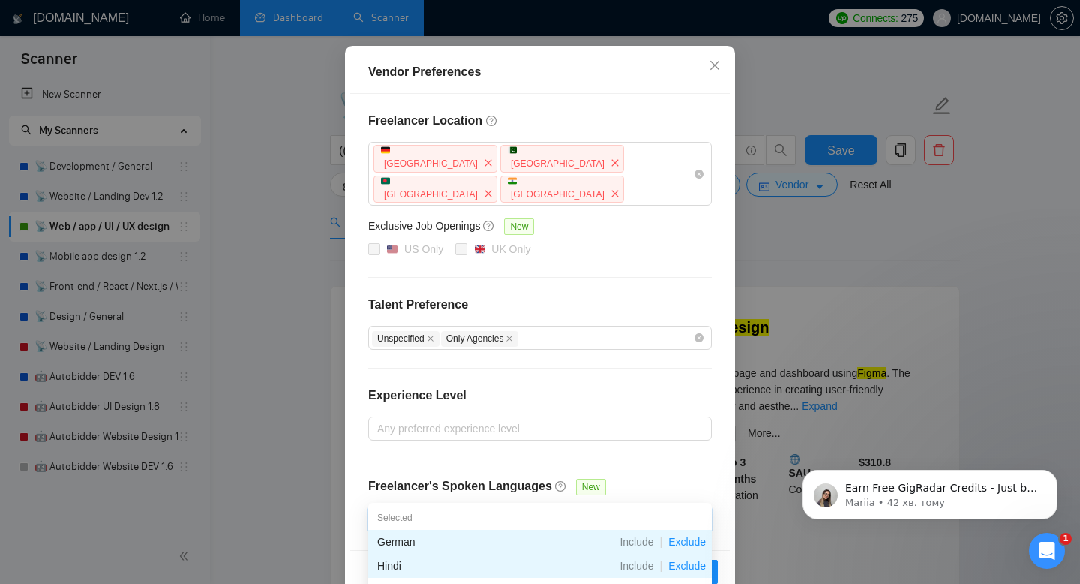
click at [845, 214] on div "Vendor Preferences Freelancer Location [GEOGRAPHIC_DATA] [GEOGRAPHIC_DATA] [GEO…" at bounding box center [540, 292] width 1080 height 584
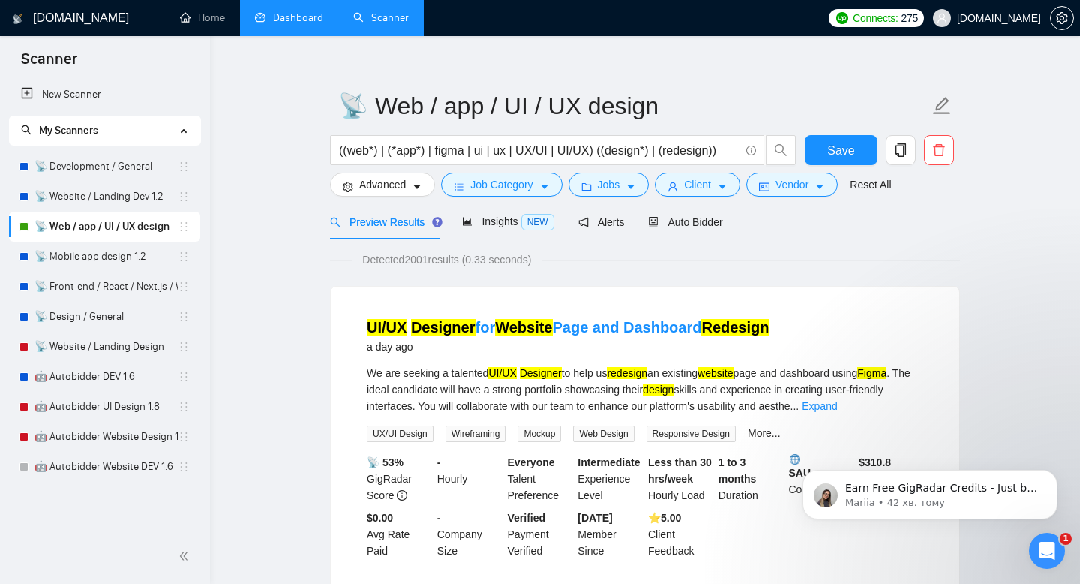
scroll to position [44, 0]
click at [476, 225] on span "Insights NEW" at bounding box center [508, 221] width 92 height 12
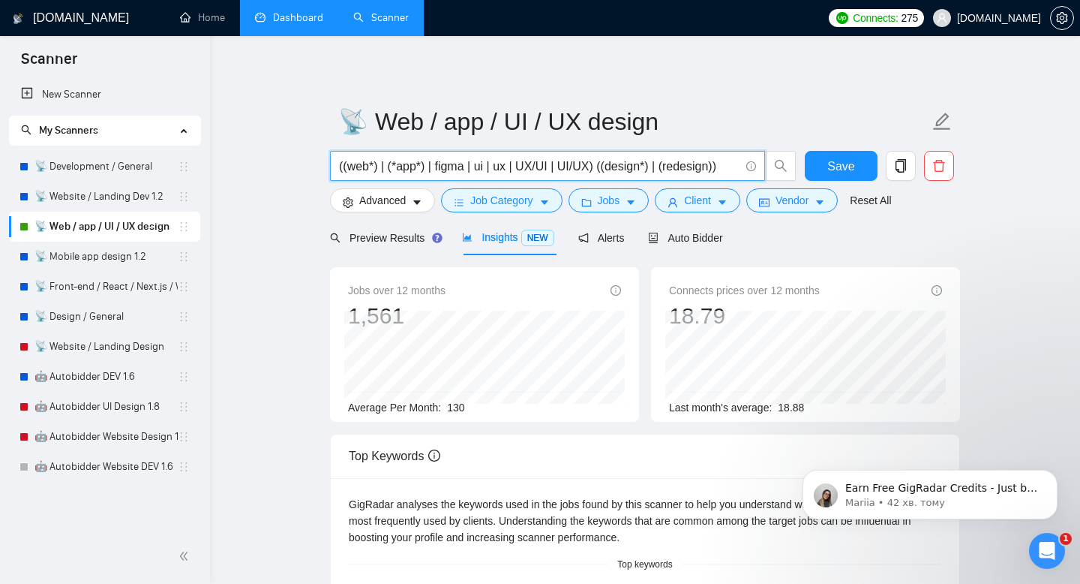
drag, startPoint x: 492, startPoint y: 164, endPoint x: 509, endPoint y: 165, distance: 16.6
click at [509, 165] on input "((web*) | (*app*) | figma | ui | ux | UX/UI | UI/UX) ((design*) | (redesign))" at bounding box center [539, 166] width 401 height 19
click at [676, 161] on input "((web*) | (*app*) | figma | ui | ux | UX/UI | UI/UX) ((design*) | (redesign))" at bounding box center [539, 166] width 401 height 19
click at [81, 409] on link "🤖 Autobidder UI Design 1.8" at bounding box center [106, 407] width 143 height 30
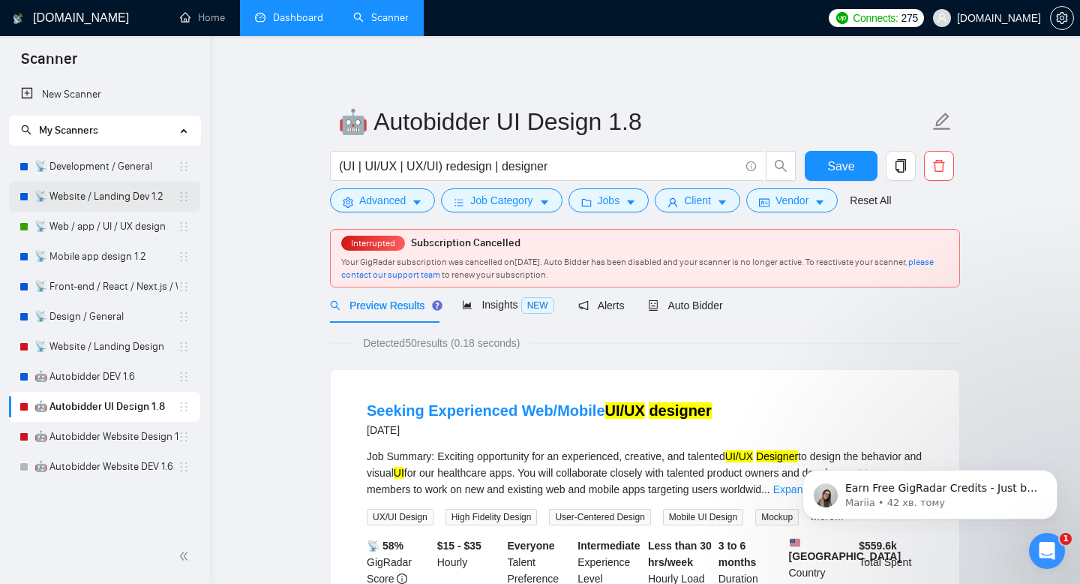
click at [137, 203] on link "📡 Website / Landing Dev 1.2" at bounding box center [106, 197] width 143 height 30
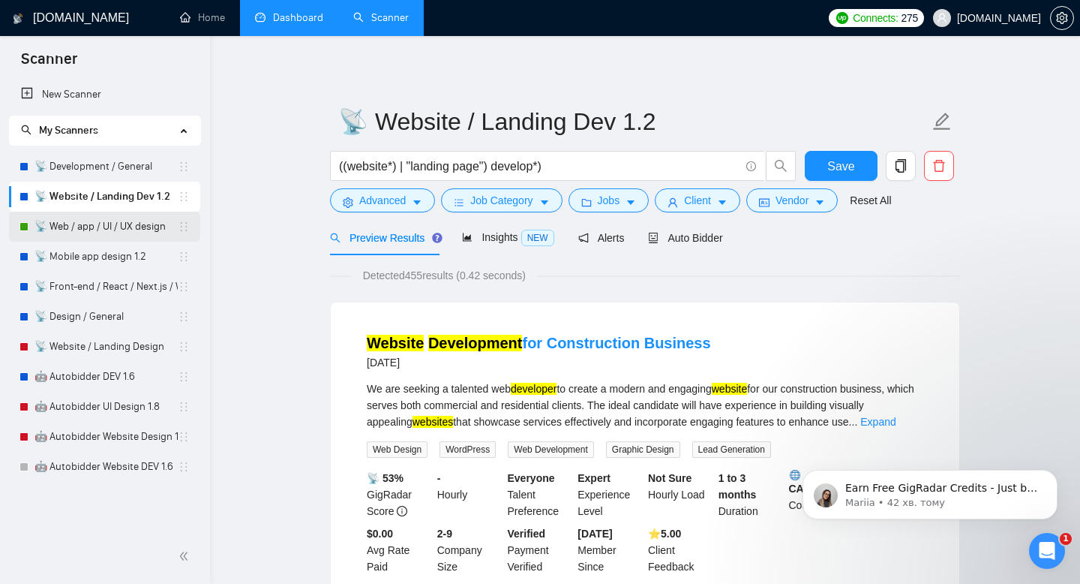
click at [111, 219] on link "📡 Web / app / UI / UX design" at bounding box center [106, 227] width 143 height 30
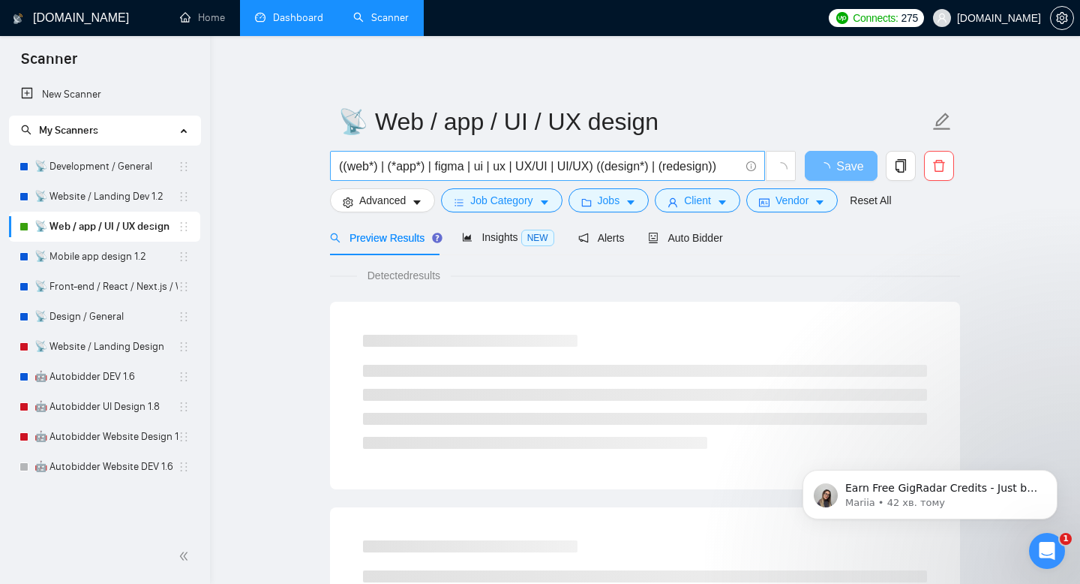
click at [453, 174] on input "((web*) | (*app*) | figma | ui | ux | UX/UI | UI/UX) ((design*) | (redesign))" at bounding box center [539, 166] width 401 height 19
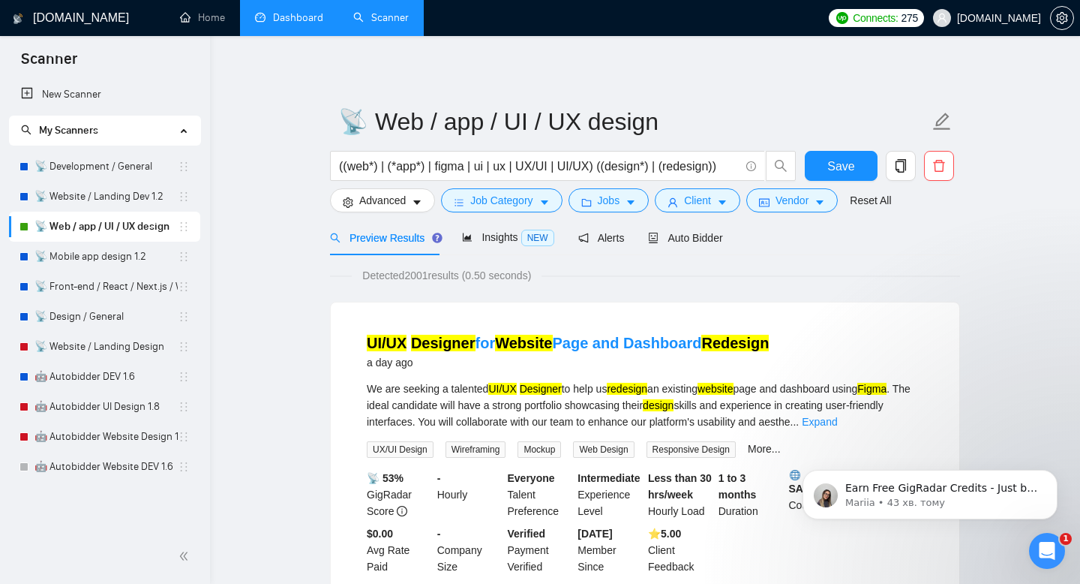
click at [498, 250] on div "Insights NEW" at bounding box center [508, 237] width 92 height 35
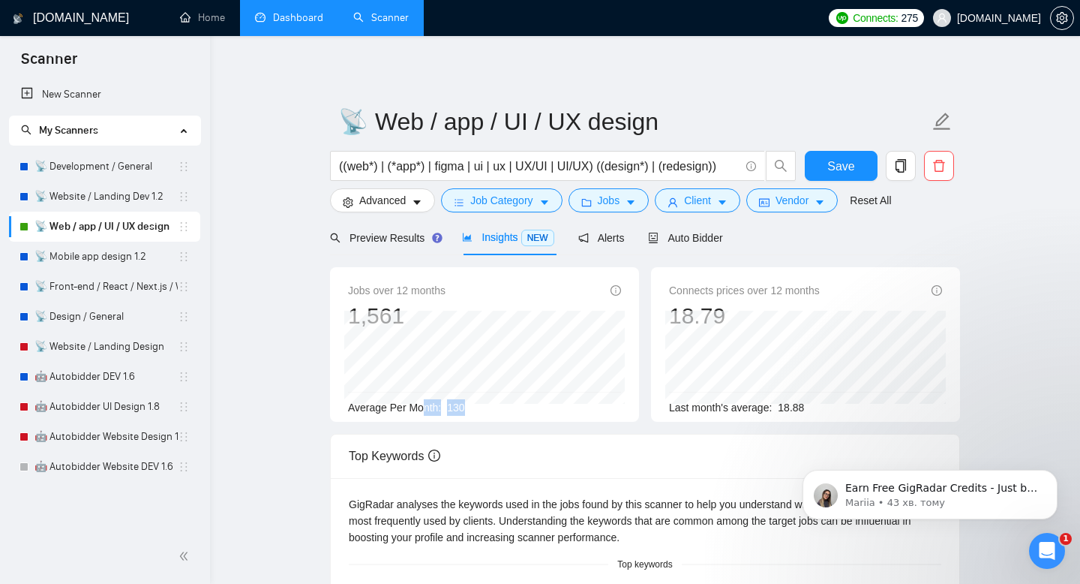
drag, startPoint x: 503, startPoint y: 410, endPoint x: 422, endPoint y: 408, distance: 80.3
click at [422, 408] on div "Average Per Month: 130" at bounding box center [484, 407] width 273 height 17
click at [484, 410] on div "Average Per Month: 130" at bounding box center [484, 407] width 273 height 17
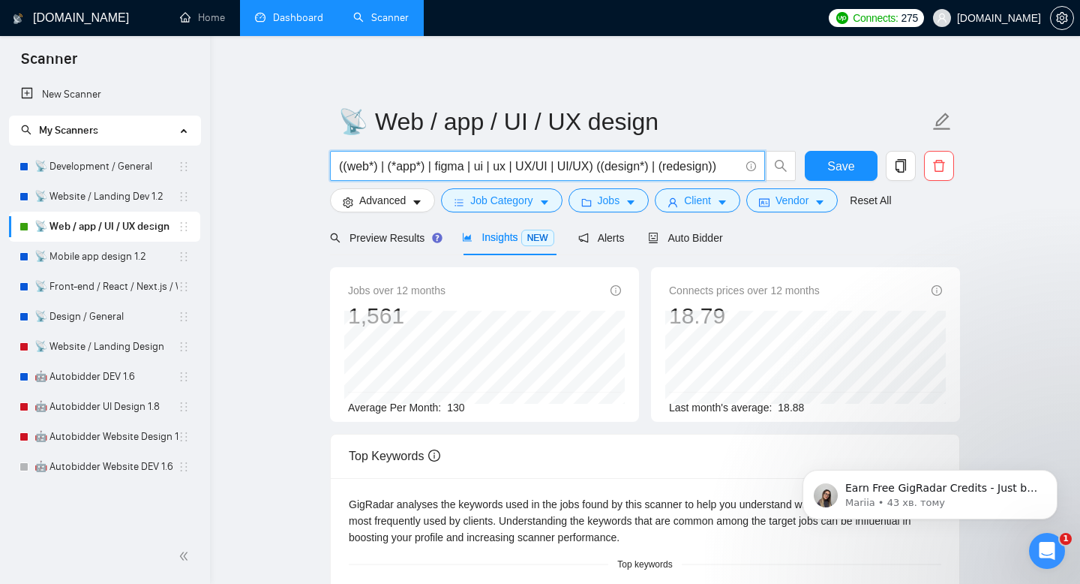
drag, startPoint x: 723, startPoint y: 168, endPoint x: 655, endPoint y: 171, distance: 68.3
click at [654, 171] on input "((web*) | (*app*) | figma | ui | ux | UX/UI | UI/UX) ((design*) | (redesign))" at bounding box center [539, 166] width 401 height 19
click at [824, 168] on button "Save" at bounding box center [841, 166] width 73 height 30
click at [686, 170] on input "((web*) | (*app*) | figma | ui | ux | UX/UI | UI/UX) ((design*)" at bounding box center [539, 166] width 401 height 19
paste input "| (redesign))"
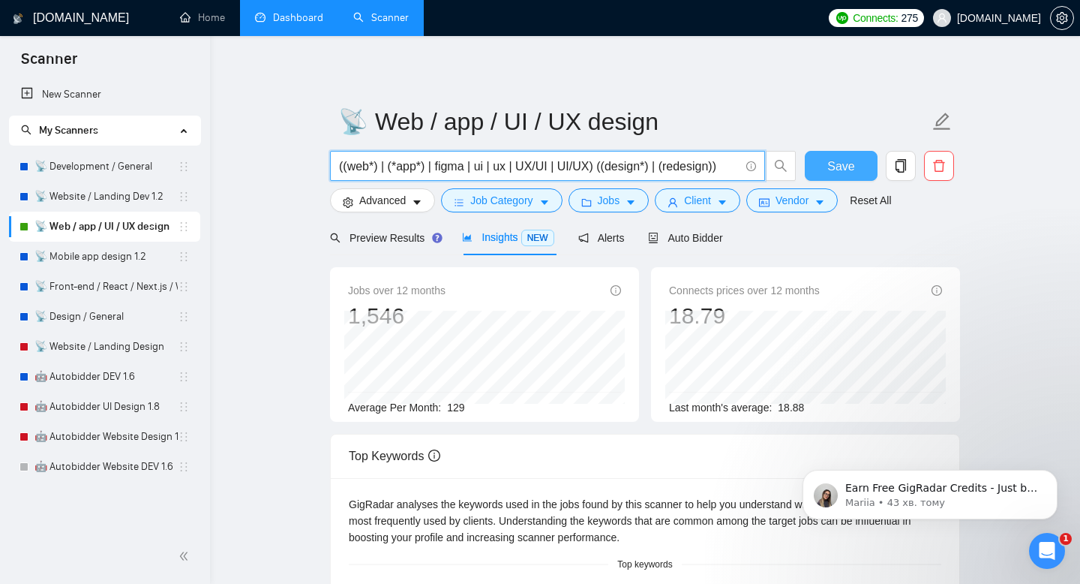
type input "((web*) | (*app*) | figma | ui | ux | UX/UI | UI/UX) ((design*) | (redesign))"
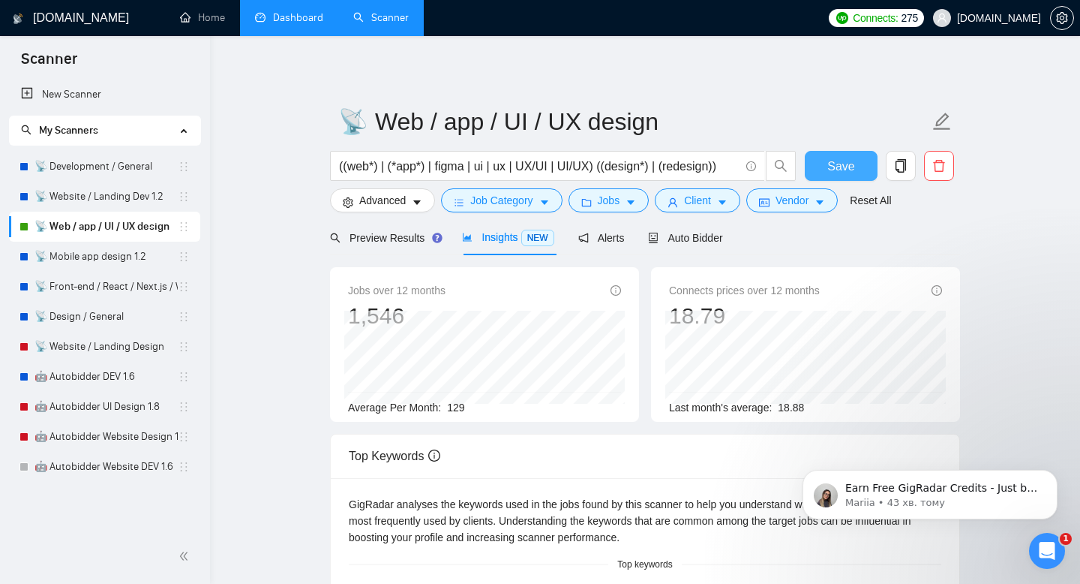
click at [845, 173] on span "Save" at bounding box center [840, 166] width 27 height 19
click at [394, 197] on span "Advanced" at bounding box center [382, 200] width 47 height 17
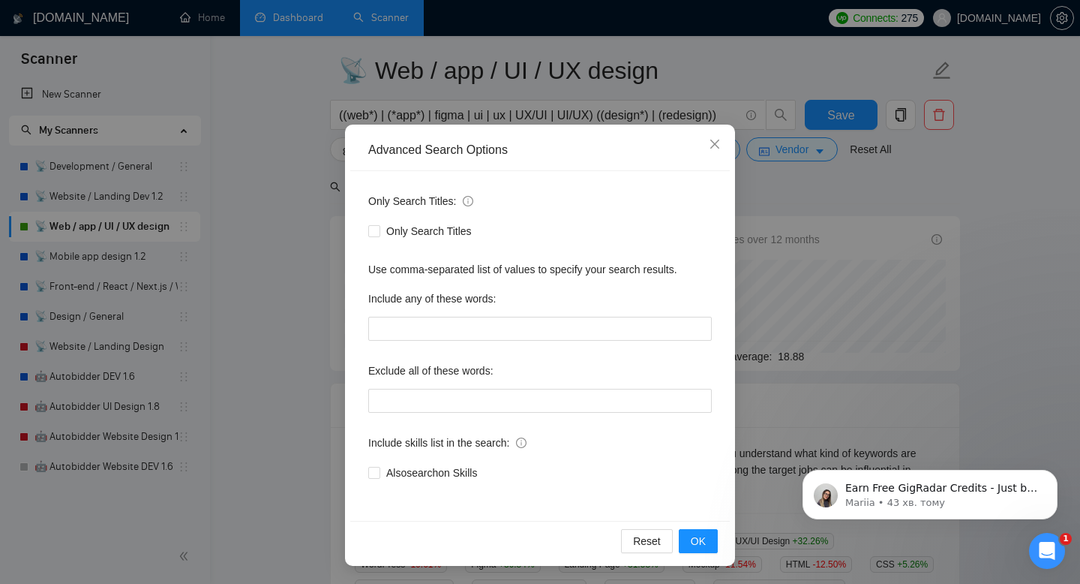
scroll to position [50, 0]
click at [503, 330] on input "text" at bounding box center [540, 329] width 344 height 24
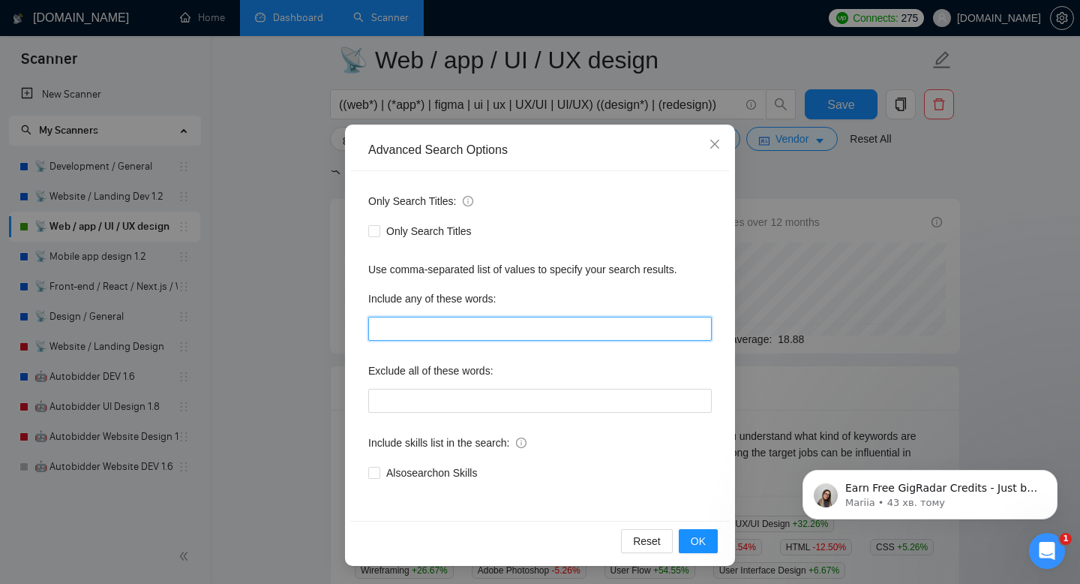
scroll to position [95, 0]
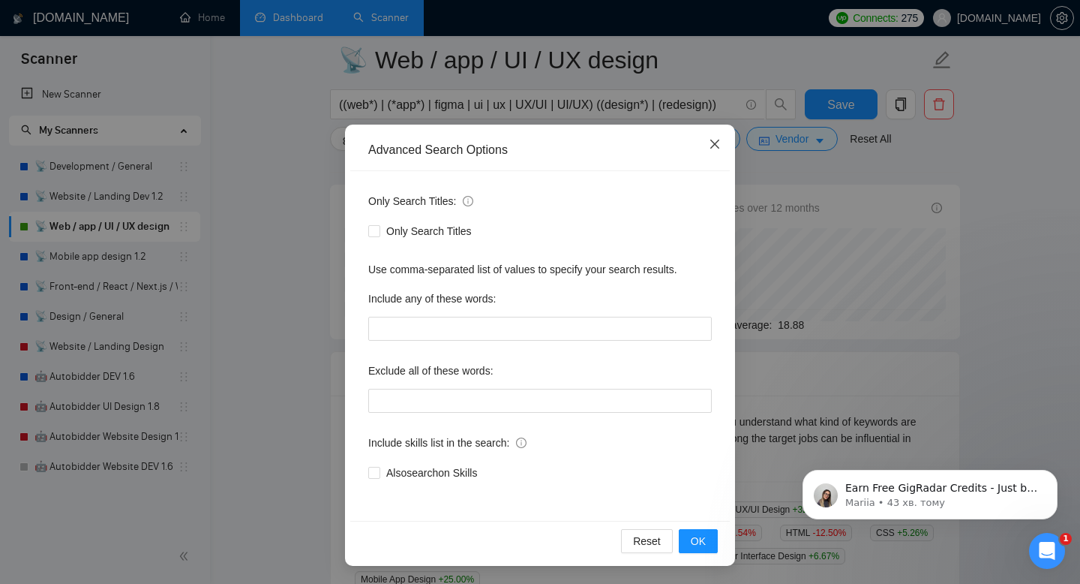
click at [719, 152] on span "Close" at bounding box center [715, 145] width 41 height 41
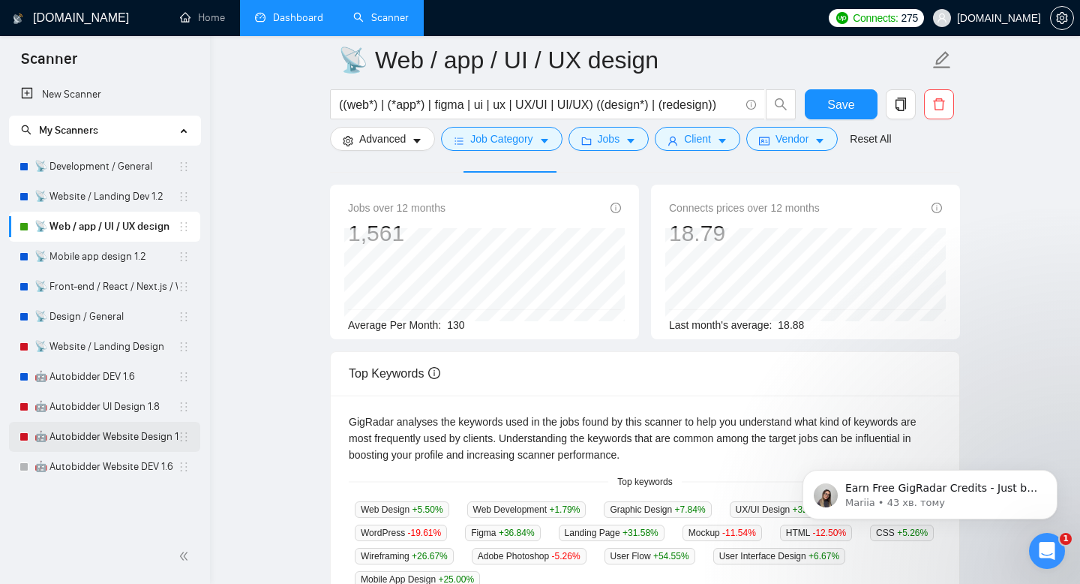
click at [102, 429] on link "🤖 Autobidder Website Design 1.8" at bounding box center [106, 437] width 143 height 30
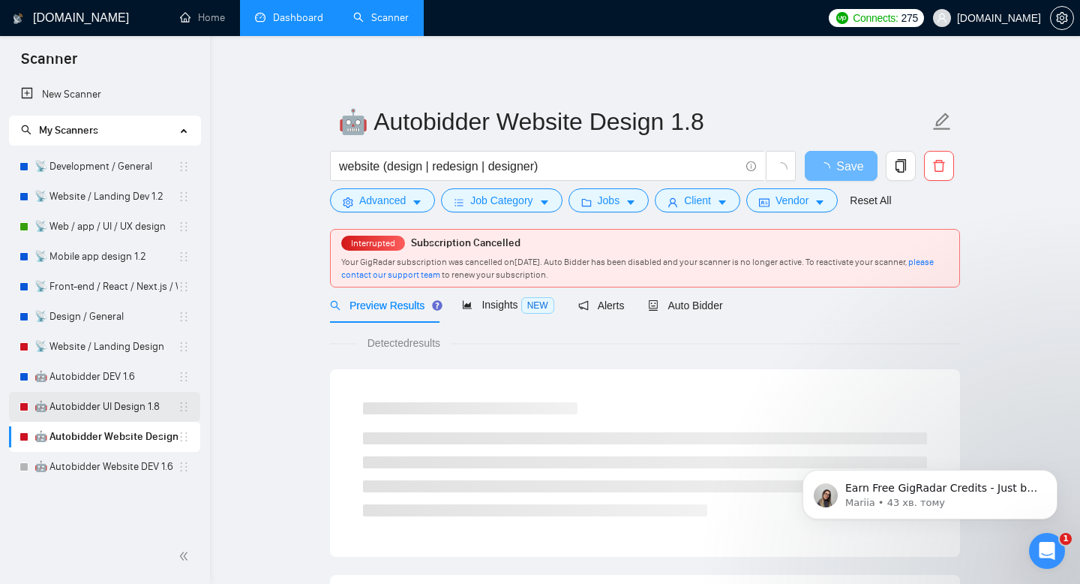
click at [116, 398] on link "🤖 Autobidder UI Design 1.8" at bounding box center [106, 407] width 143 height 30
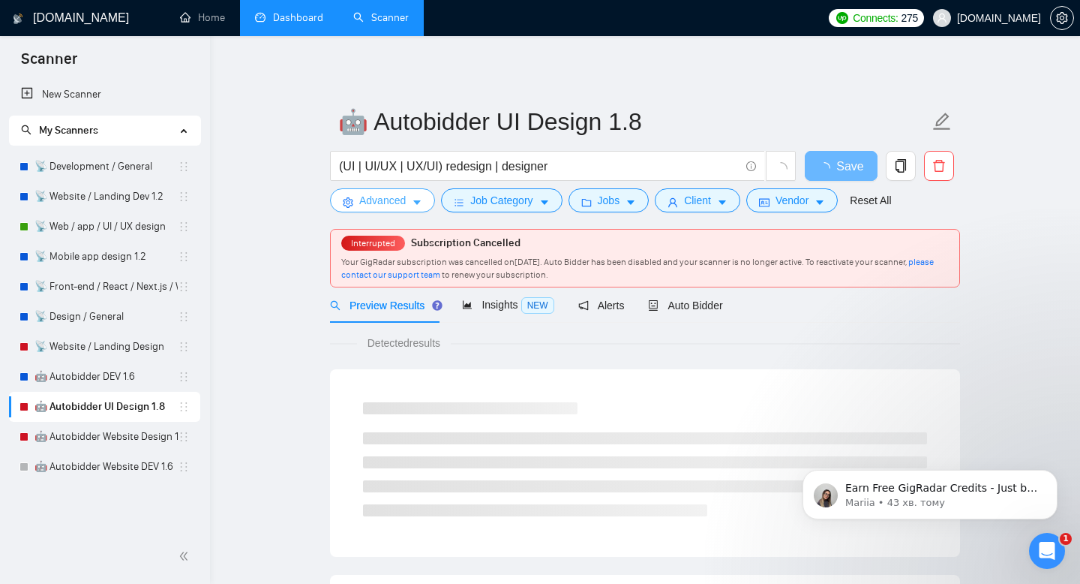
click at [383, 203] on span "Advanced" at bounding box center [382, 200] width 47 height 17
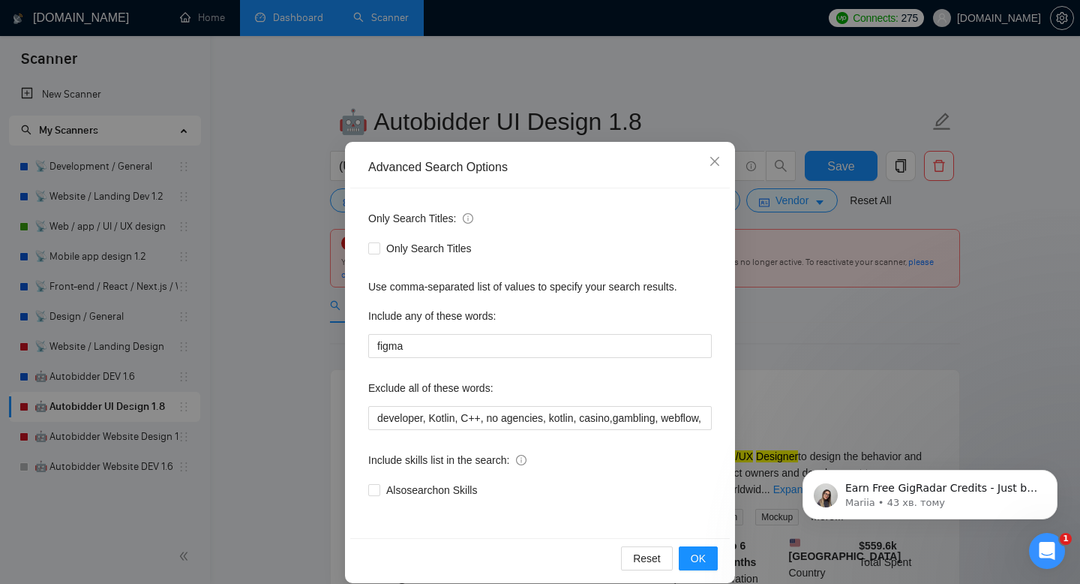
scroll to position [24, 0]
drag, startPoint x: 416, startPoint y: 343, endPoint x: 366, endPoint y: 341, distance: 50.3
click at [366, 342] on div "Only Search Titles: Only Search Titles Use comma-separated list of values to sp…" at bounding box center [540, 363] width 380 height 350
click at [713, 162] on icon "close" at bounding box center [714, 160] width 9 height 9
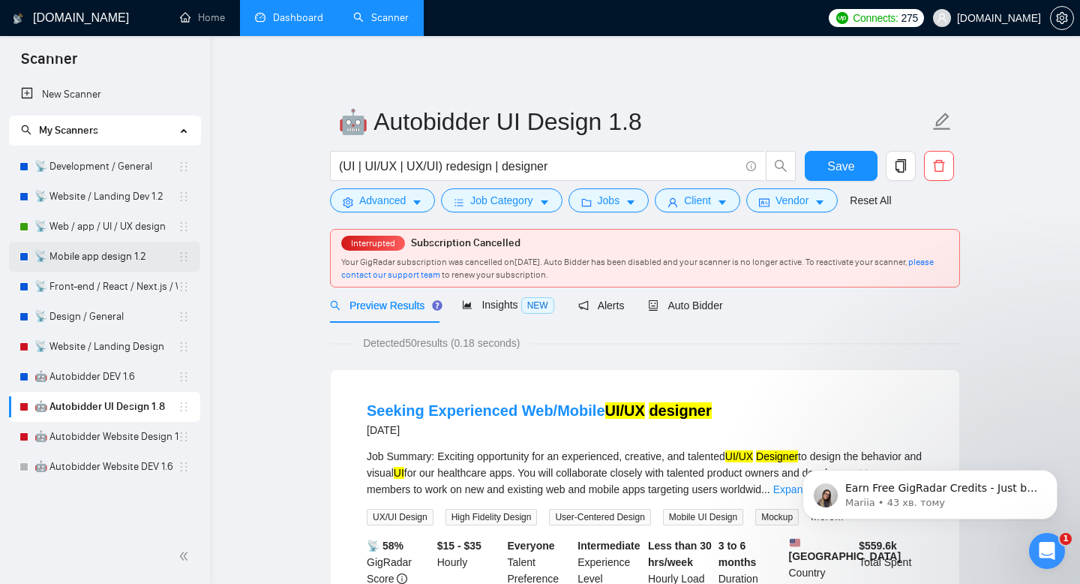
scroll to position [0, 0]
click at [125, 225] on link "📡 Web / app / UI / UX design" at bounding box center [106, 227] width 143 height 30
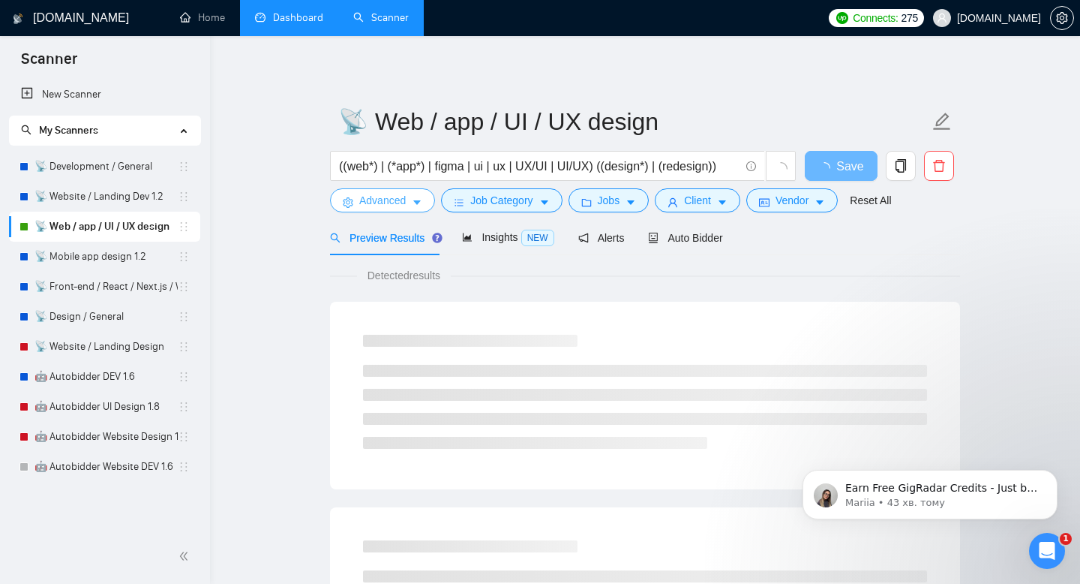
click at [389, 197] on span "Advanced" at bounding box center [382, 200] width 47 height 17
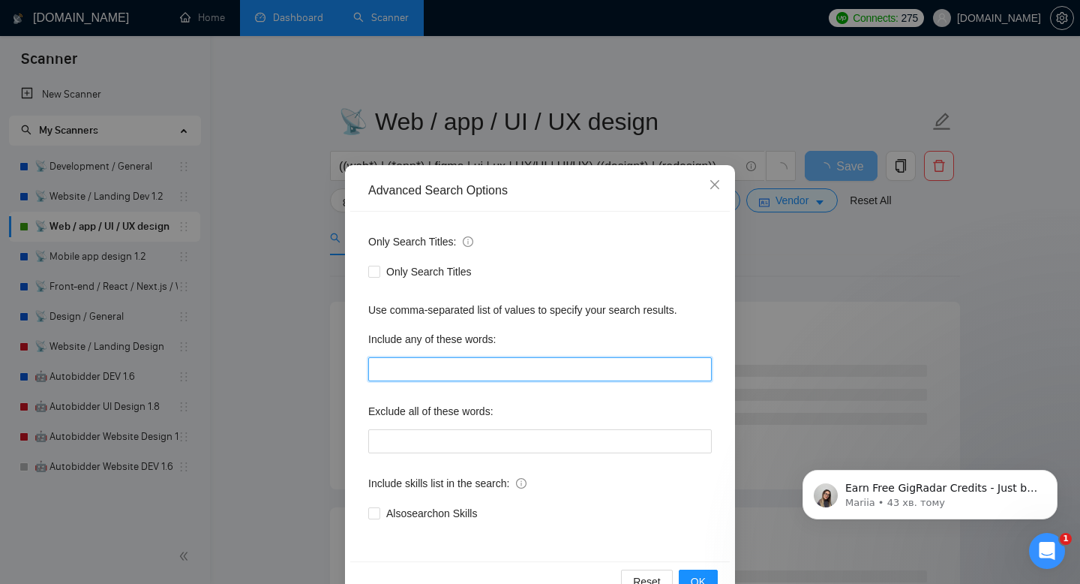
click at [472, 370] on input "text" at bounding box center [540, 369] width 344 height 24
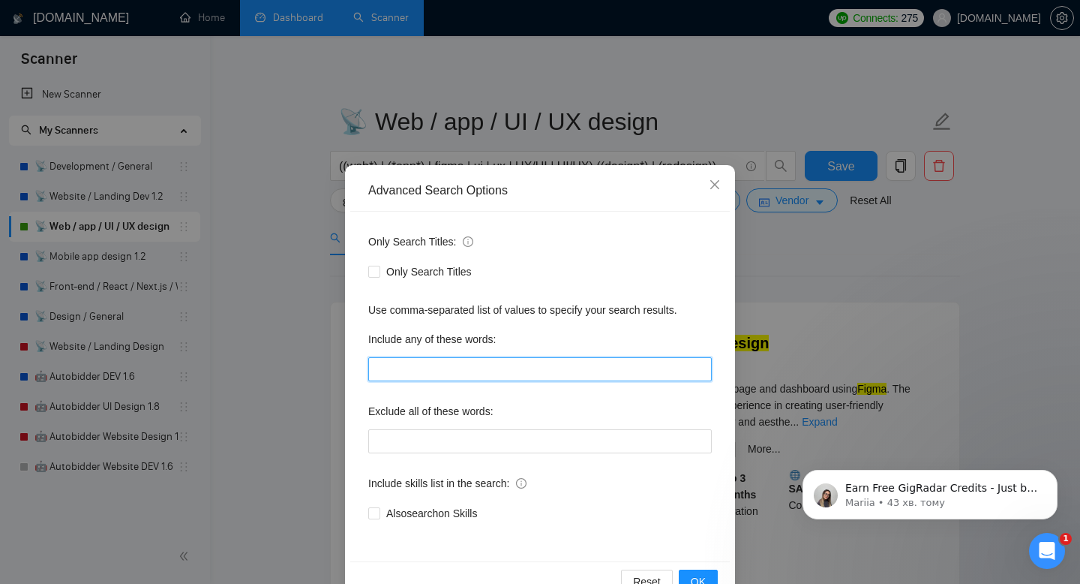
paste input "figma"
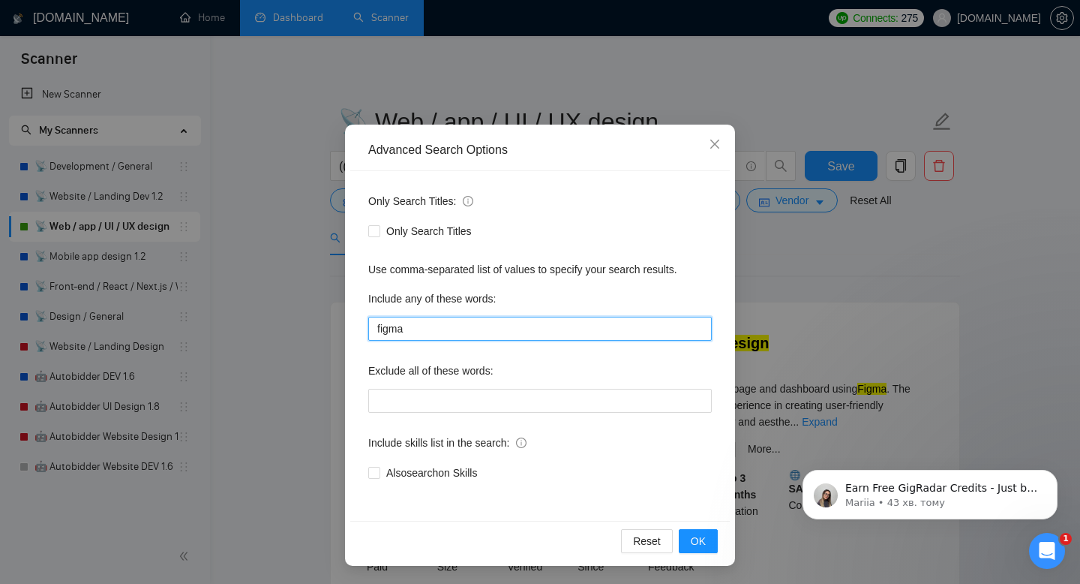
scroll to position [40, 0]
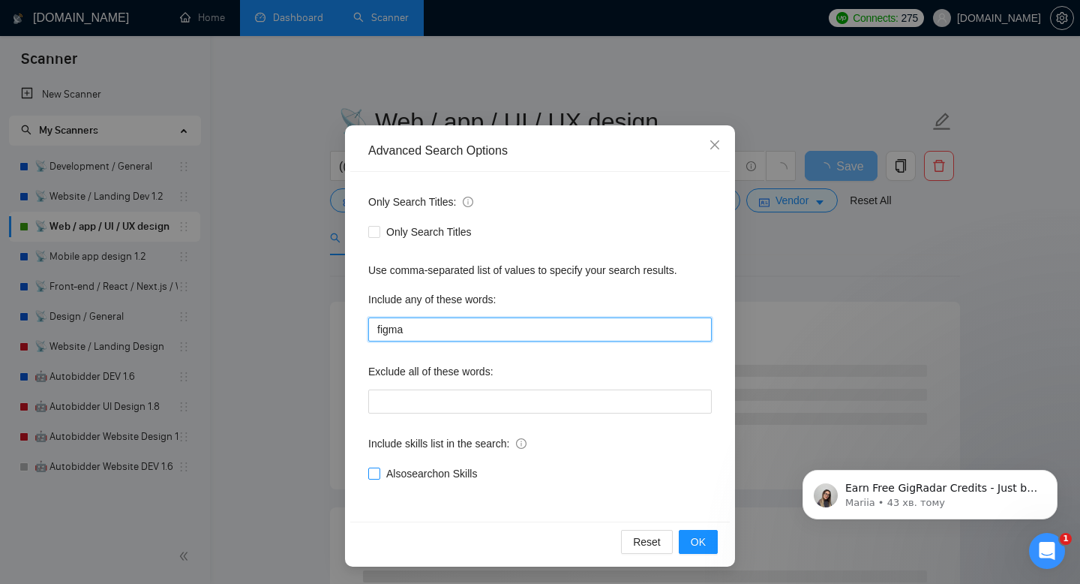
type input "figma"
click at [448, 474] on span "Also search on Skills" at bounding box center [431, 473] width 103 height 17
click at [379, 474] on input "Also search on Skills" at bounding box center [373, 472] width 11 height 11
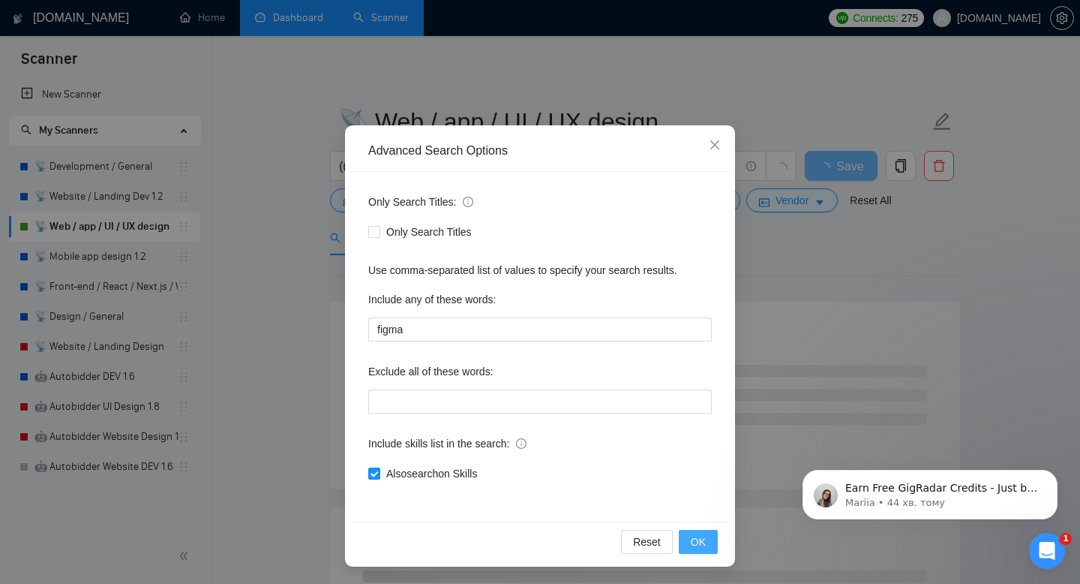
click at [707, 545] on button "OK" at bounding box center [698, 542] width 39 height 24
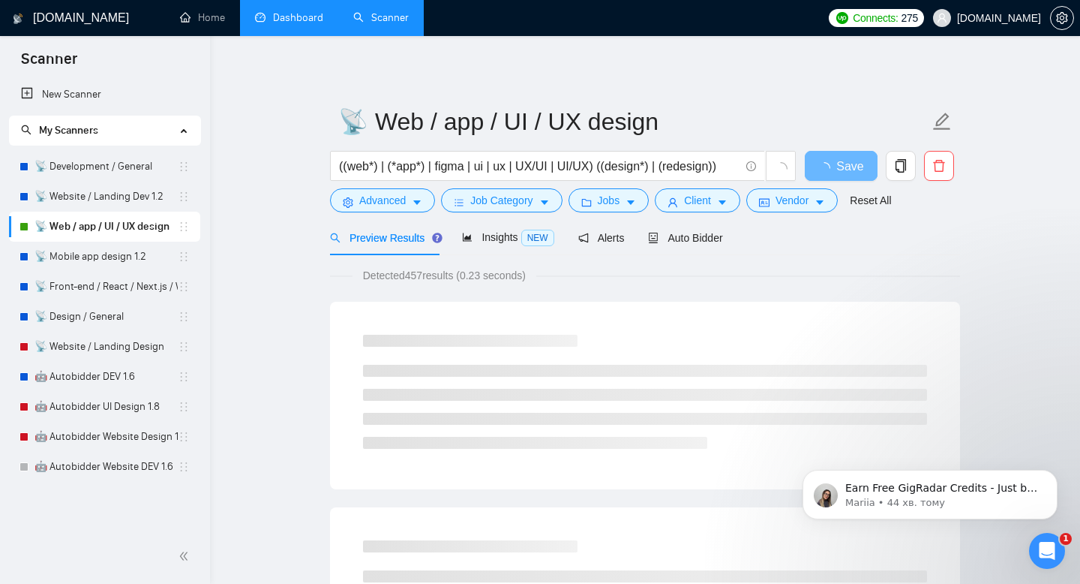
scroll to position [0, 0]
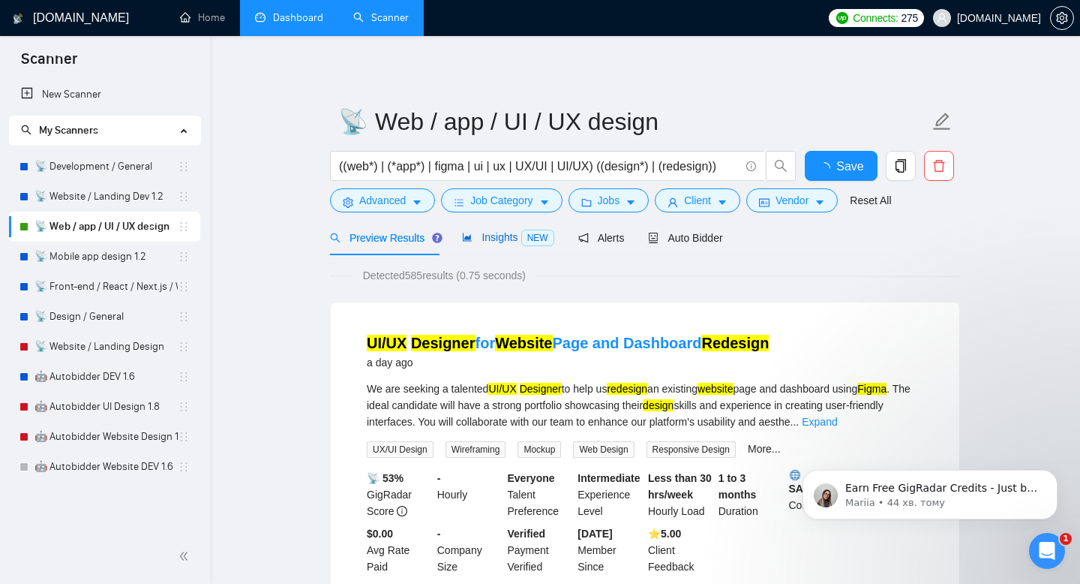
click at [479, 240] on span "Insights NEW" at bounding box center [508, 237] width 92 height 12
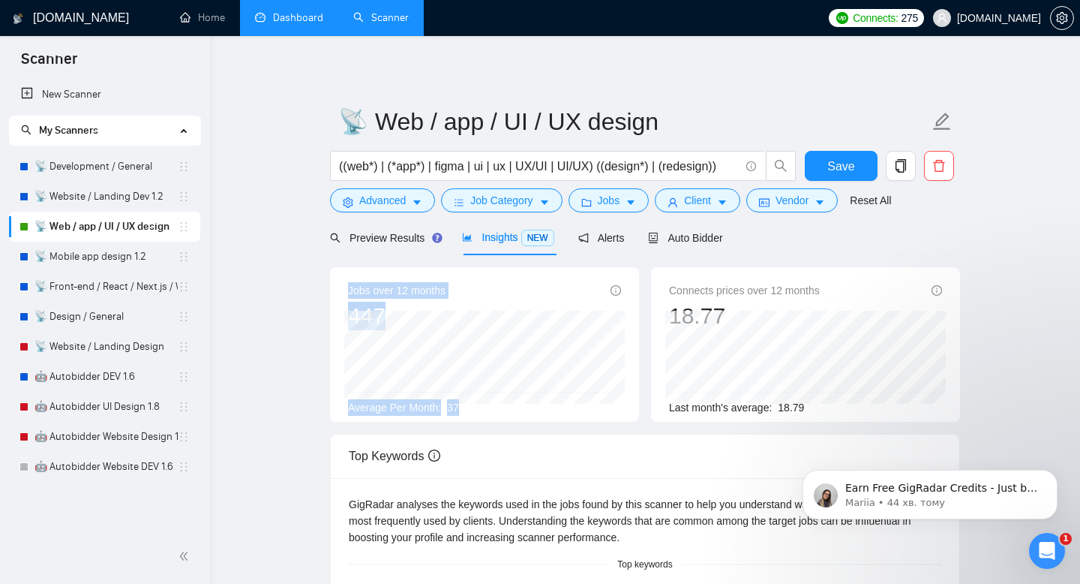
drag, startPoint x: 478, startPoint y: 409, endPoint x: 336, endPoint y: 321, distance: 166.7
click at [336, 321] on div "Jobs over 12 months 447 [DATE] 49 Average Per Month: 37" at bounding box center [484, 344] width 309 height 155
click at [368, 202] on span "Advanced" at bounding box center [382, 200] width 47 height 17
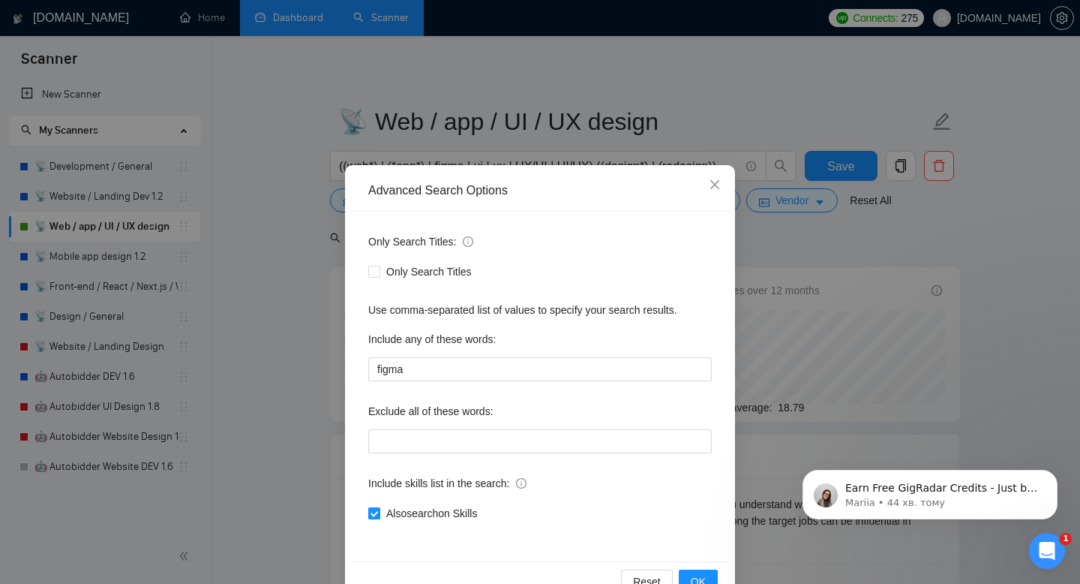
click at [377, 507] on input "Also search on Skills" at bounding box center [373, 512] width 11 height 11
checkbox input "false"
click at [704, 575] on span "OK" at bounding box center [698, 581] width 15 height 17
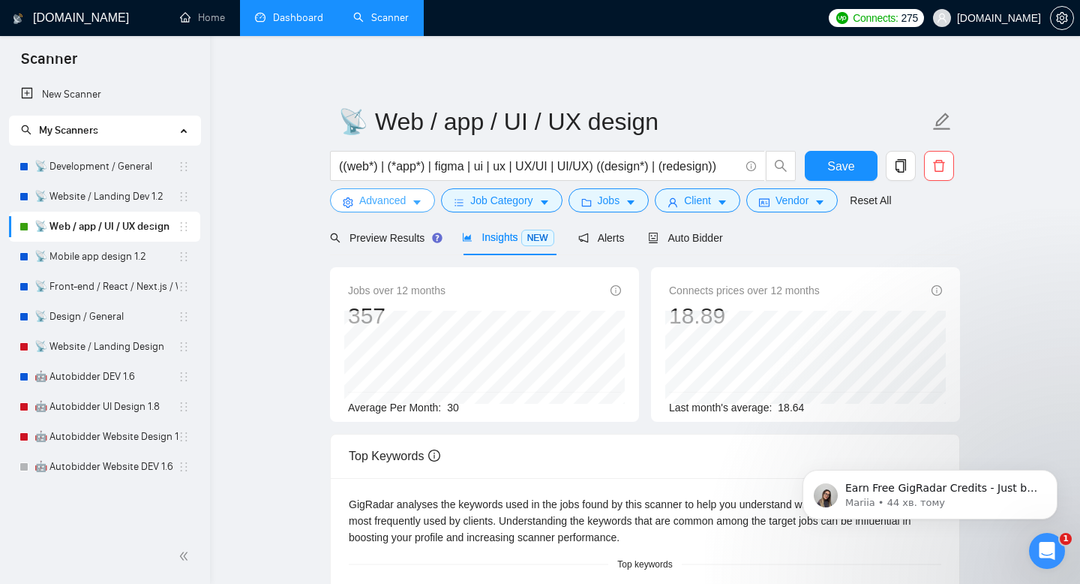
click at [371, 198] on span "Advanced" at bounding box center [382, 200] width 47 height 17
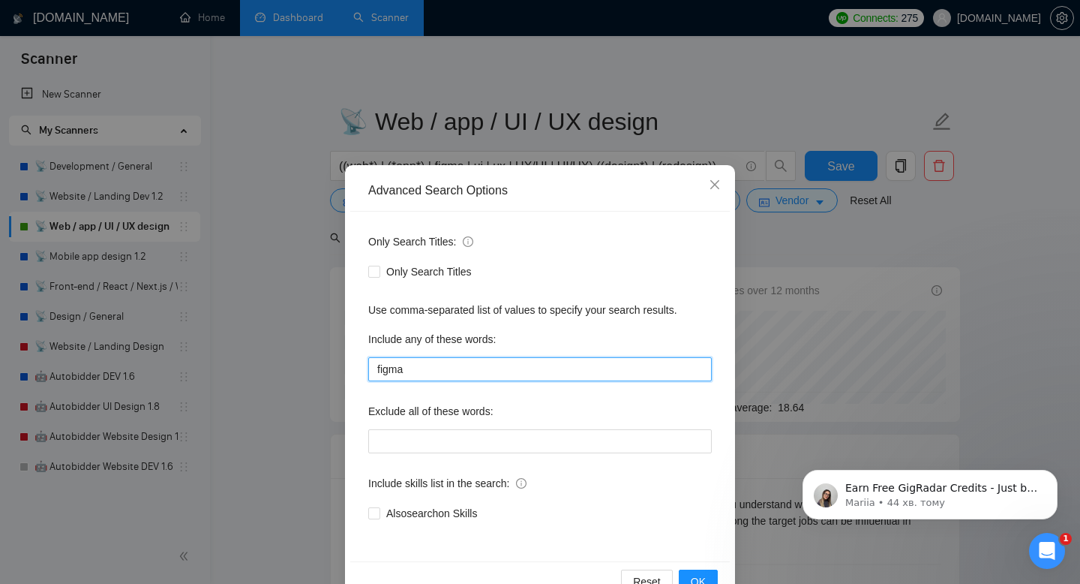
drag, startPoint x: 449, startPoint y: 366, endPoint x: 315, endPoint y: 365, distance: 133.5
click at [315, 365] on div "Advanced Search Options Only Search Titles: Only Search Titles Use comma-separa…" at bounding box center [540, 292] width 1080 height 584
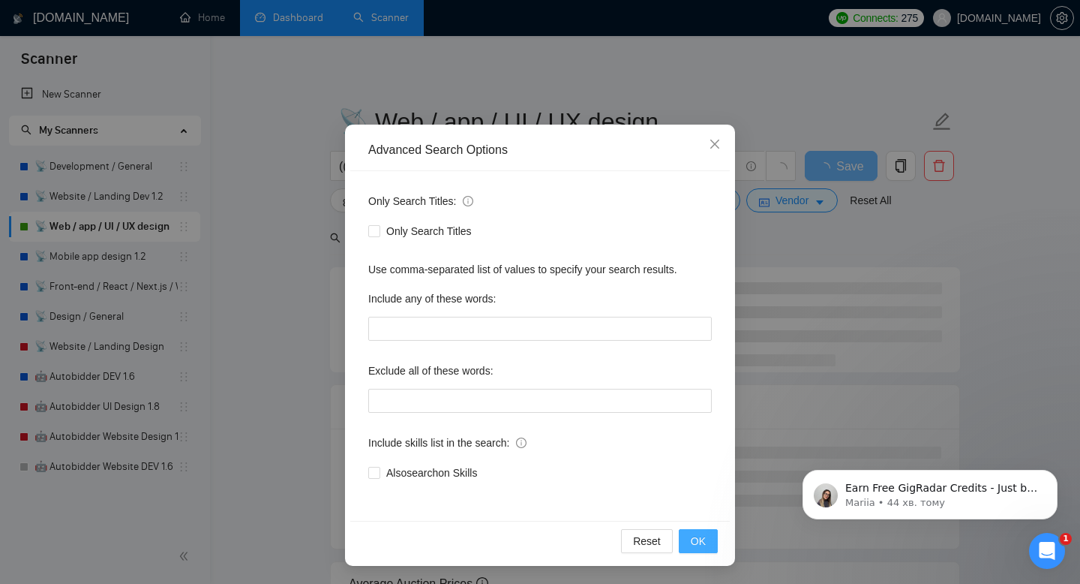
click at [694, 550] on button "OK" at bounding box center [698, 541] width 39 height 24
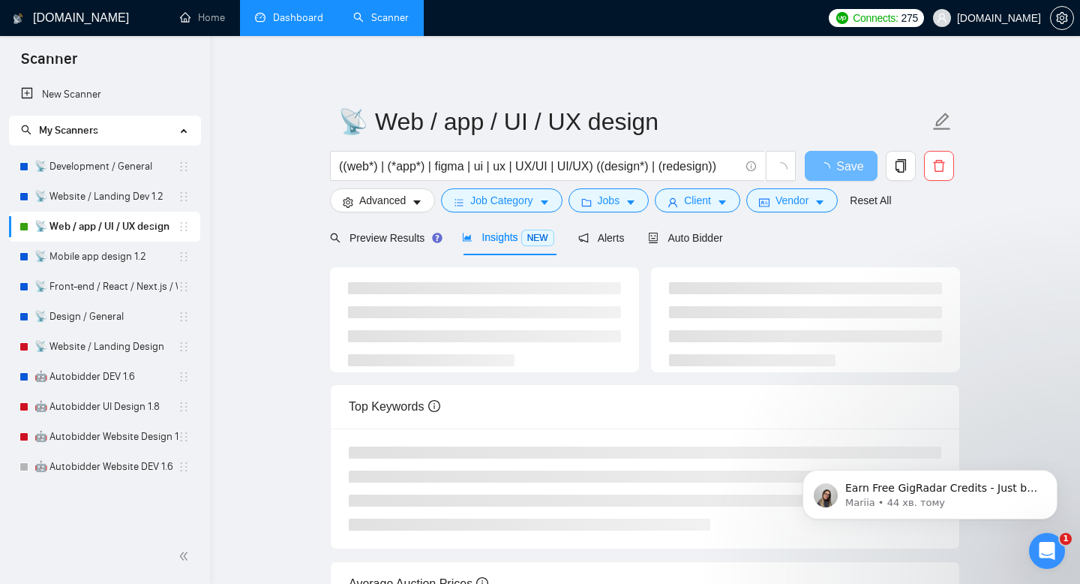
scroll to position [0, 0]
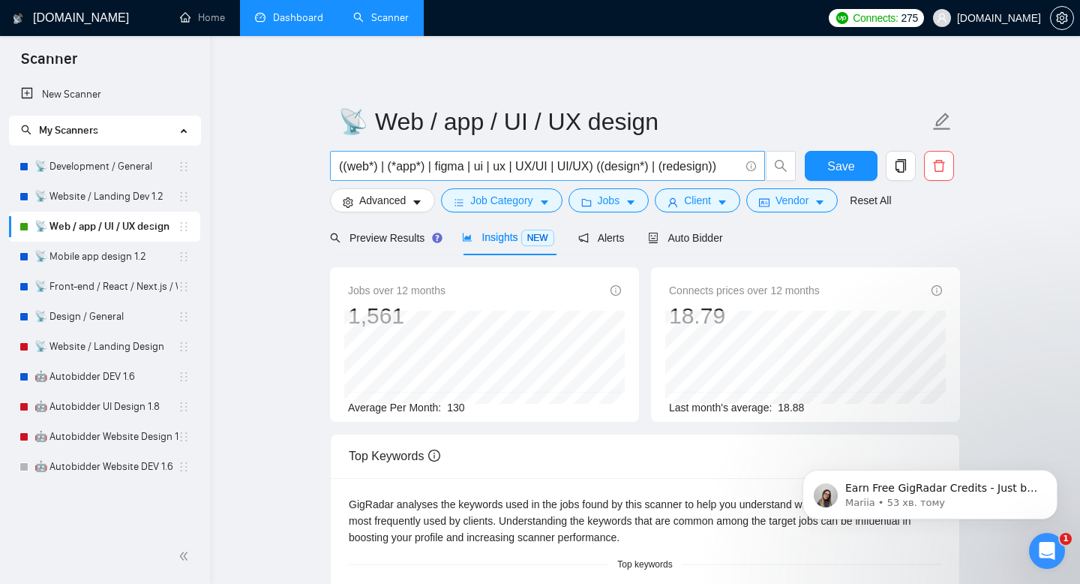
click at [700, 170] on input "((web*) | (*app*) | figma | ui | ux | UX/UI | UI/UX) ((design*) | (redesign))" at bounding box center [539, 166] width 401 height 19
drag, startPoint x: 658, startPoint y: 171, endPoint x: 344, endPoint y: 170, distance: 313.6
click at [344, 170] on input "((web*) | (*app*) | figma | ui | ux | UX/UI | UI/UX) ((design*) | (redesign))" at bounding box center [539, 166] width 401 height 19
click at [401, 168] on input "((web*) | (*app*) | figma | ui | ux | UX/UI | UI/UX) ((design*) | (redesign))" at bounding box center [539, 166] width 401 height 19
